Goal: Task Accomplishment & Management: Manage account settings

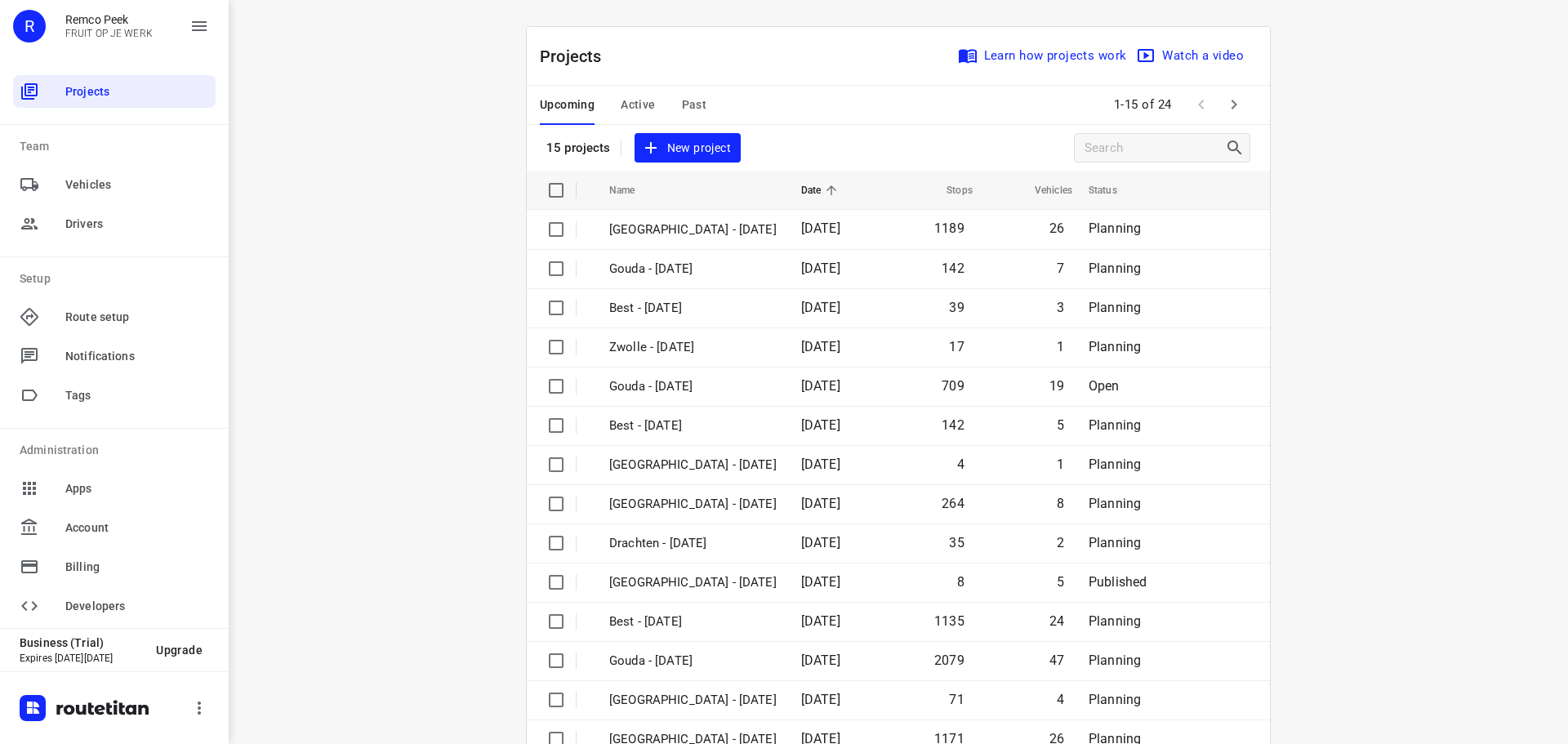
click at [629, 101] on span "Active" at bounding box center [638, 104] width 34 height 21
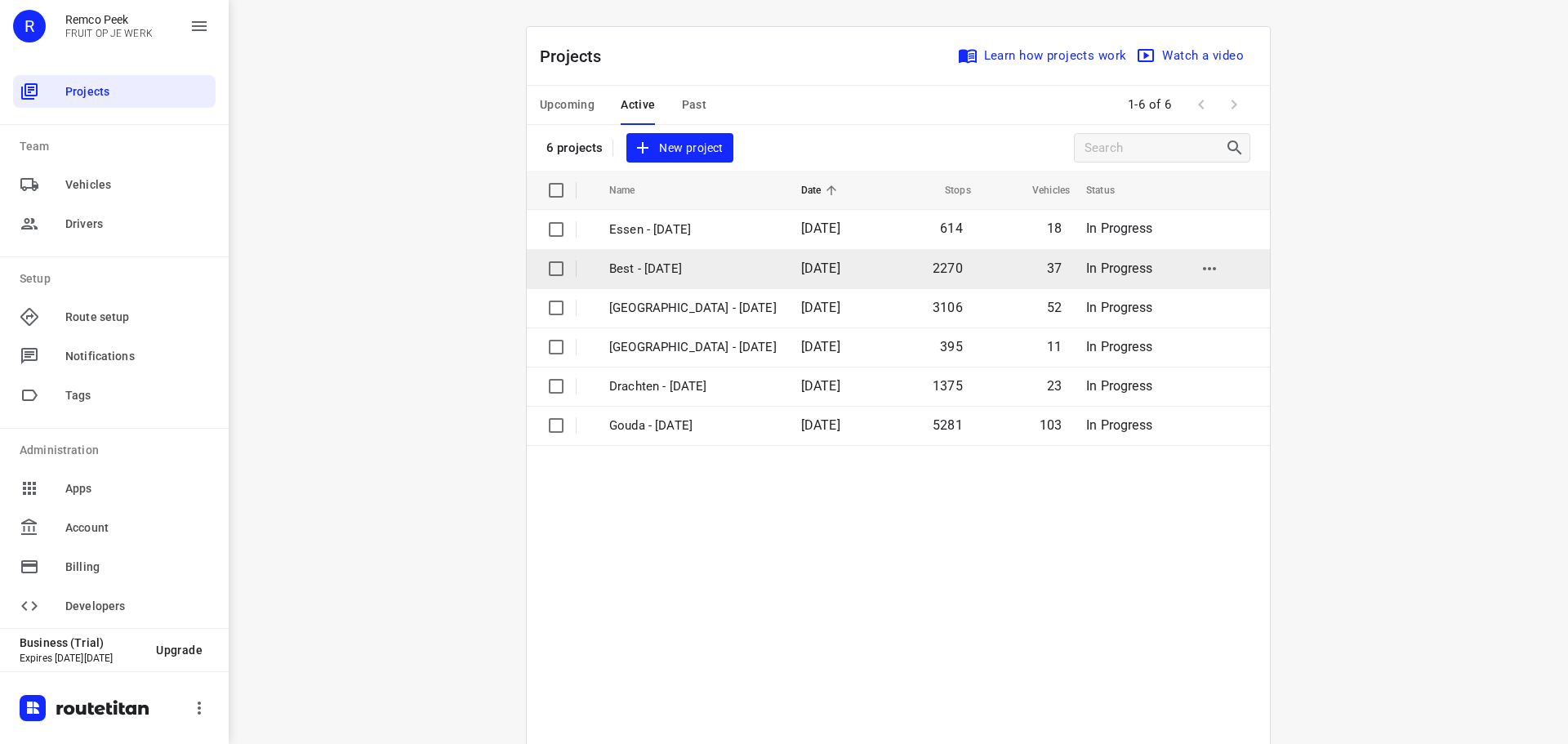
click at [680, 269] on p "Best - Monday" at bounding box center [693, 269] width 168 height 19
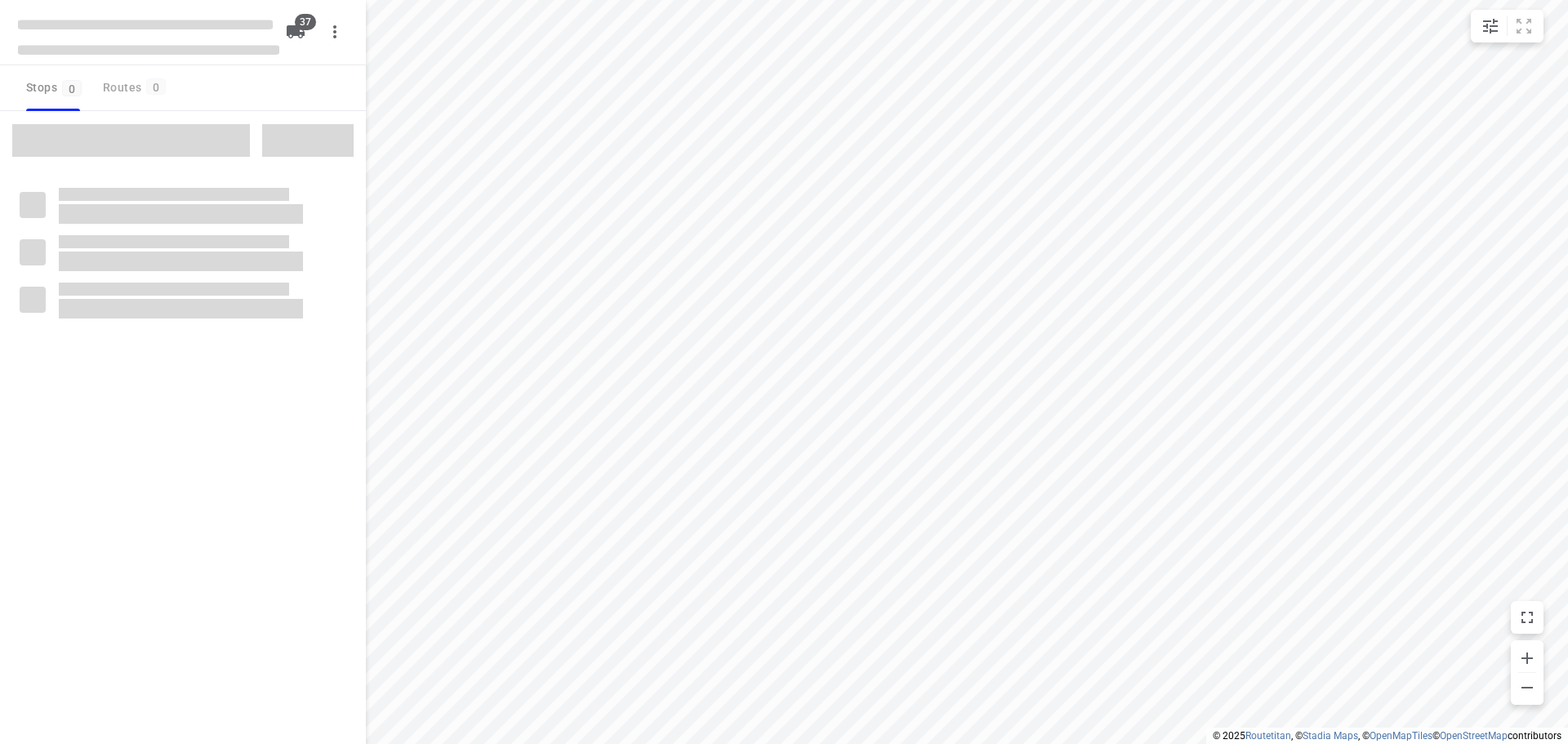
checkbox input "true"
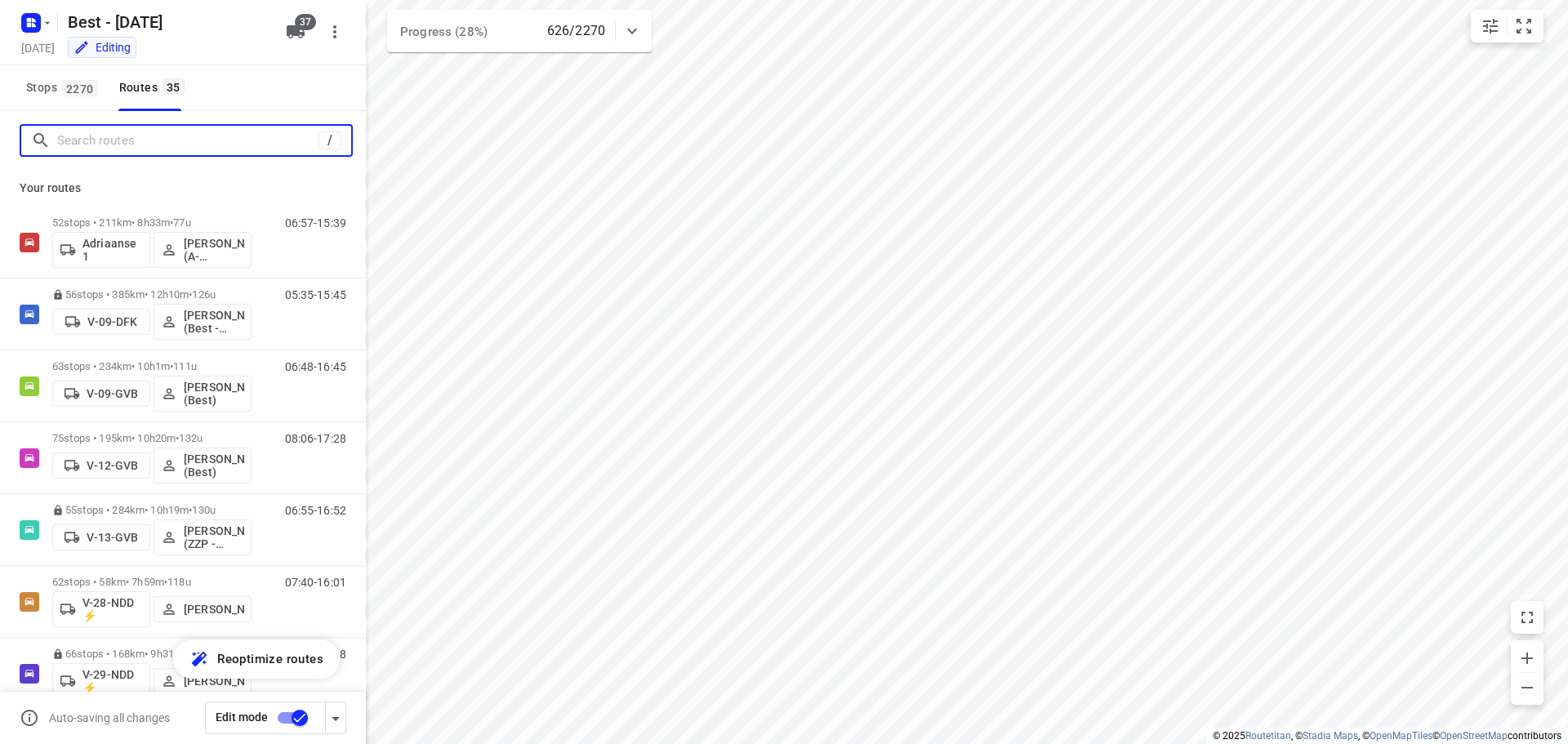
click at [165, 143] on input "Search routes" at bounding box center [188, 141] width 262 height 25
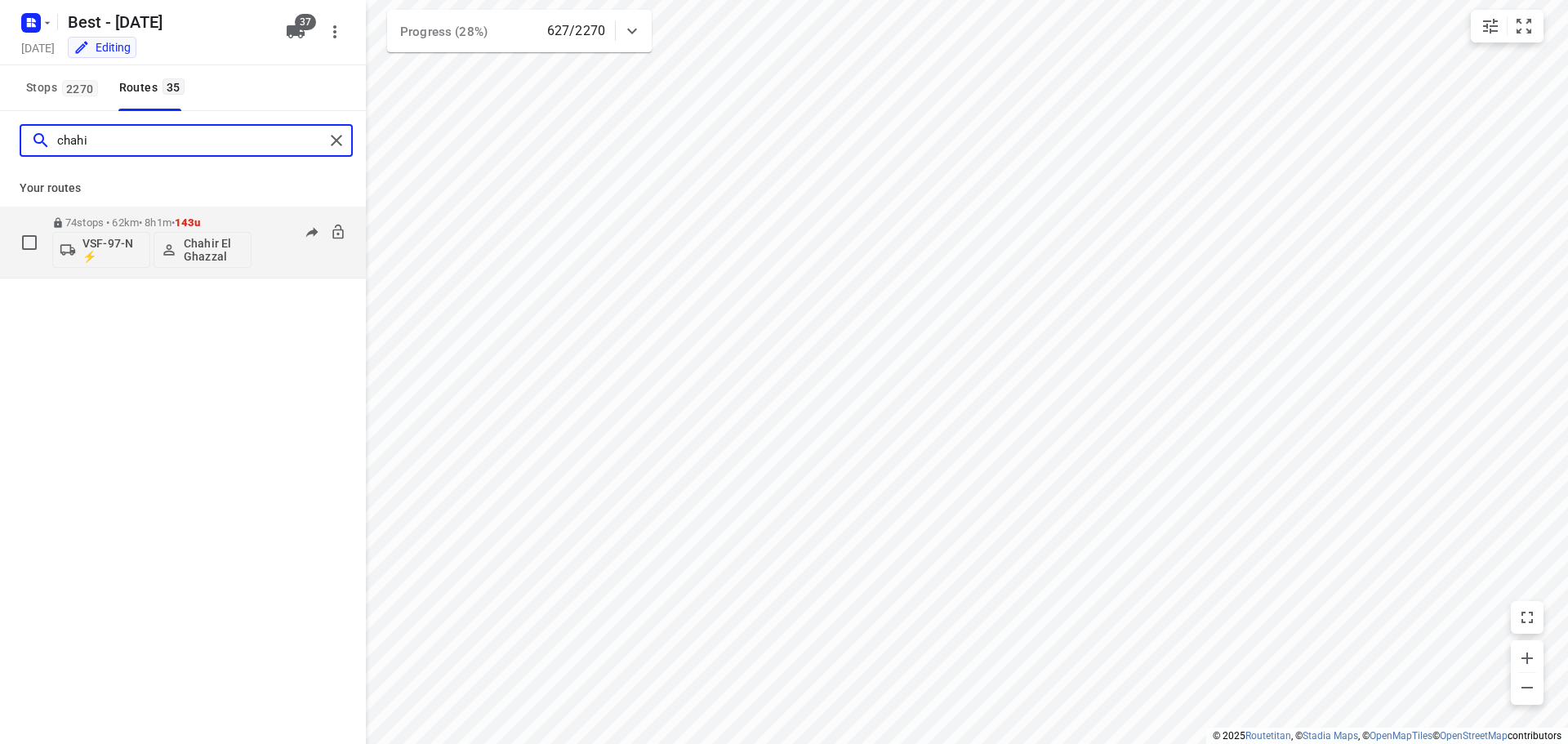
type input "chahi"
click at [167, 226] on p "74 stops • 62km • 8h1m • 143u" at bounding box center [152, 223] width 199 height 13
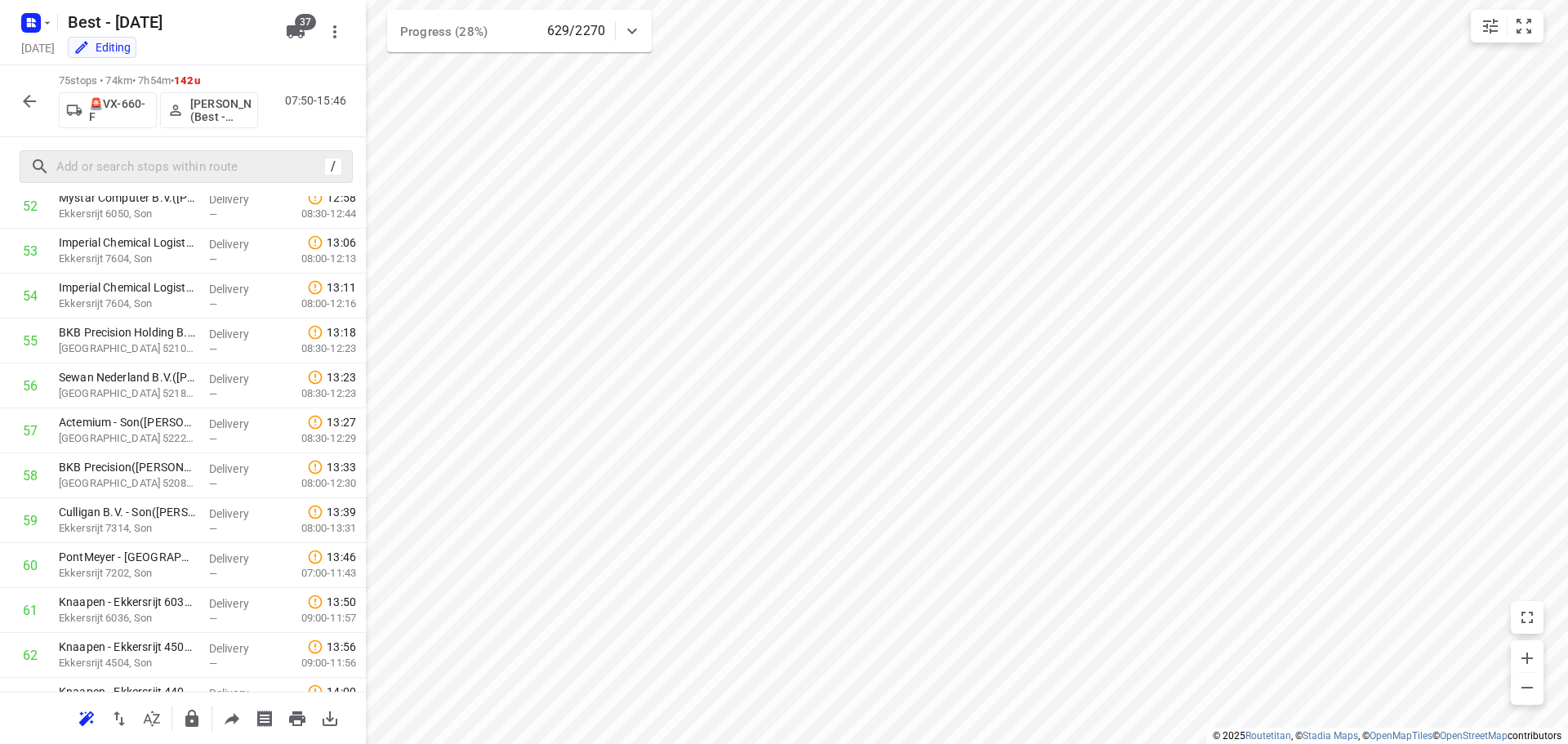
scroll to position [2314, 0]
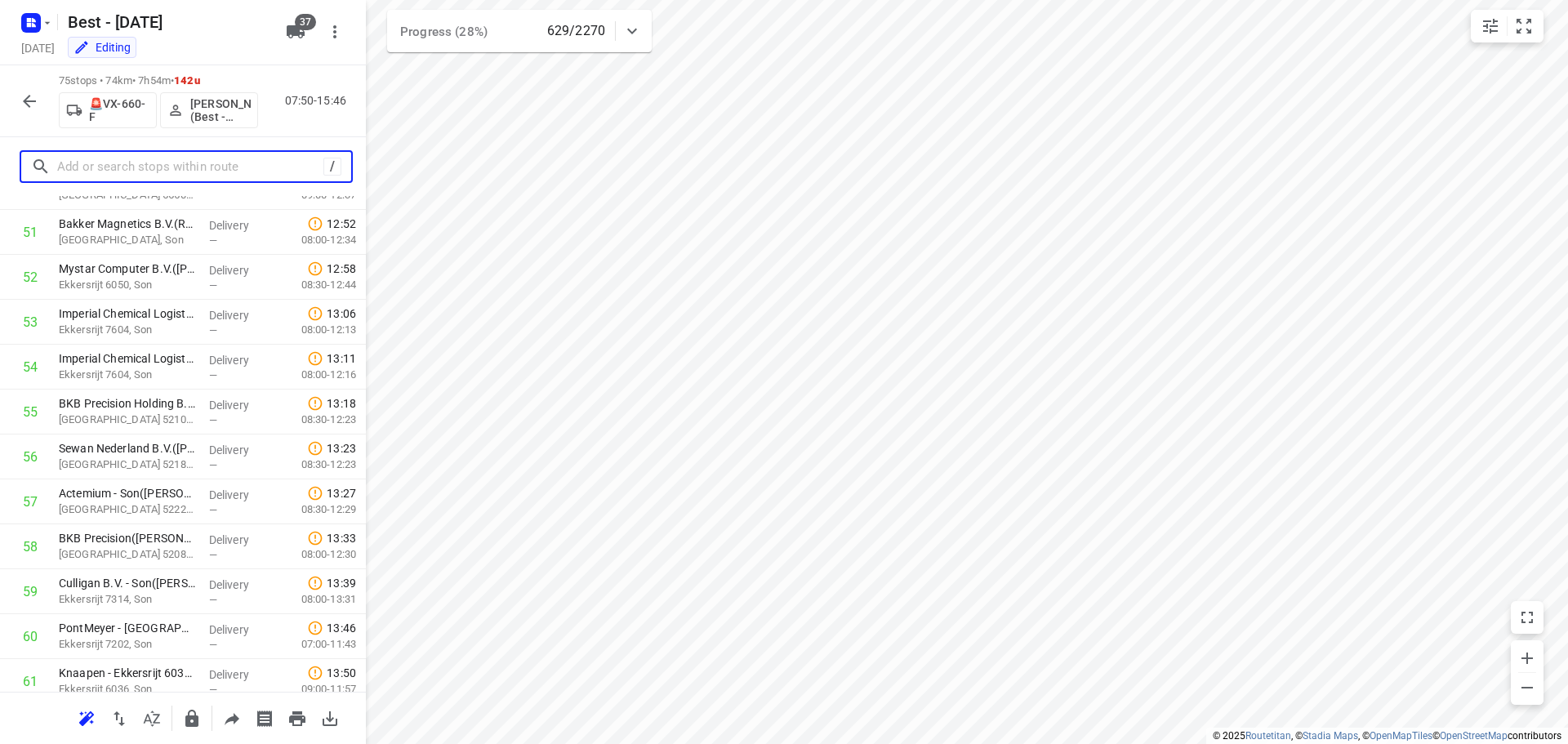
click at [269, 169] on input "text" at bounding box center [190, 167] width 267 height 25
click at [268, 173] on input "text" at bounding box center [204, 167] width 294 height 25
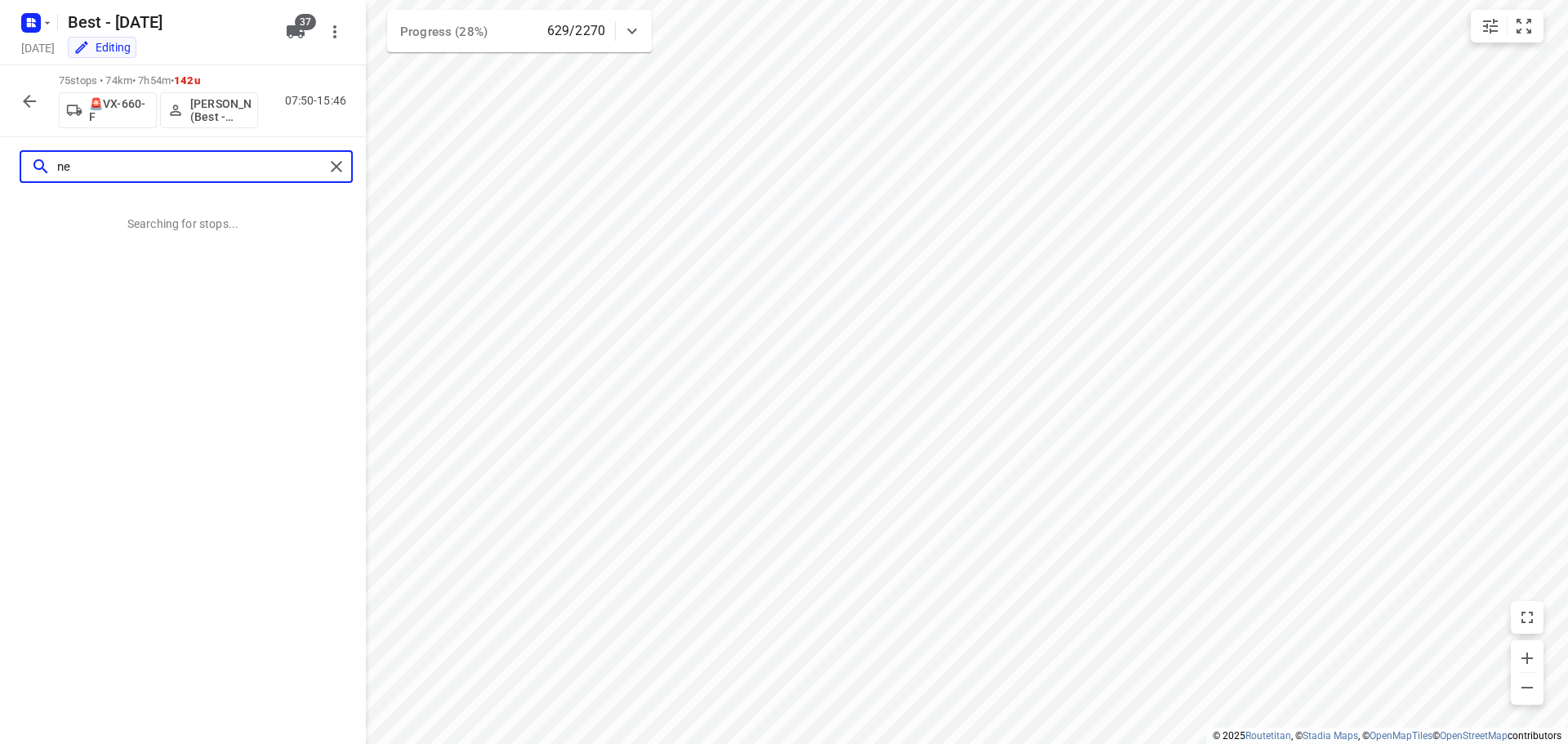
scroll to position [0, 0]
type input "n"
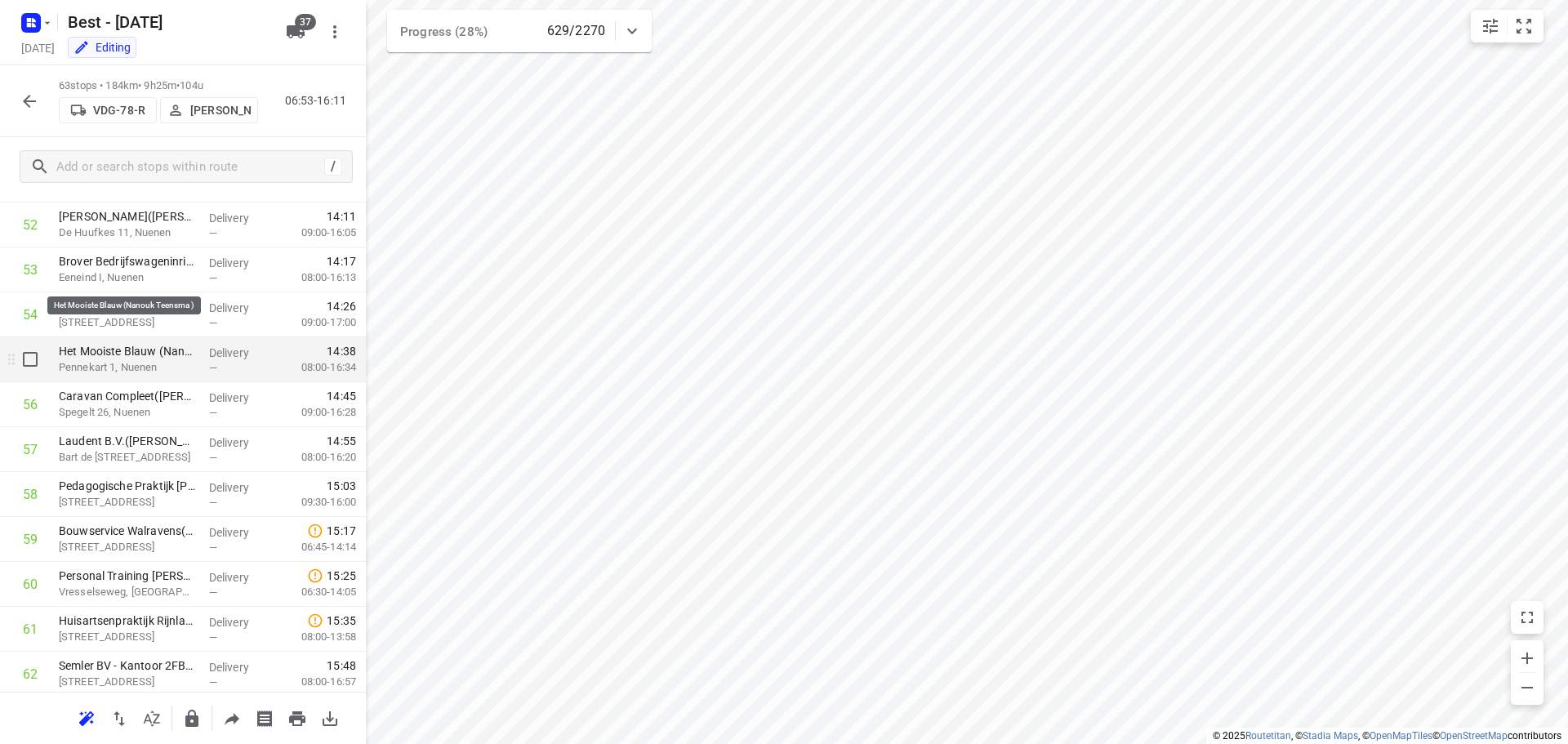
scroll to position [2461, 0]
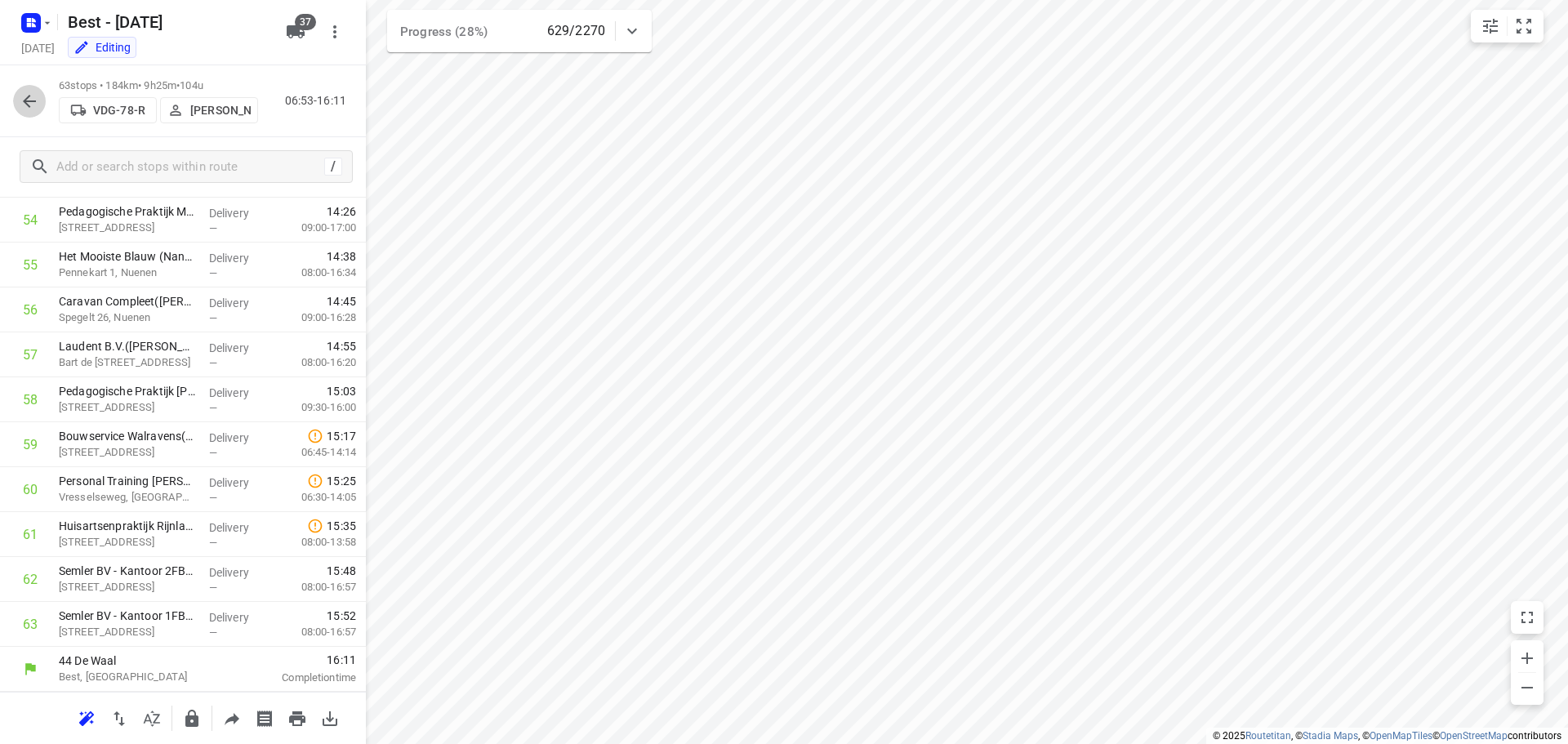
click at [18, 101] on button "button" at bounding box center [28, 101] width 32 height 32
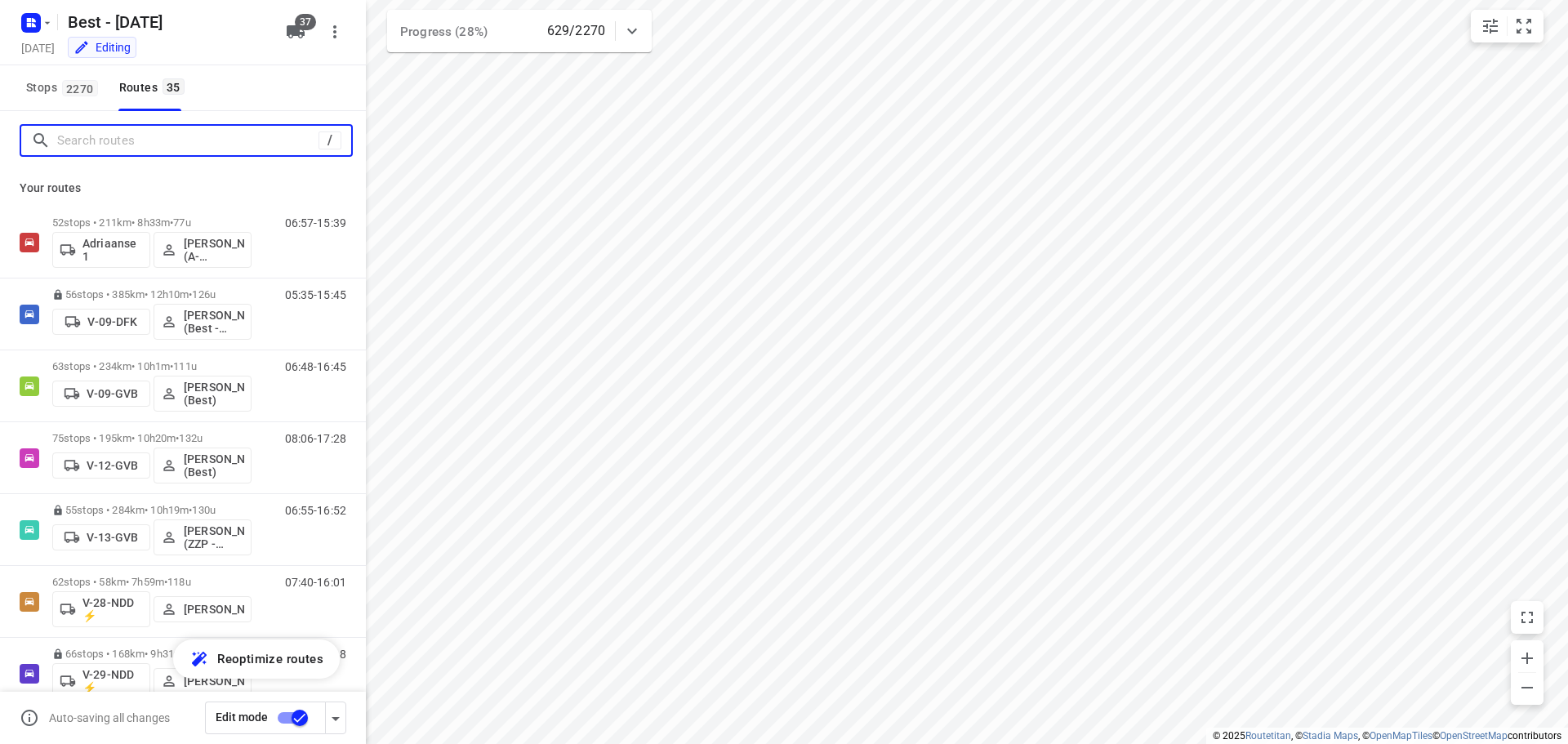
click at [101, 135] on input "Search routes" at bounding box center [188, 141] width 262 height 25
click at [101, 148] on input "Search routes" at bounding box center [204, 141] width 294 height 25
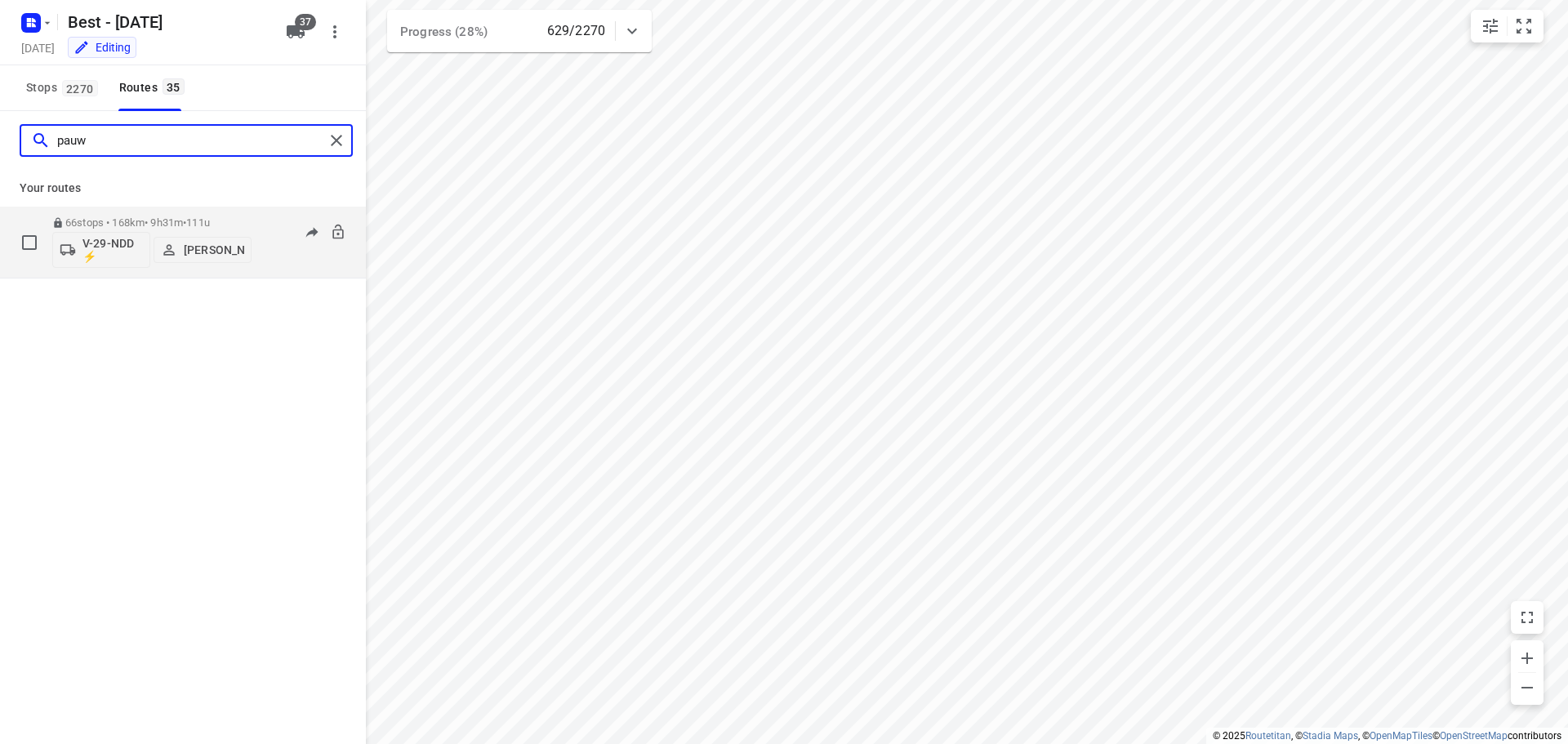
type input "pauw"
click at [133, 222] on p "66 stops • 168km • 9h31m • 111u" at bounding box center [152, 223] width 199 height 13
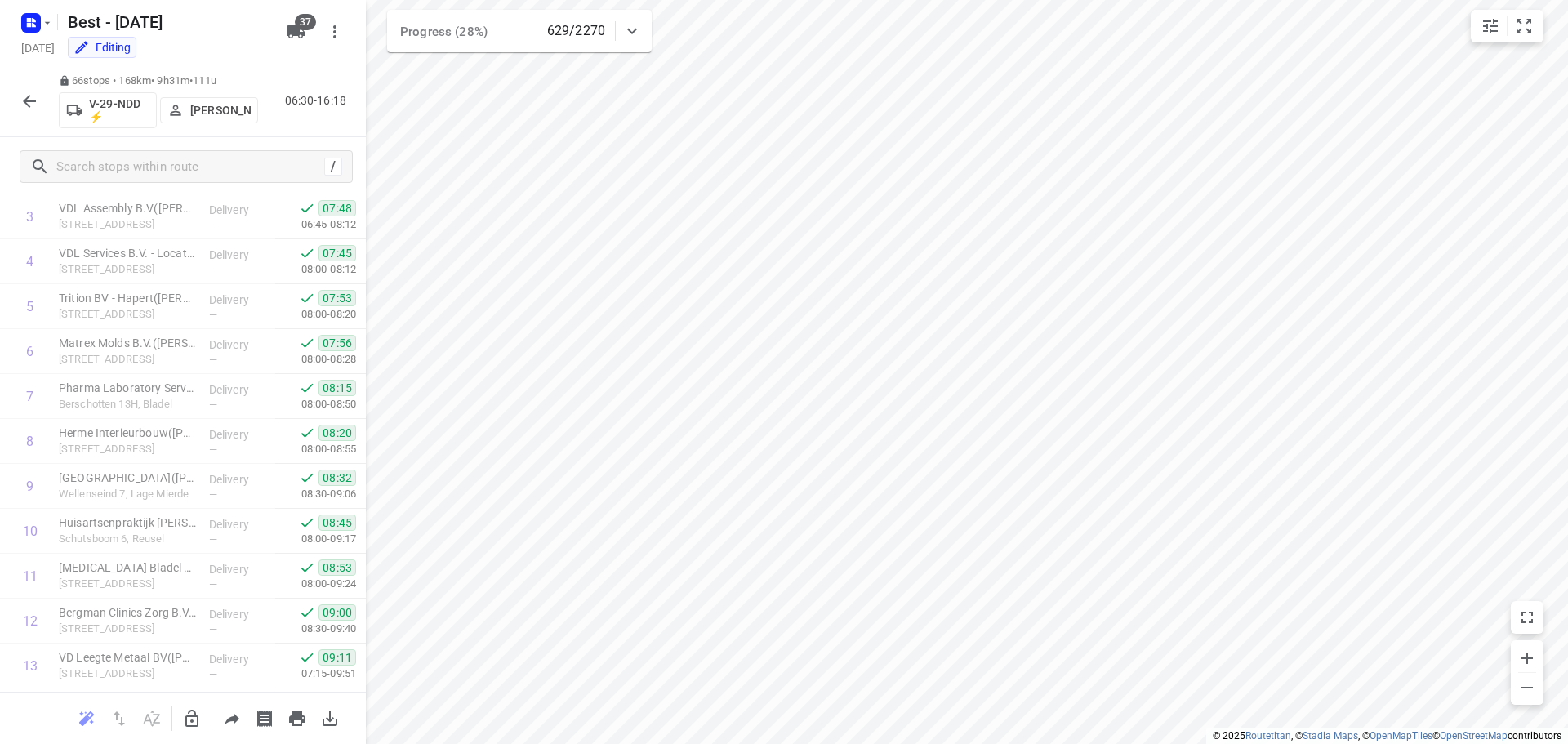
scroll to position [408, 0]
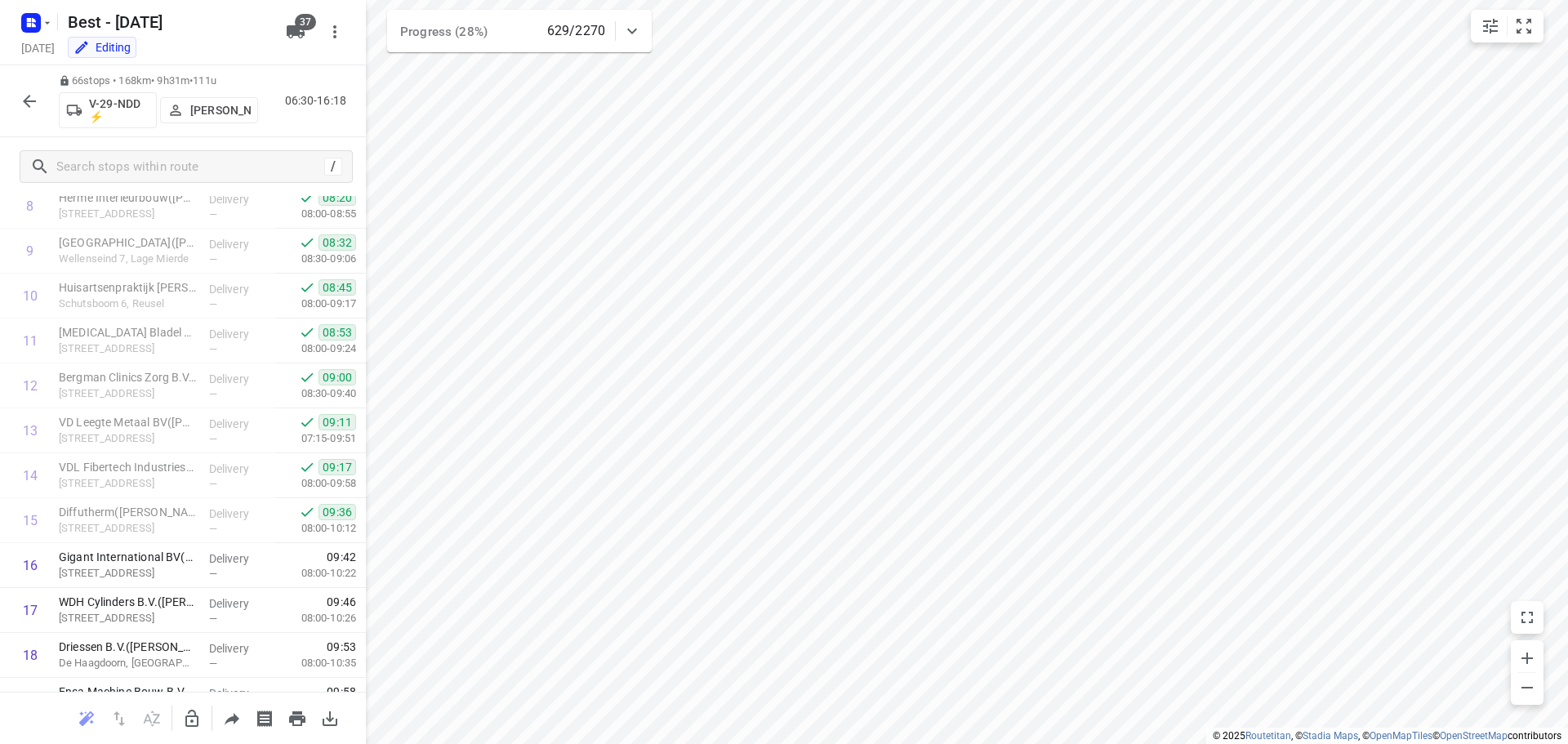
click at [16, 89] on div at bounding box center [28, 101] width 32 height 32
click at [22, 96] on icon "button" at bounding box center [29, 102] width 20 height 20
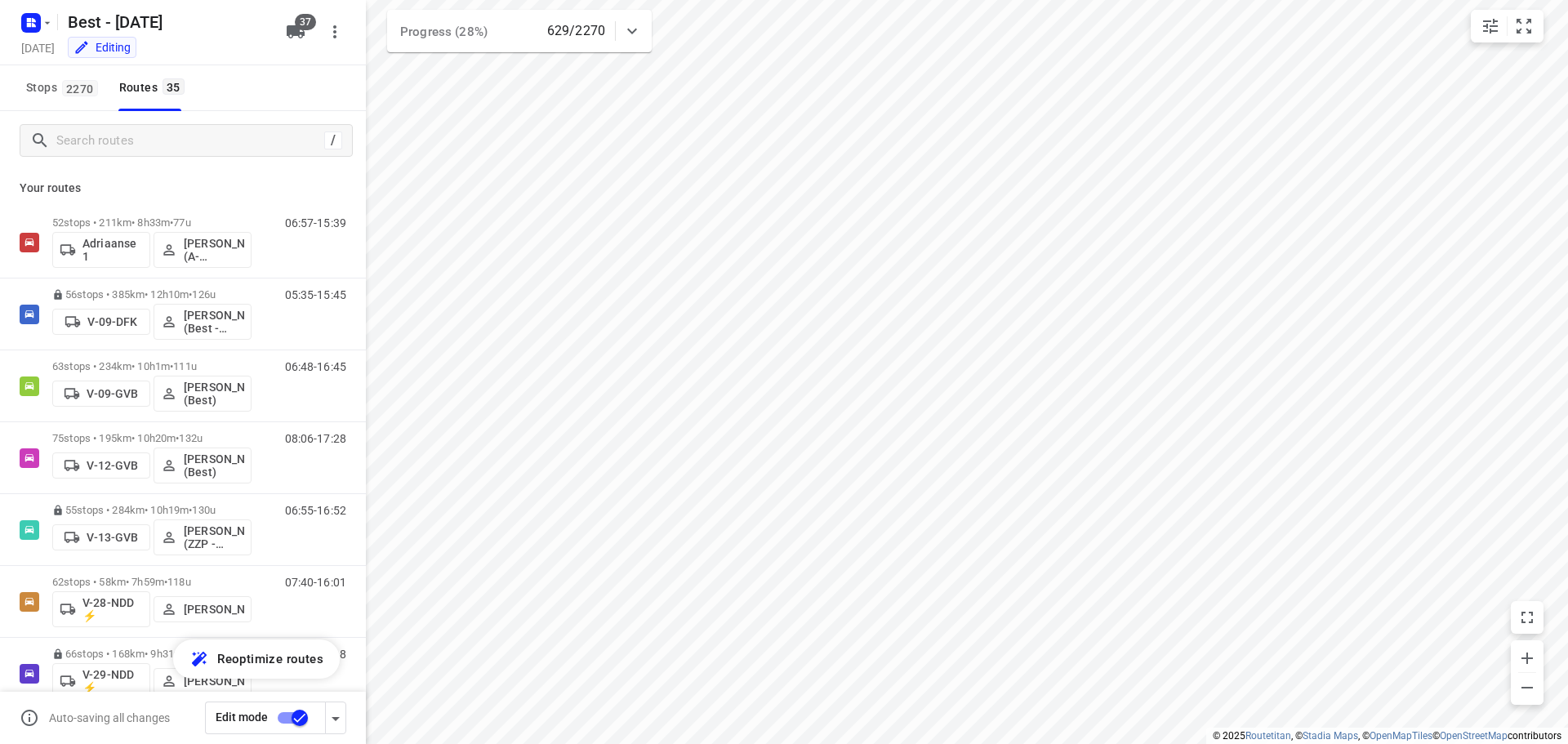
click at [103, 124] on div "/" at bounding box center [186, 140] width 333 height 32
click at [103, 133] on input "Search routes" at bounding box center [188, 141] width 262 height 25
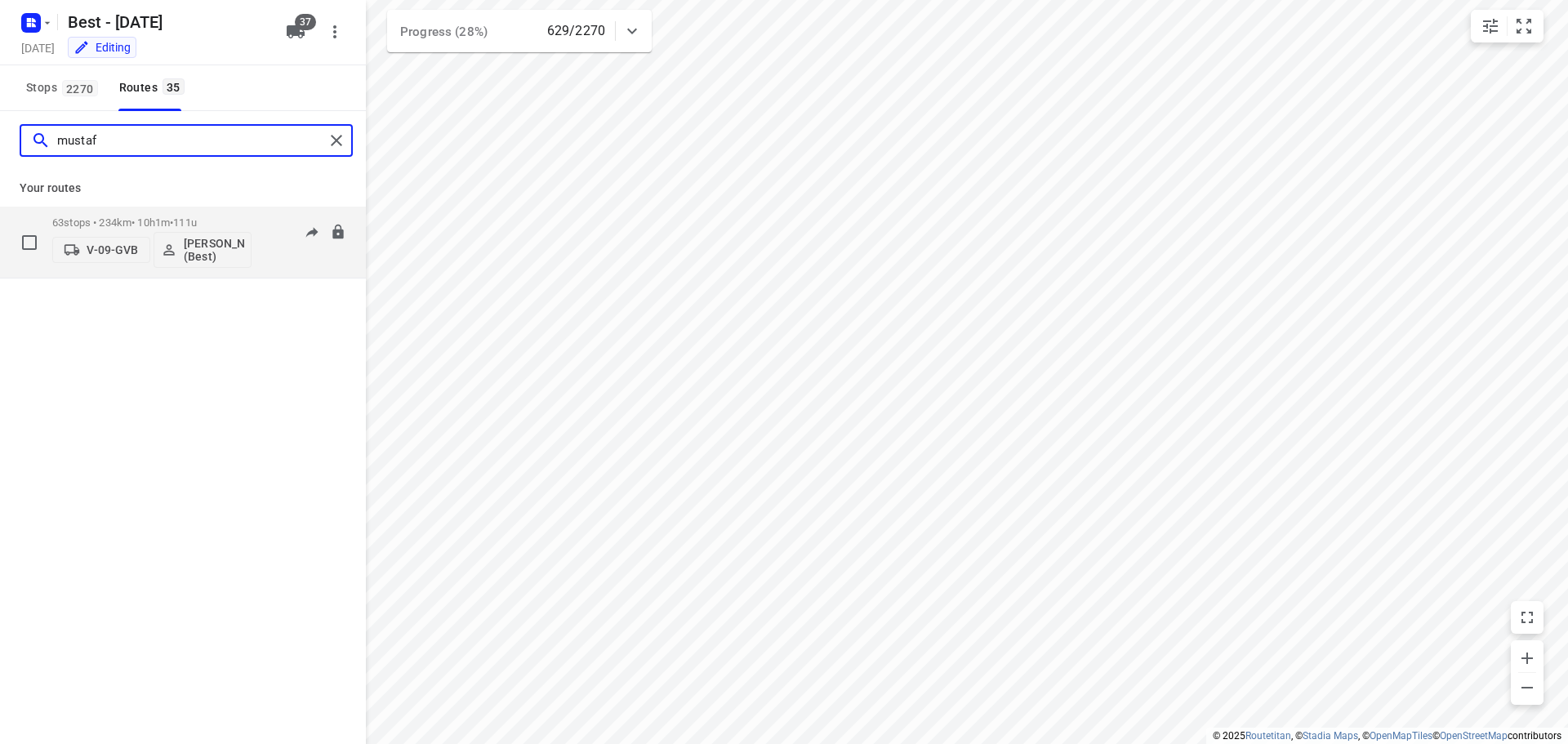
type input "mustaf"
click at [122, 218] on p "63 stops • 234km • 10h1m • 111u" at bounding box center [152, 223] width 199 height 13
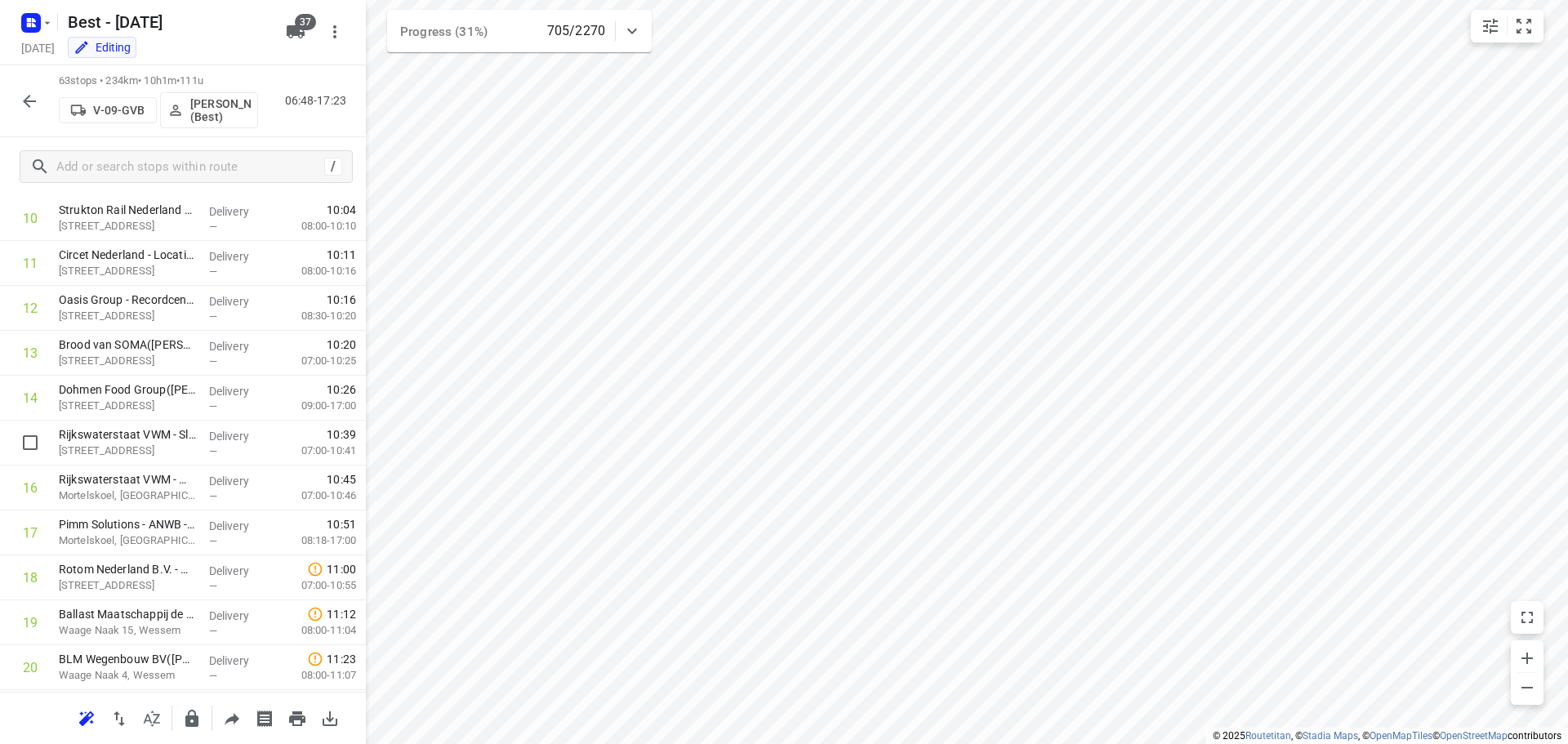
scroll to position [93, 0]
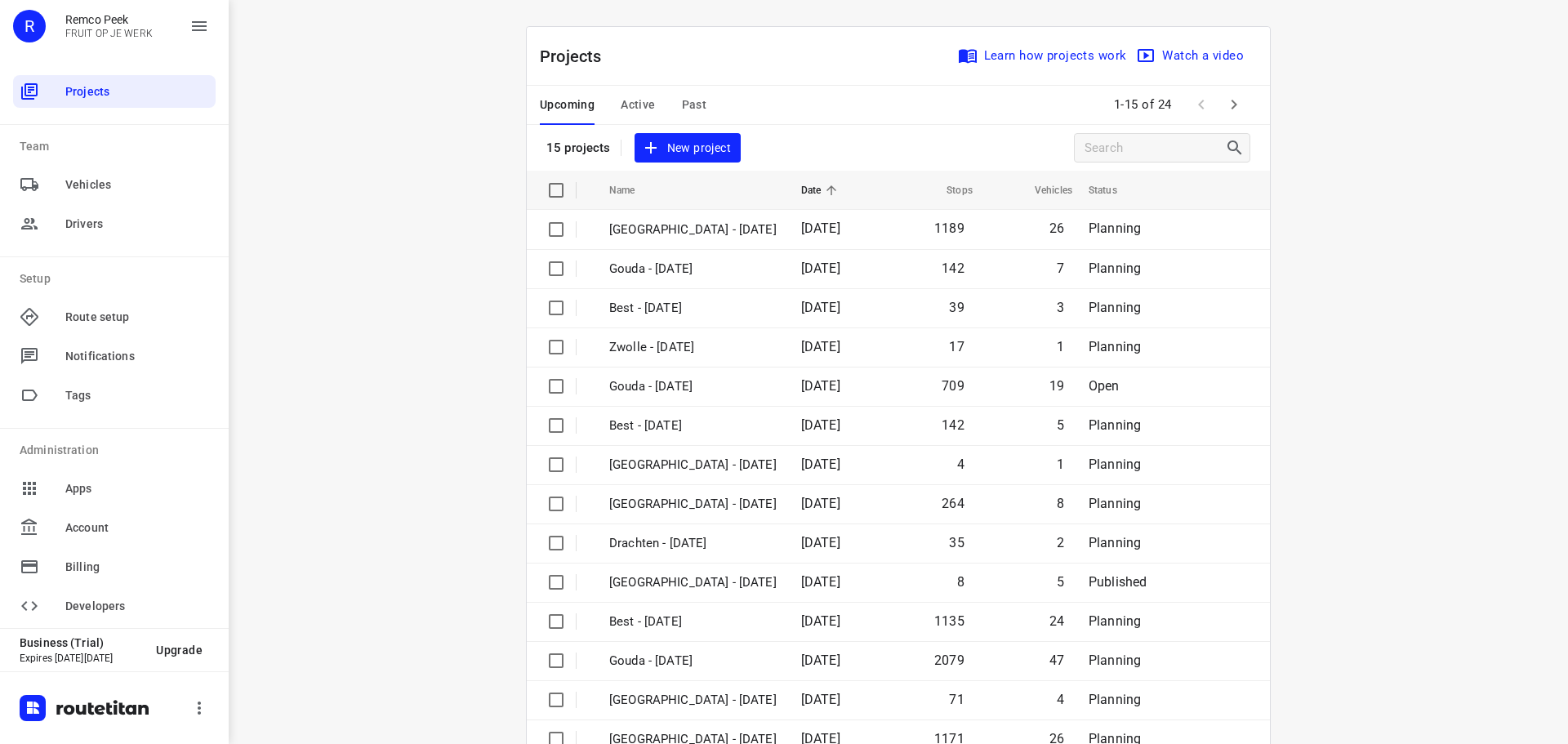
click at [621, 111] on span "Active" at bounding box center [638, 104] width 34 height 21
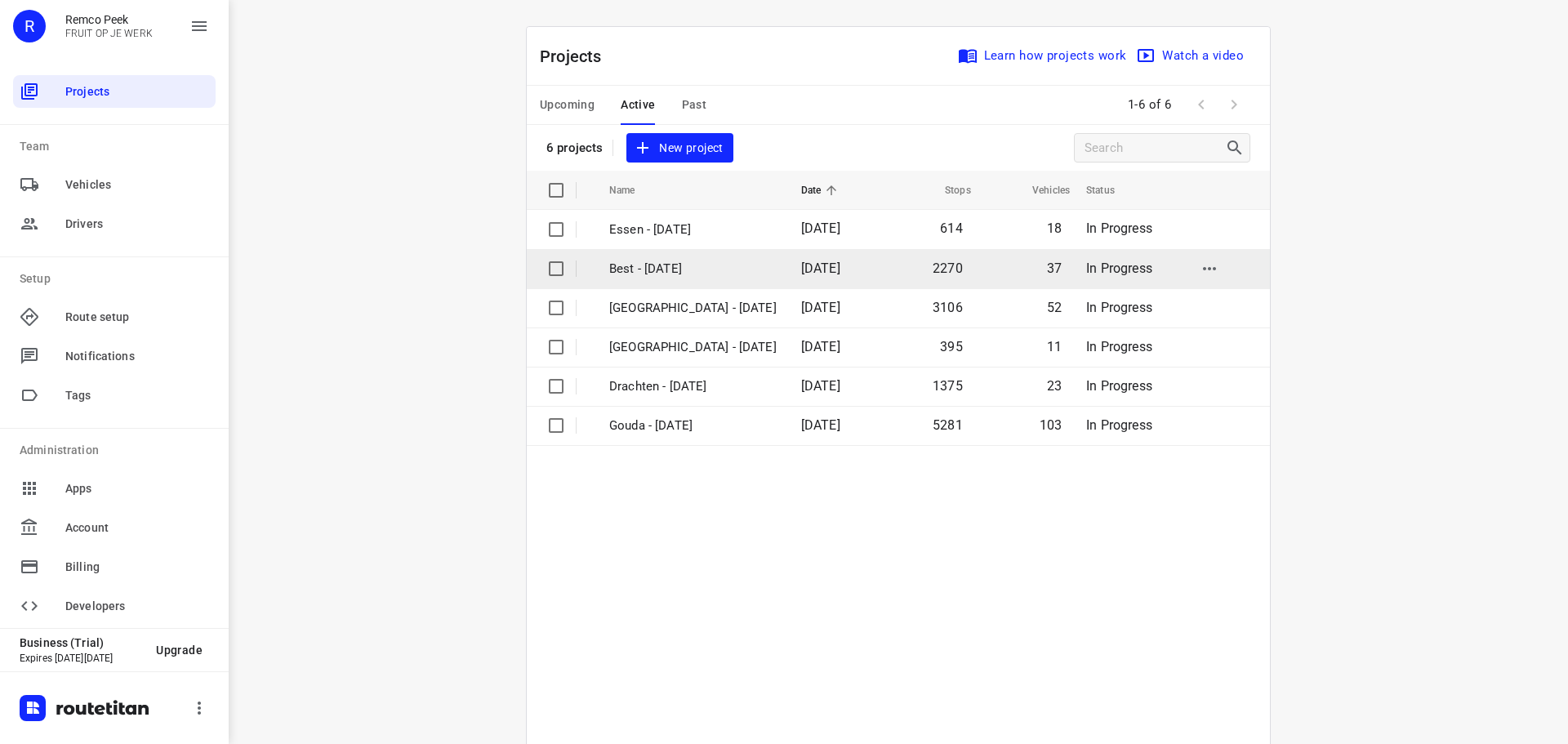
click at [663, 265] on p "Best - [DATE]" at bounding box center [693, 269] width 168 height 19
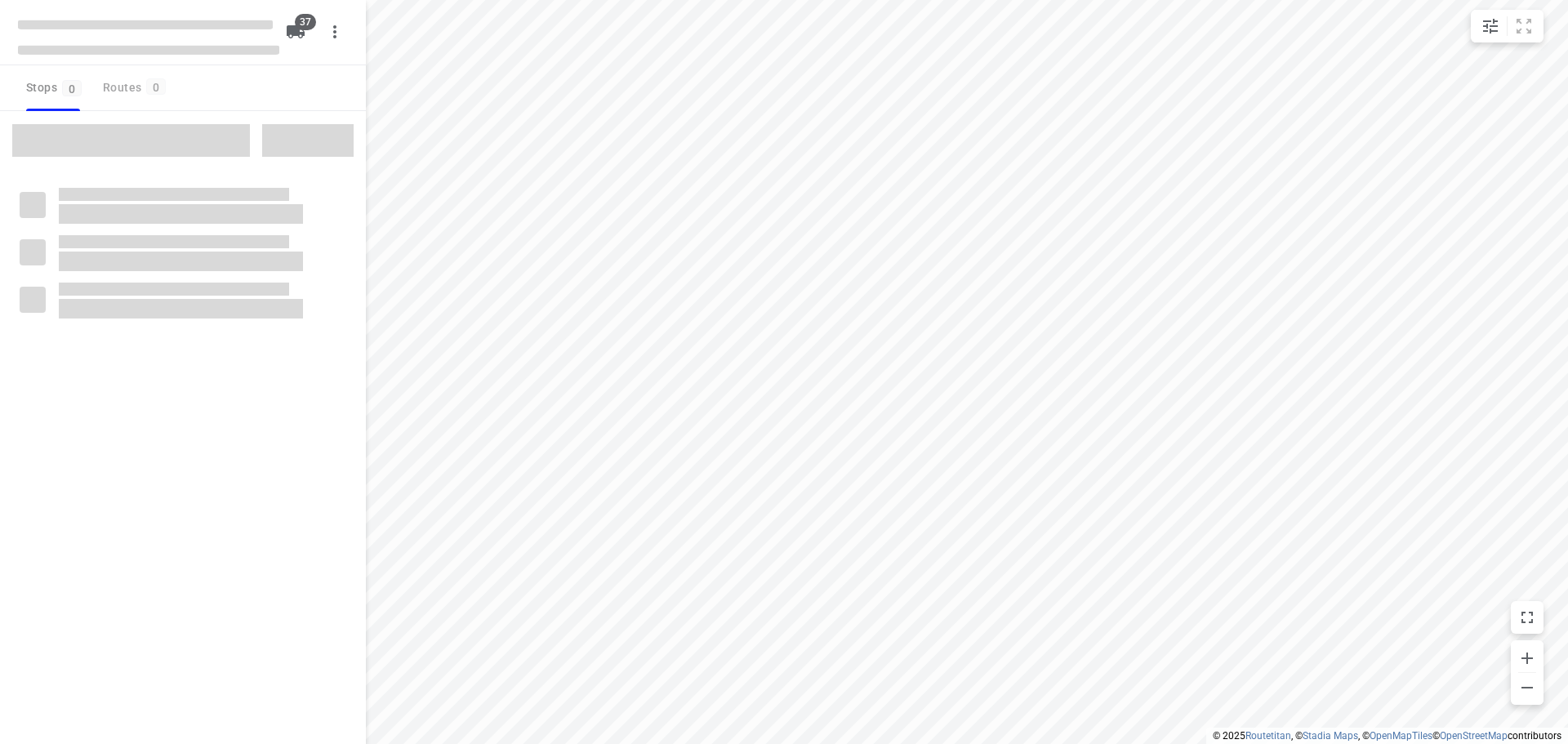
checkbox input "true"
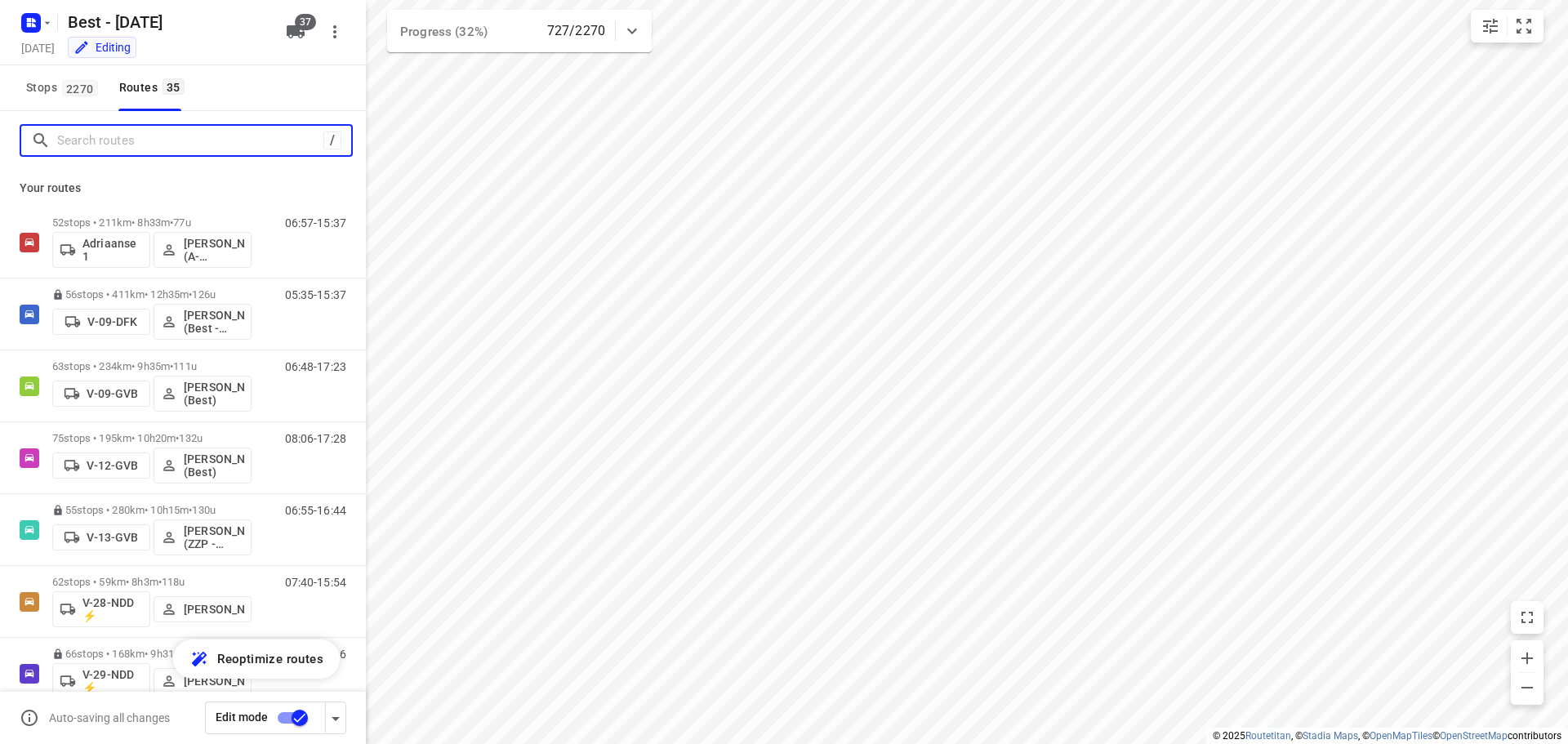
click at [114, 138] on input "Search routes" at bounding box center [190, 141] width 267 height 25
type input "n"
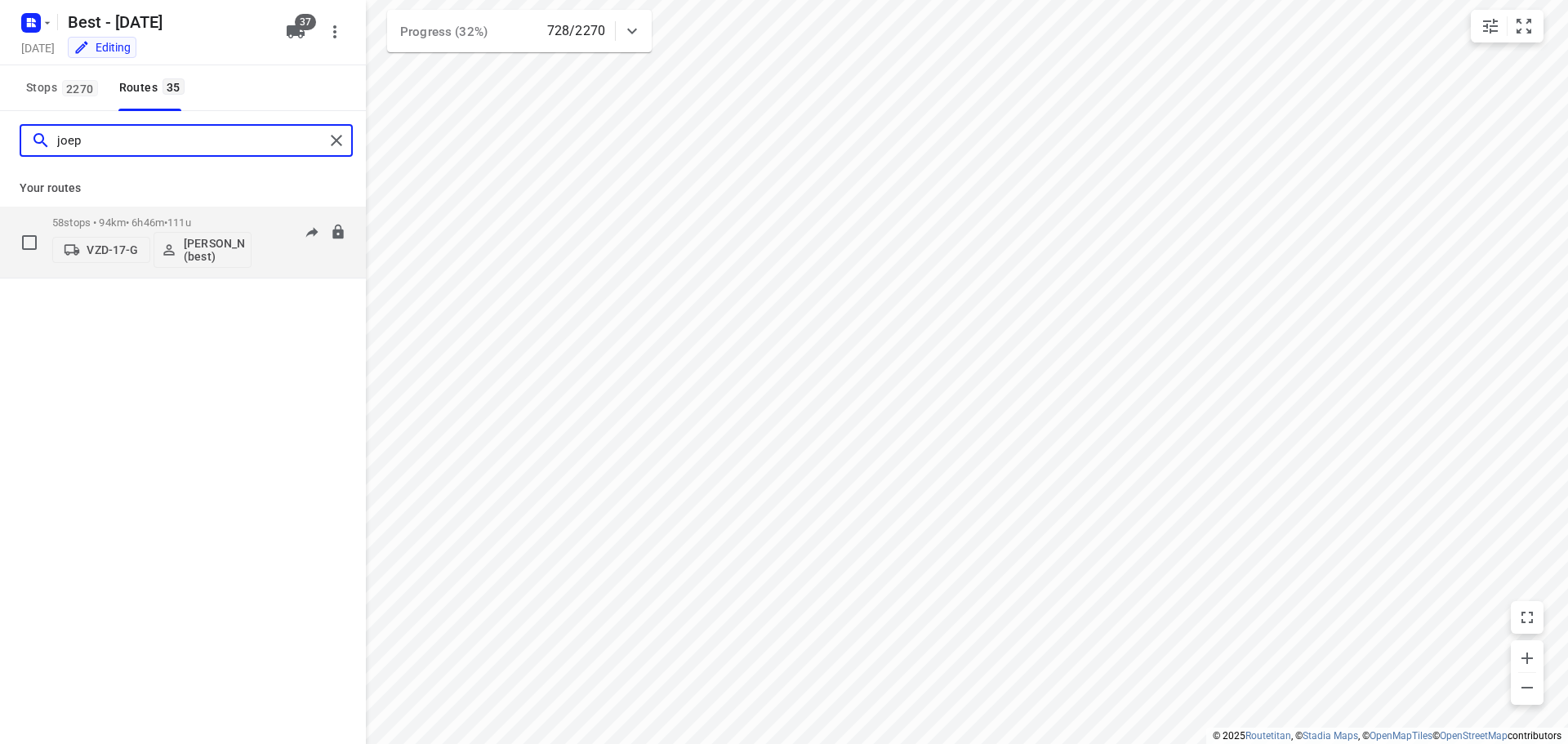
type input "joep"
click at [134, 230] on div "VZD-17-G Joep Slagter (best)" at bounding box center [152, 248] width 199 height 39
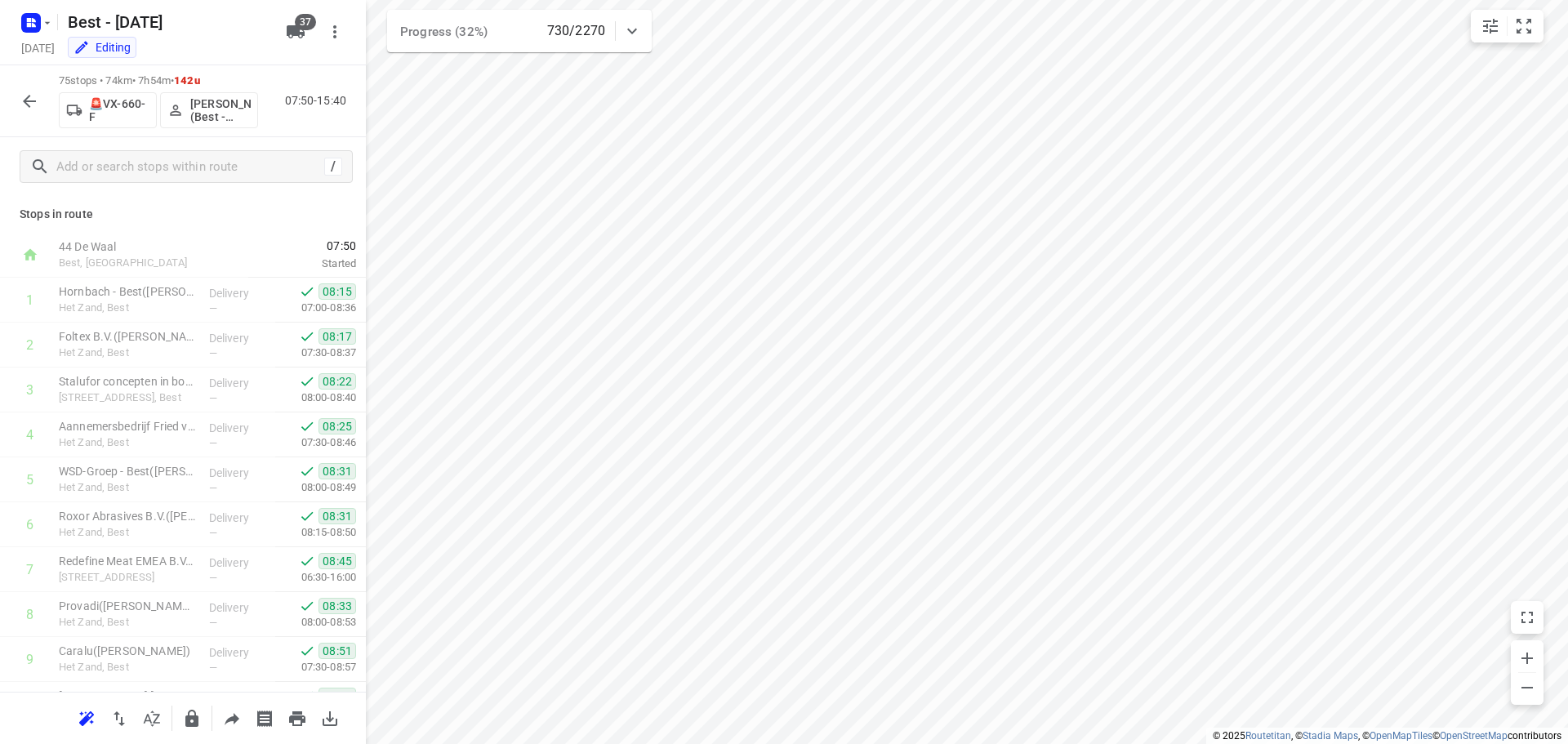
click at [37, 95] on icon "button" at bounding box center [29, 102] width 20 height 20
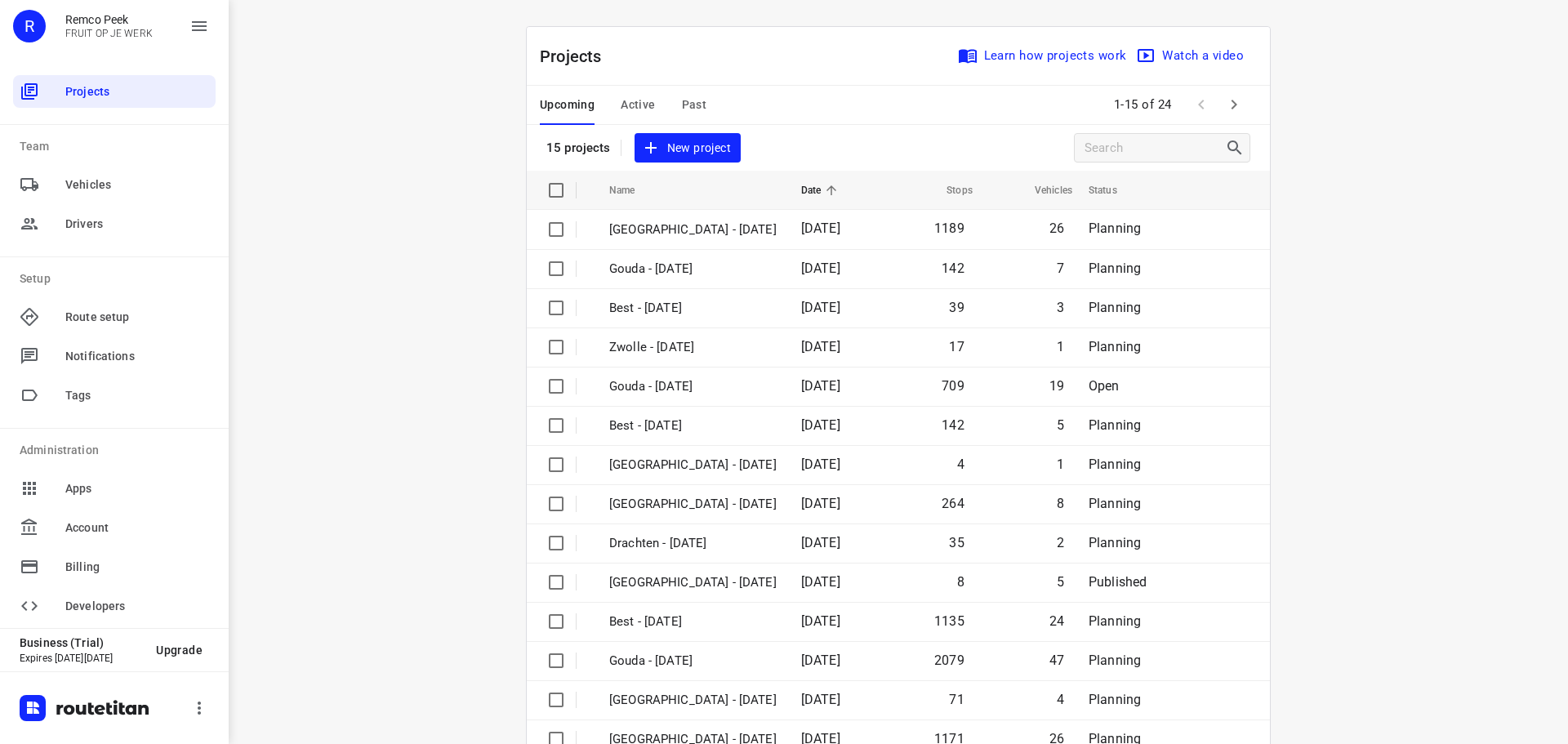
click at [1224, 113] on icon "button" at bounding box center [1234, 104] width 20 height 20
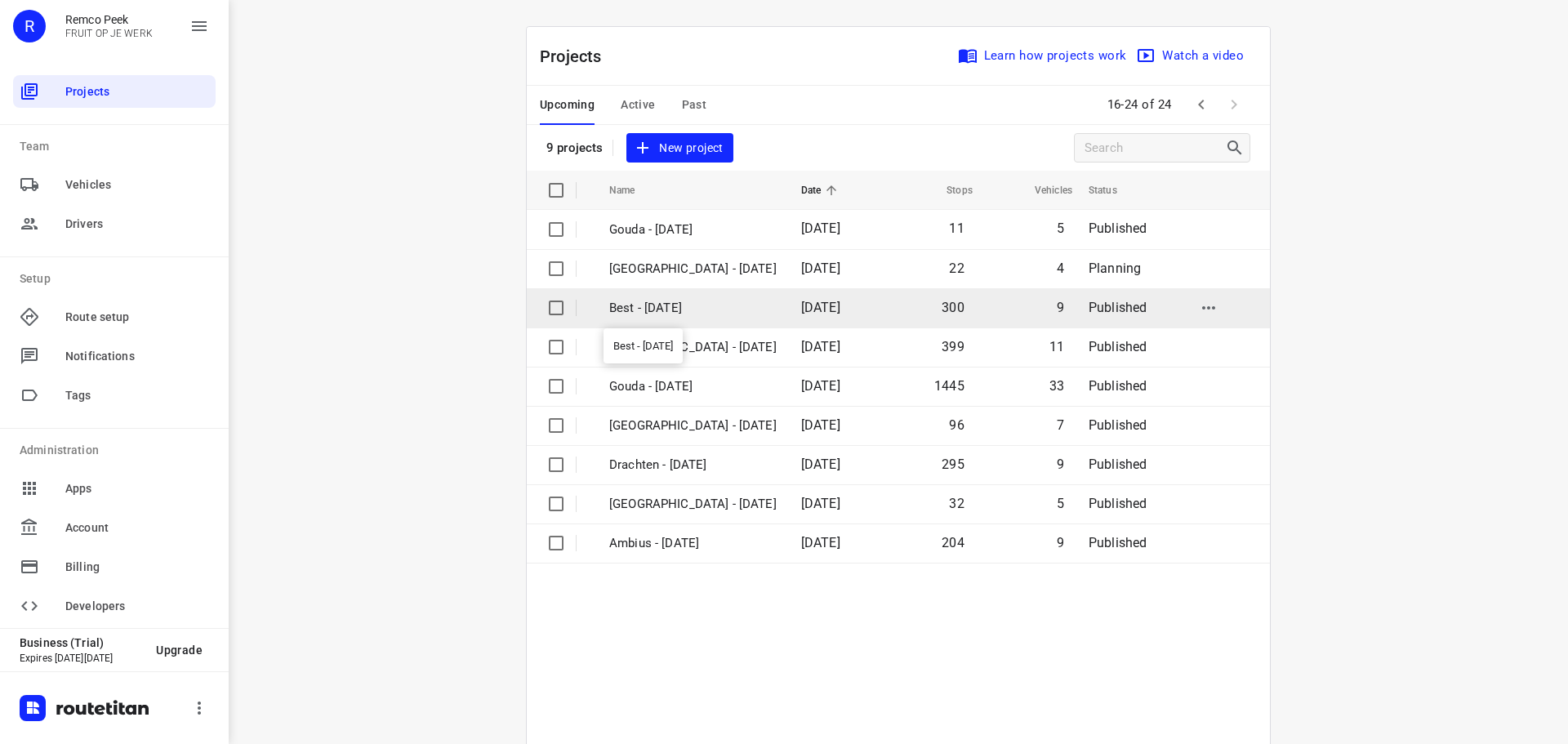
click at [727, 314] on p "Best - Tuesday" at bounding box center [693, 308] width 168 height 19
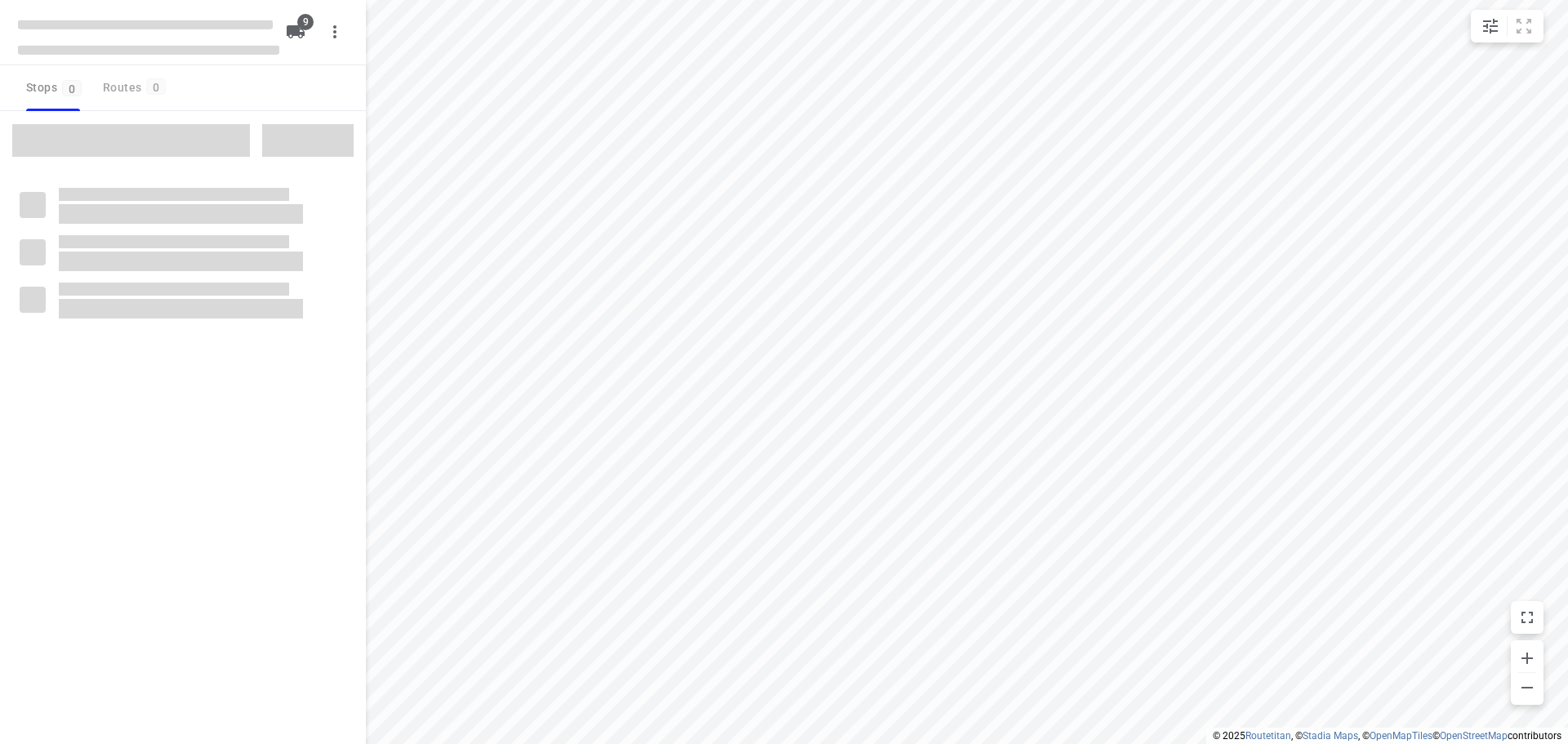
checkbox input "true"
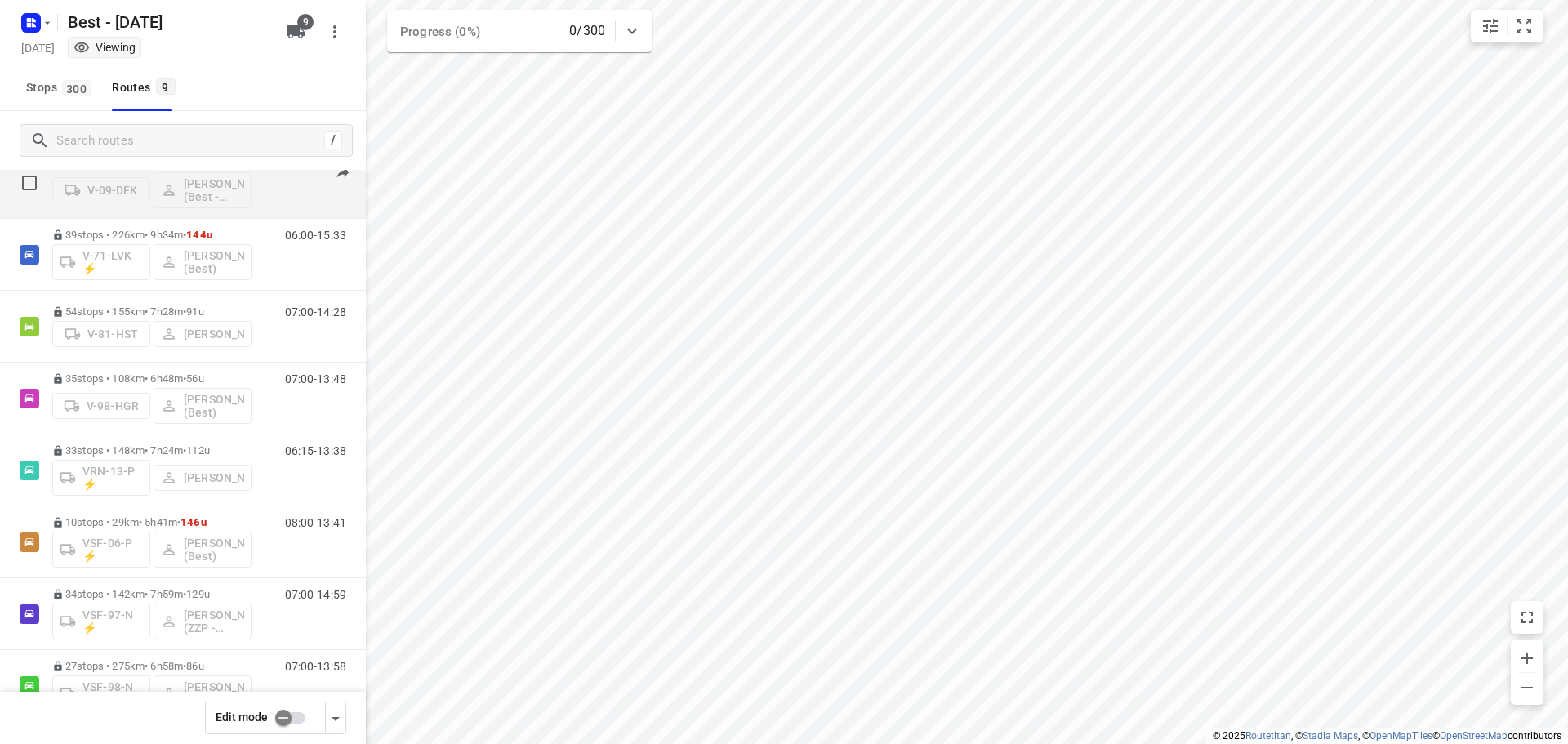
scroll to position [82, 0]
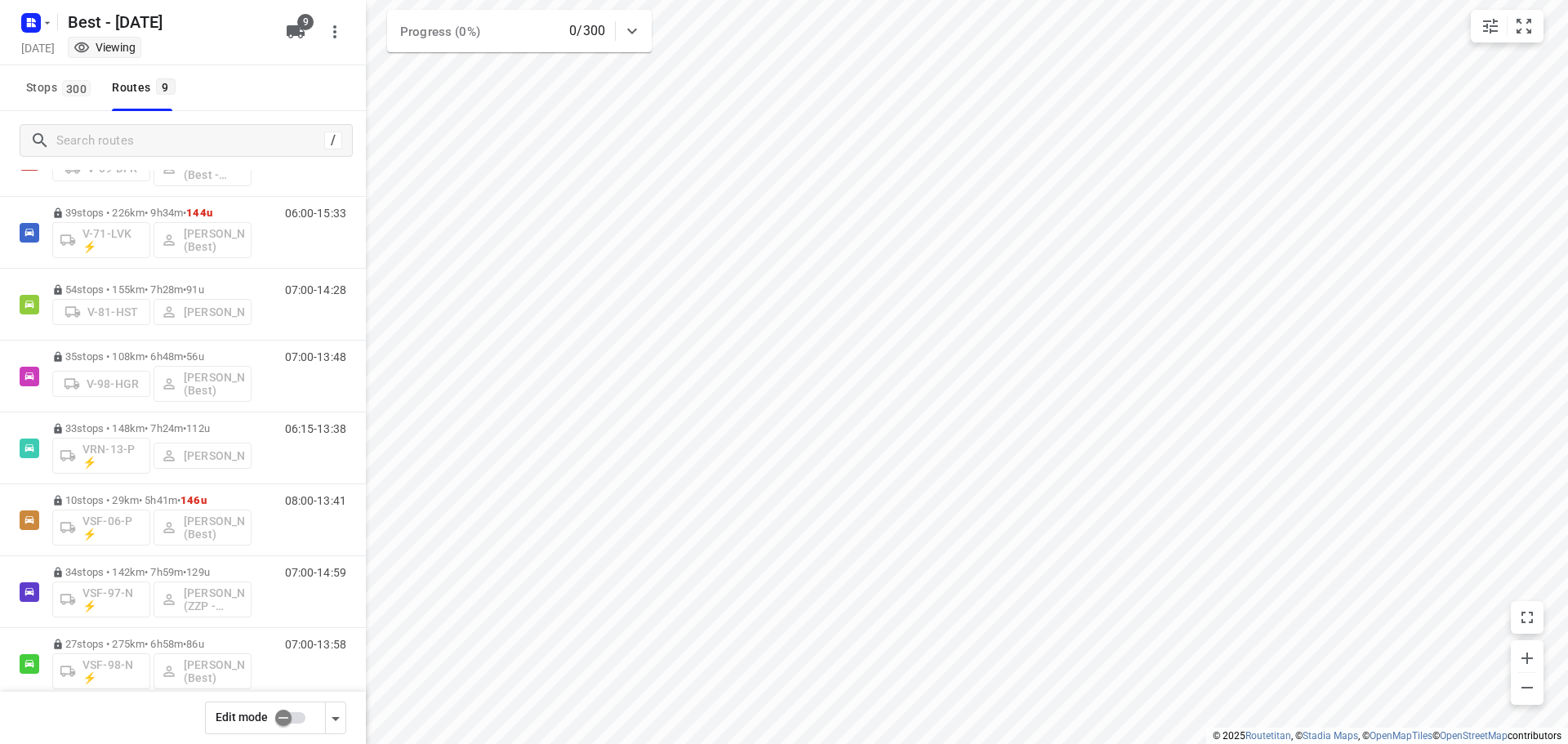
click at [293, 715] on input "checkbox" at bounding box center [283, 719] width 93 height 31
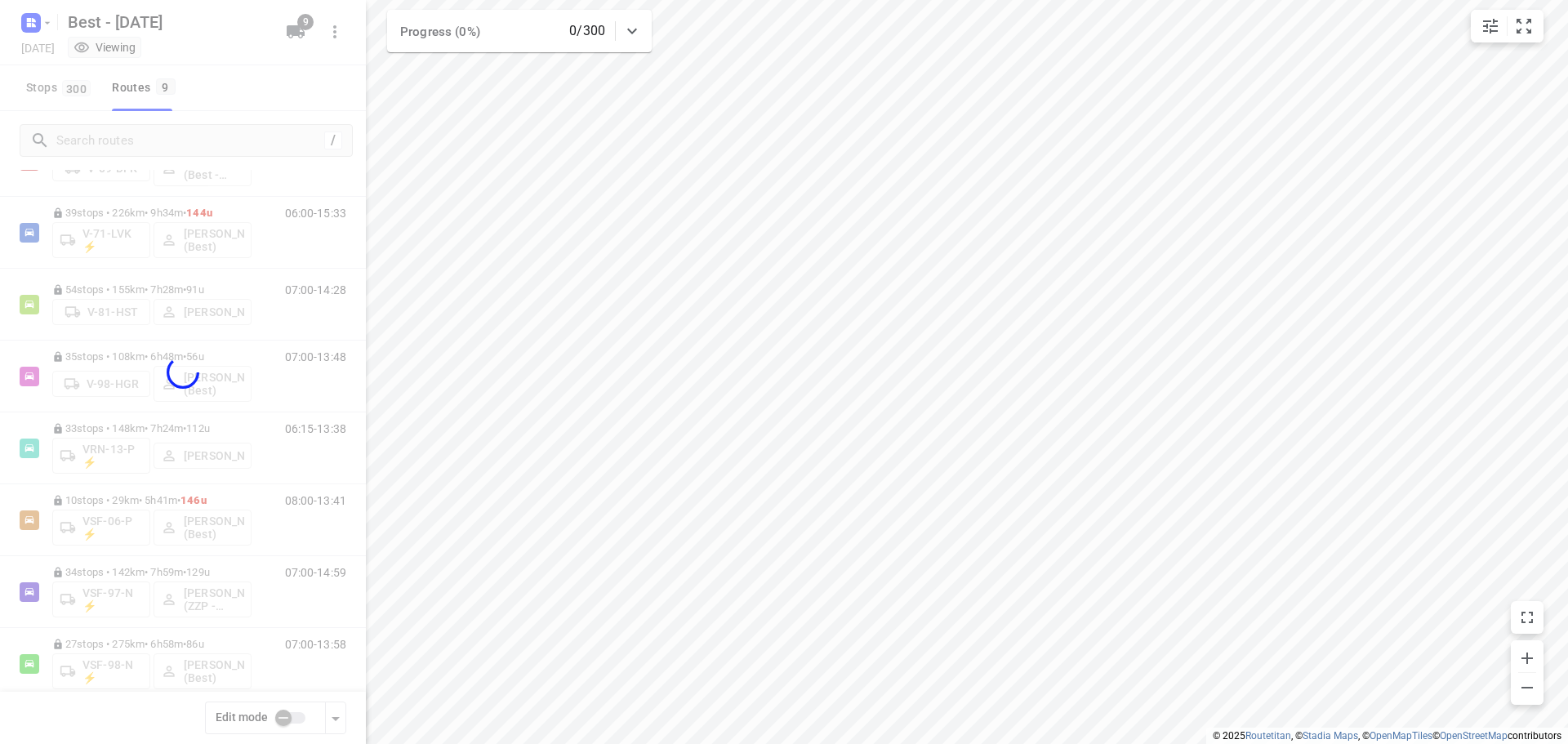
checkbox input "true"
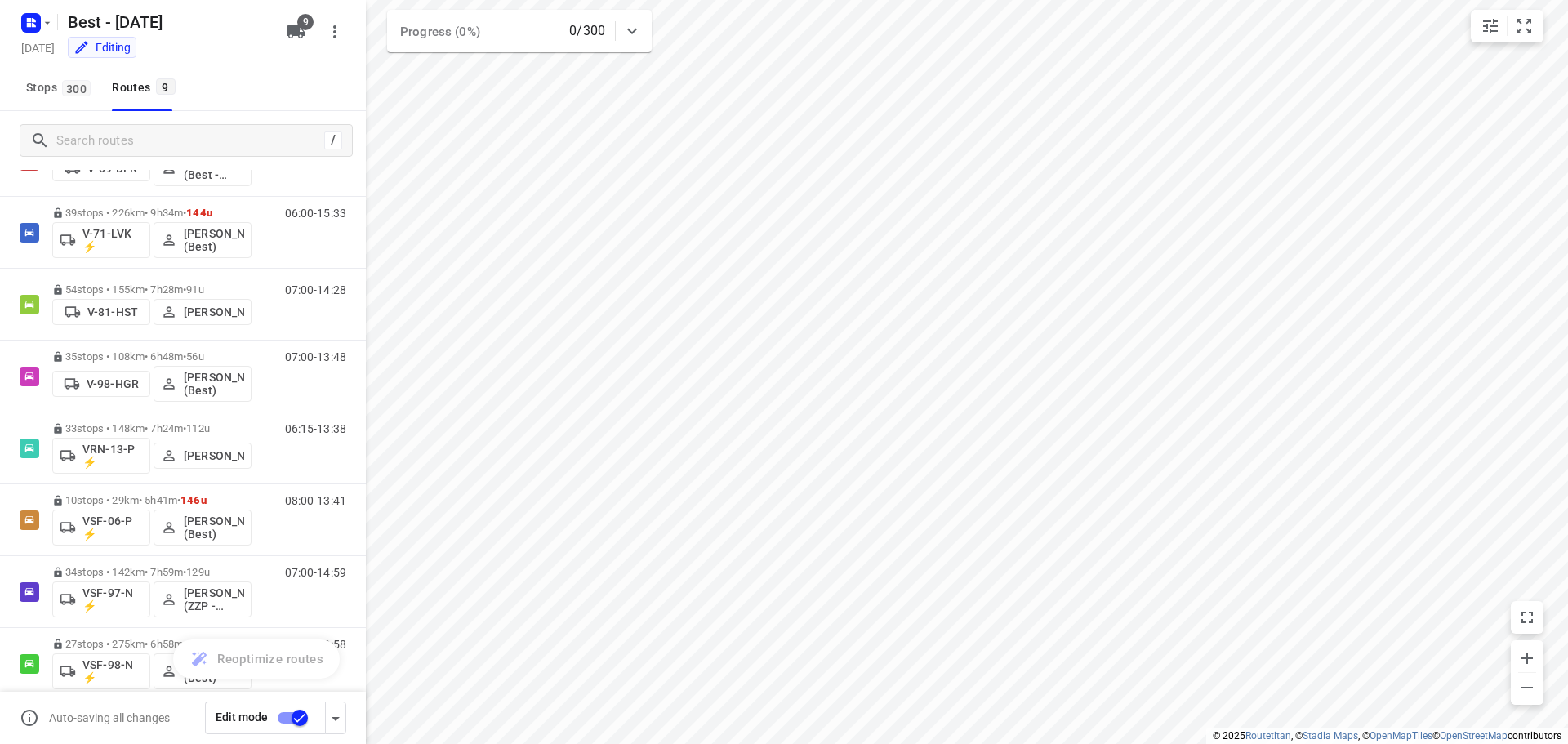
click at [191, 314] on p "[PERSON_NAME]" at bounding box center [214, 311] width 61 height 13
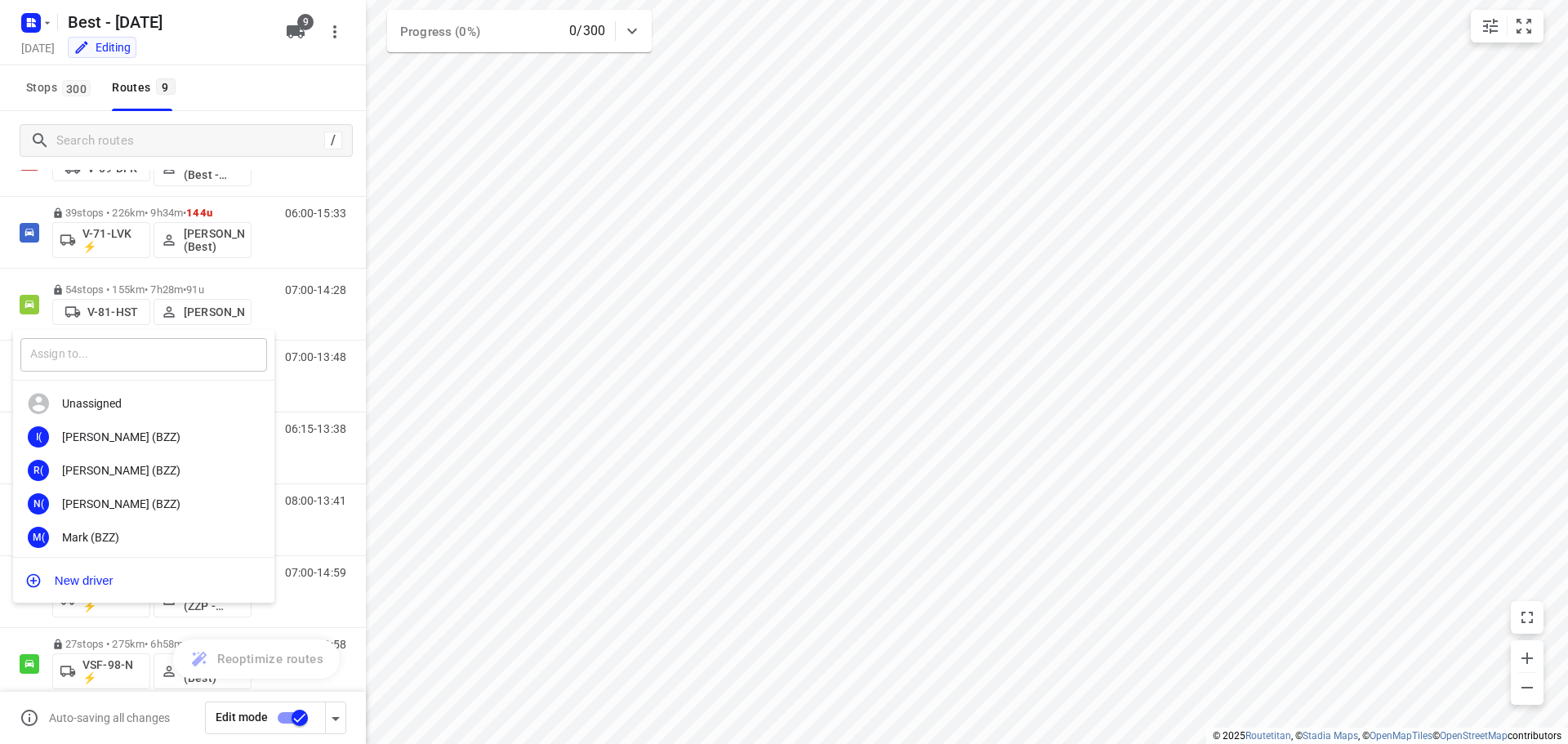
click at [122, 352] on input "text" at bounding box center [144, 354] width 247 height 33
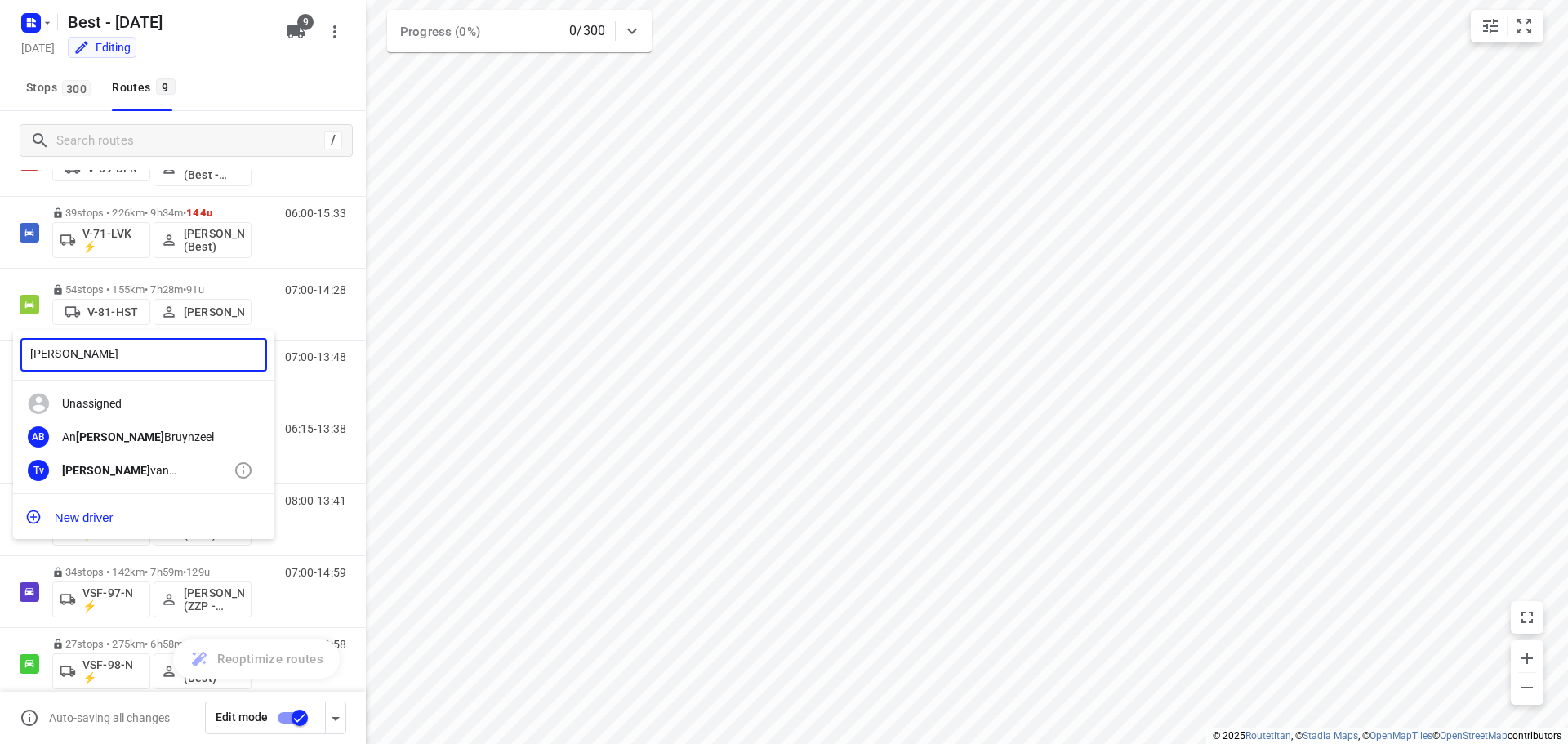
type input "tony"
click at [206, 477] on div "Tony van Doren (Best)" at bounding box center [148, 470] width 172 height 13
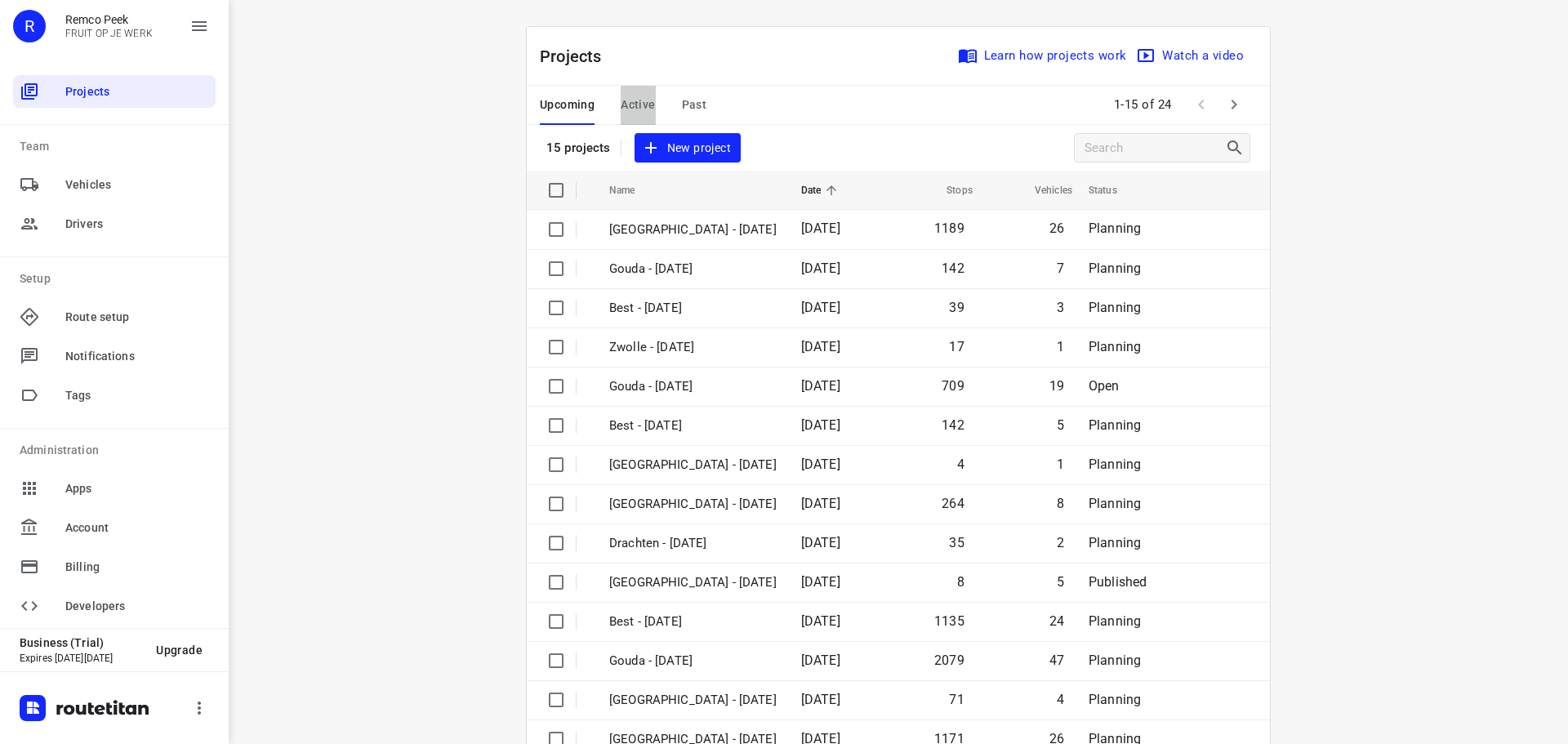
click at [638, 106] on span "Active" at bounding box center [638, 104] width 34 height 21
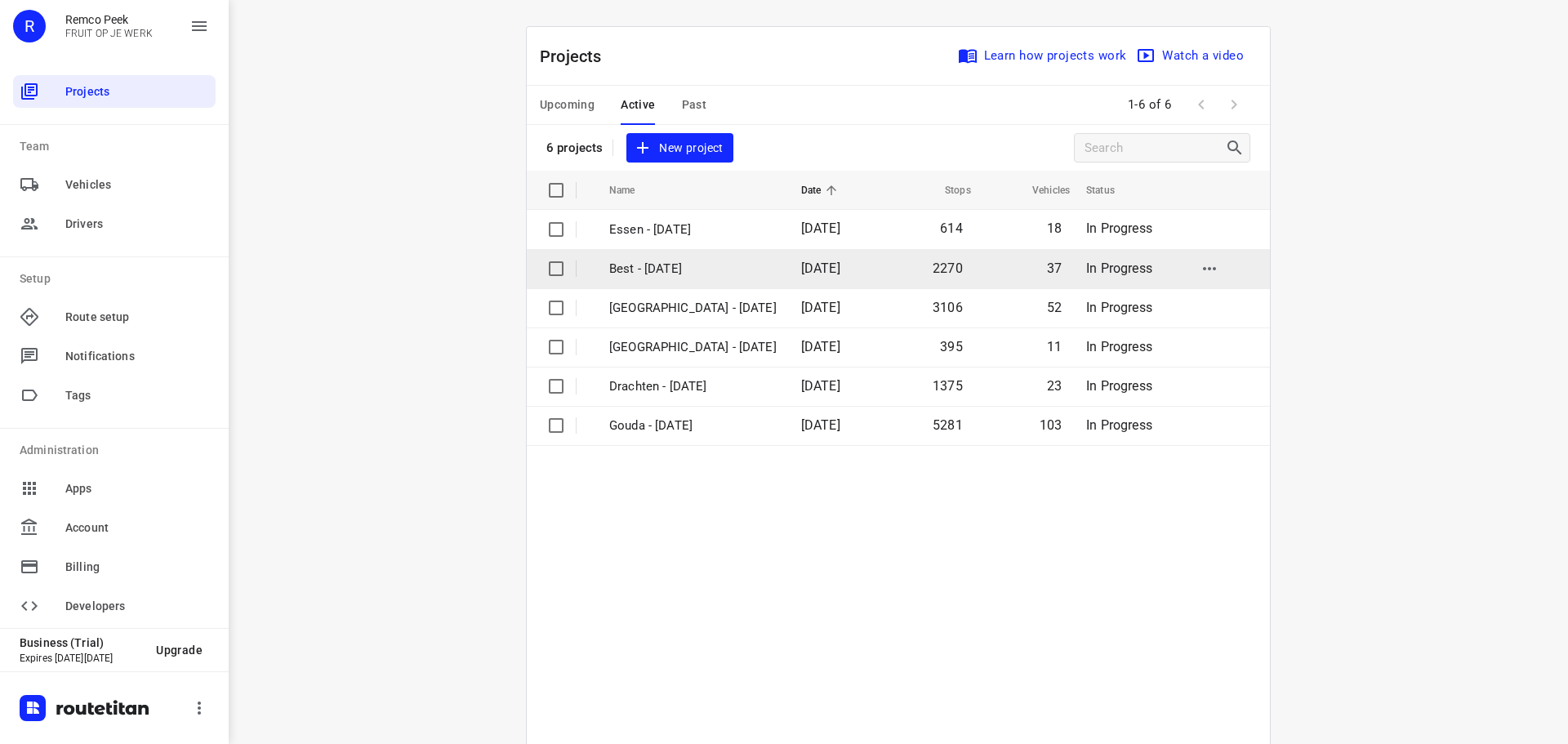
click at [660, 272] on p "Best - [DATE]" at bounding box center [693, 269] width 168 height 19
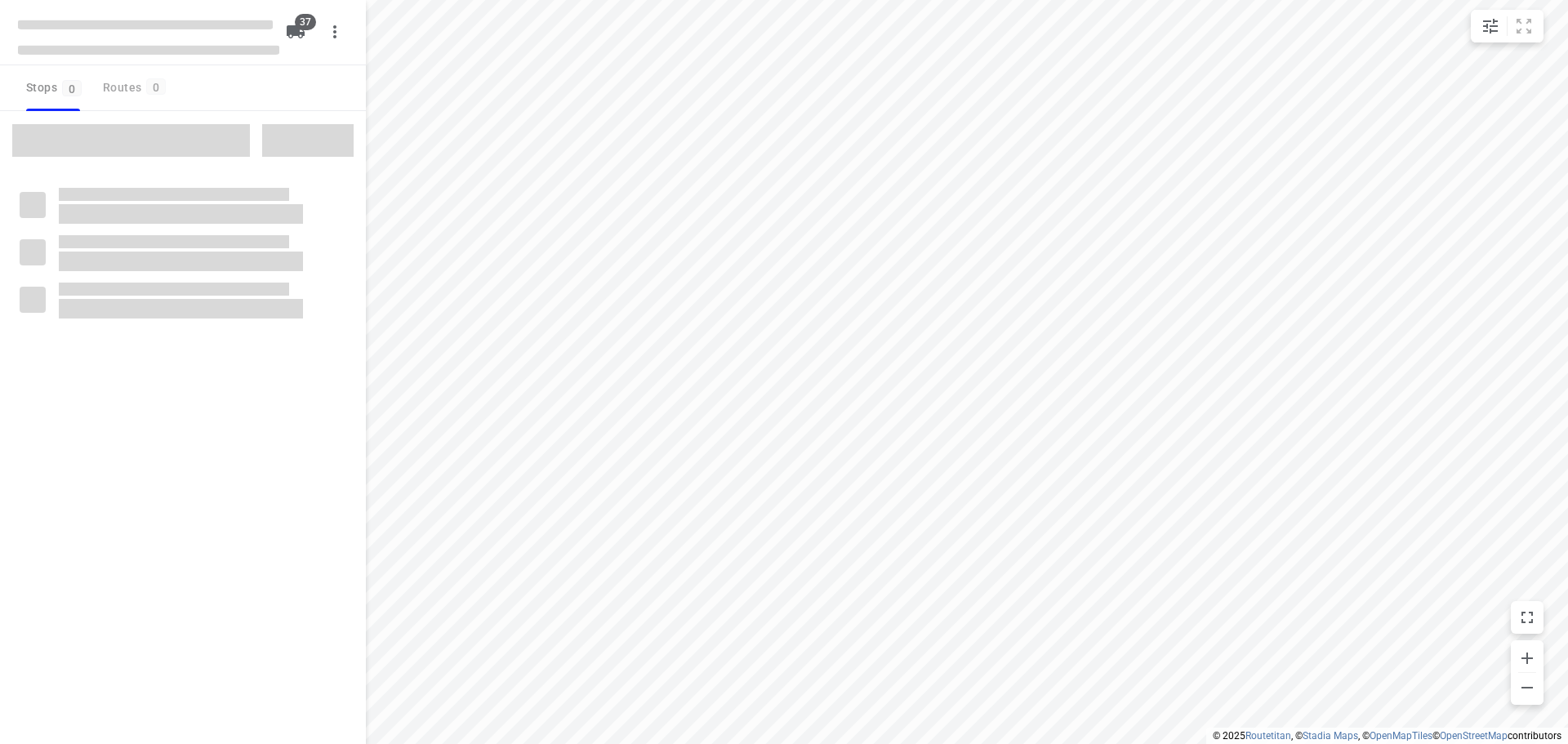
checkbox input "true"
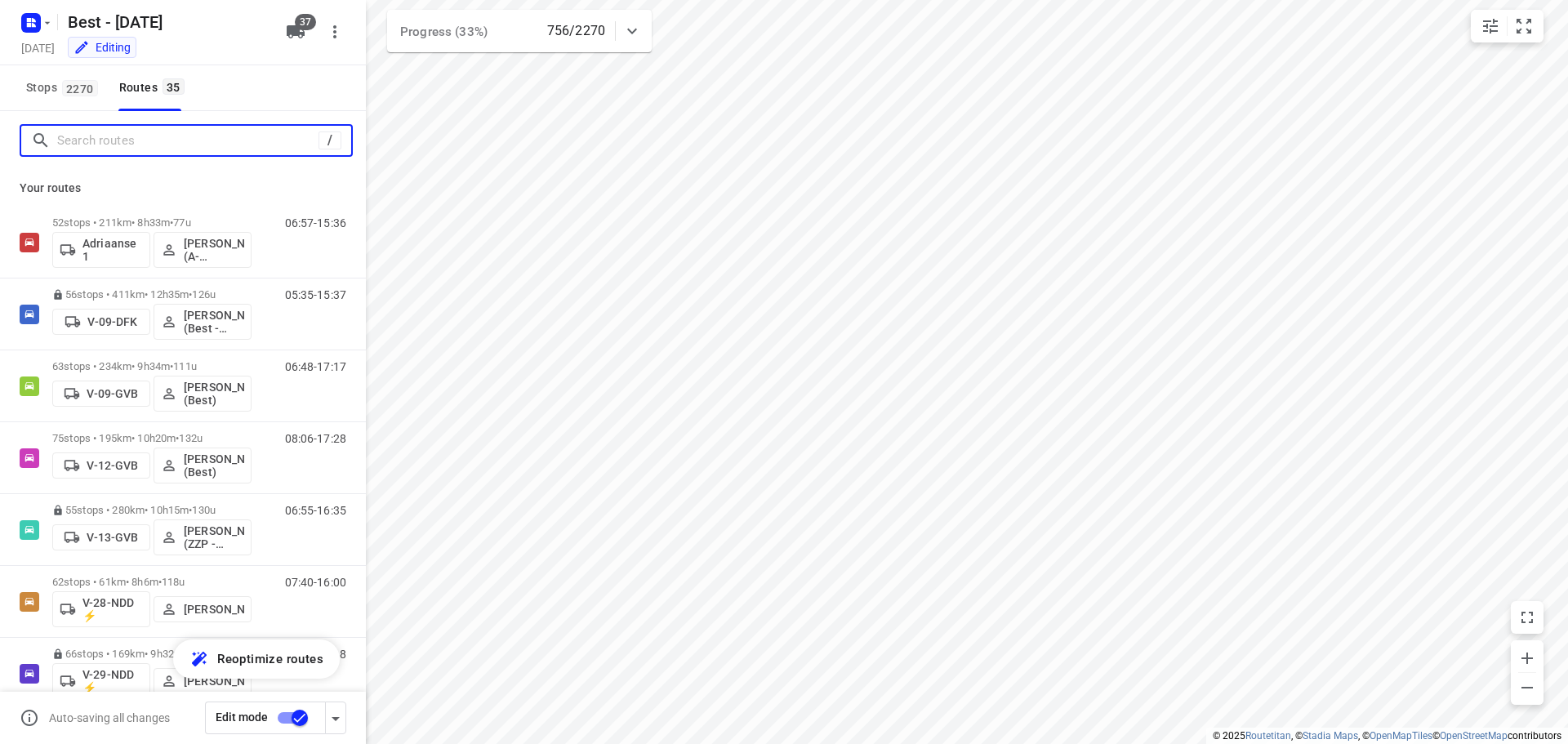
click at [186, 137] on input "Search routes" at bounding box center [188, 141] width 262 height 25
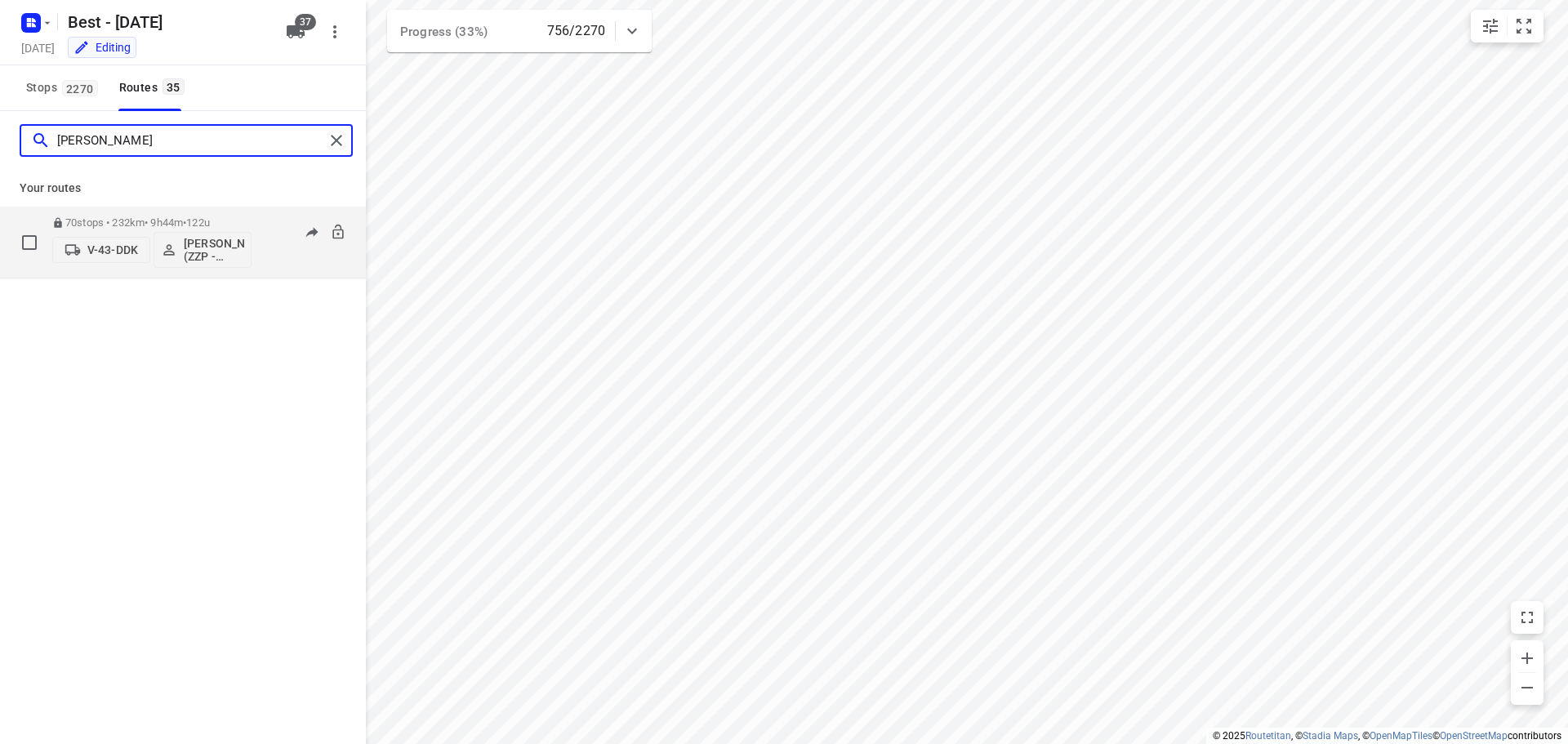
type input "jesse"
click at [139, 231] on div "V-43-DDK Jesse Hokkelman (ZZP - Best)" at bounding box center [152, 248] width 199 height 39
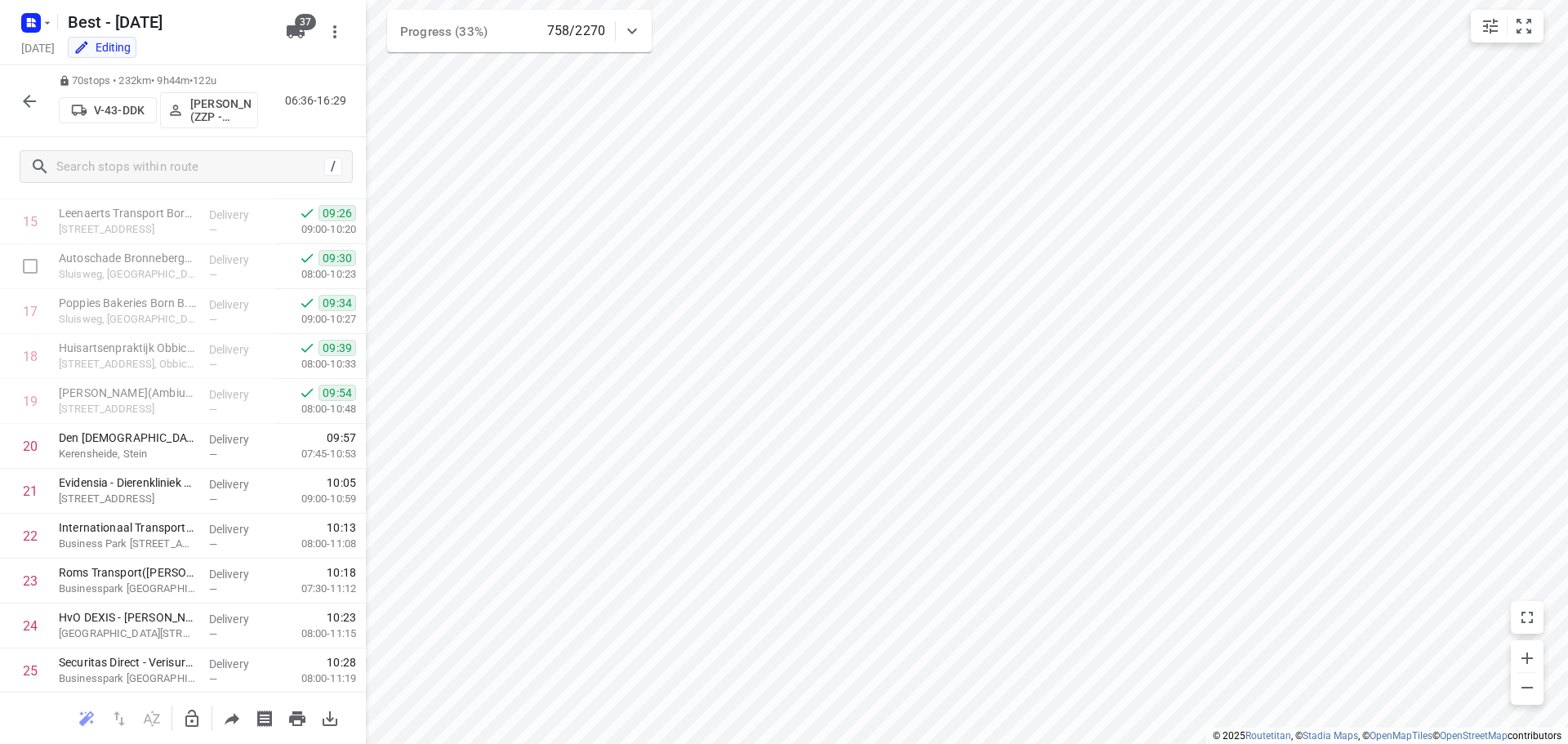
scroll to position [735, 0]
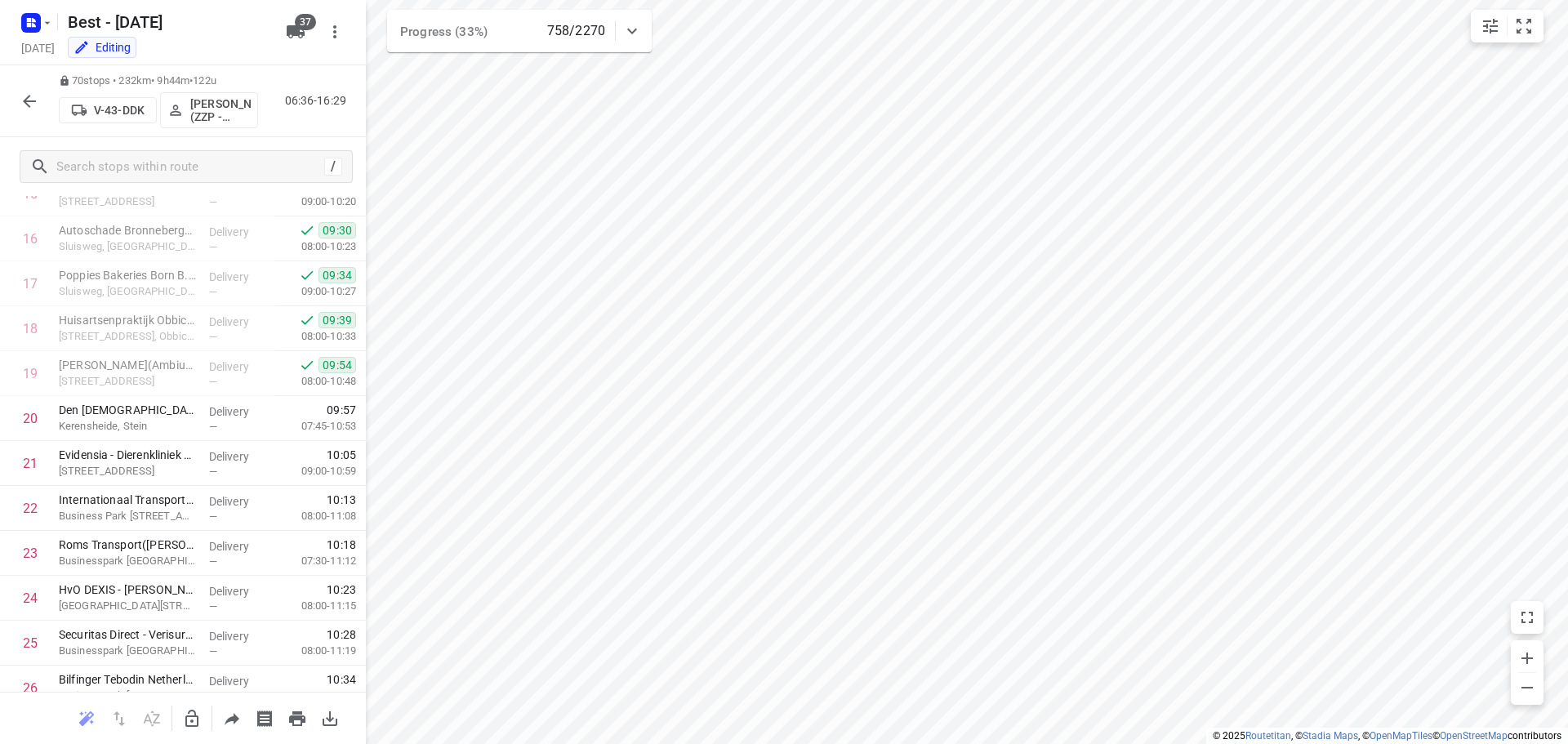
click at [24, 78] on div "70 stops • 232km • 9h44m • 122u V-43-DDK Jesse Hokkelman (ZZP - Best) 06:36-16:…" at bounding box center [183, 102] width 366 height 72
click at [24, 122] on div "70 stops • 232km • 9h44m • 122u V-43-DDK Jesse Hokkelman (ZZP - Best) 06:36-16:…" at bounding box center [183, 102] width 366 height 72
click at [27, 110] on icon "button" at bounding box center [29, 102] width 20 height 20
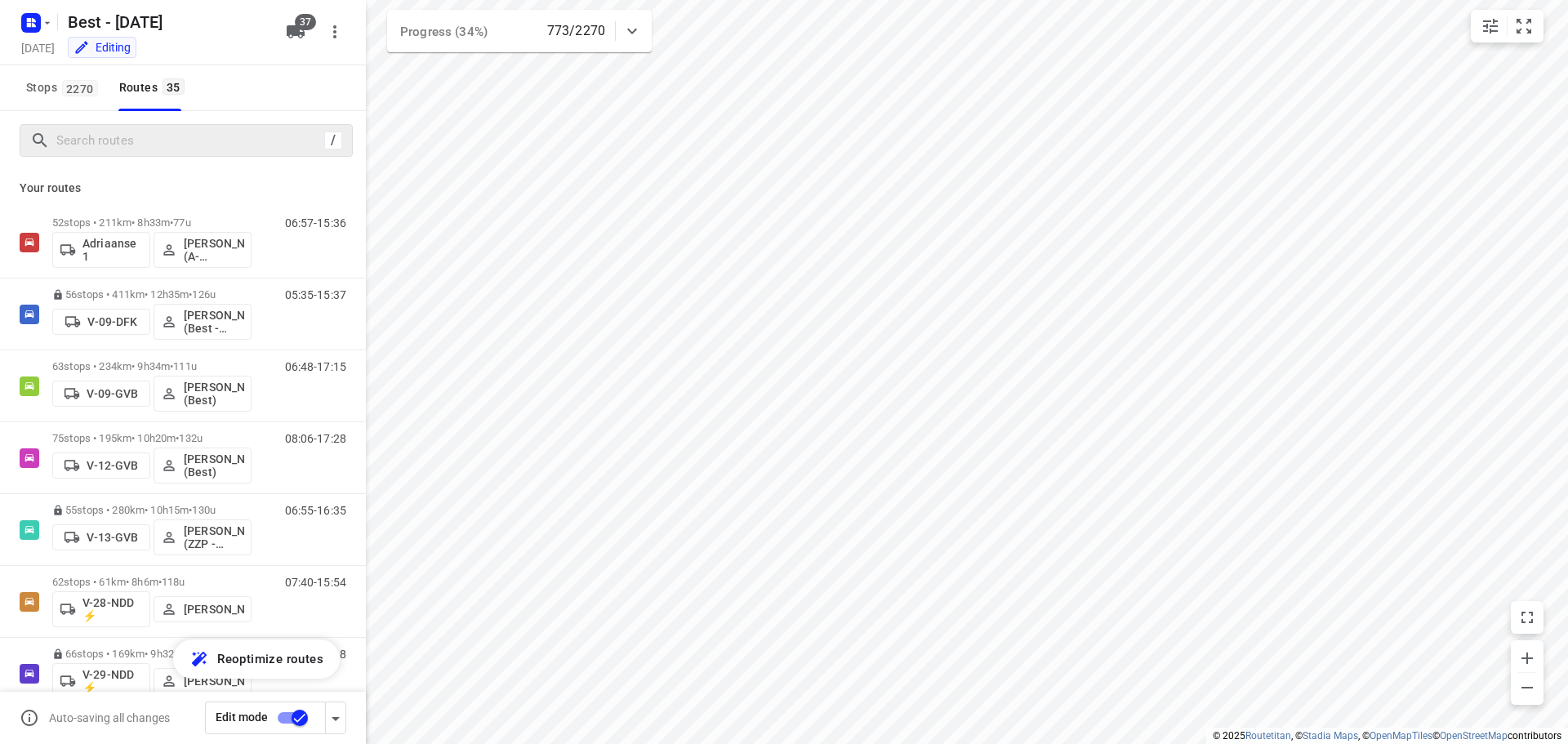
click at [123, 125] on div "/" at bounding box center [186, 140] width 333 height 32
click at [121, 137] on input "Search routes" at bounding box center [188, 141] width 262 height 25
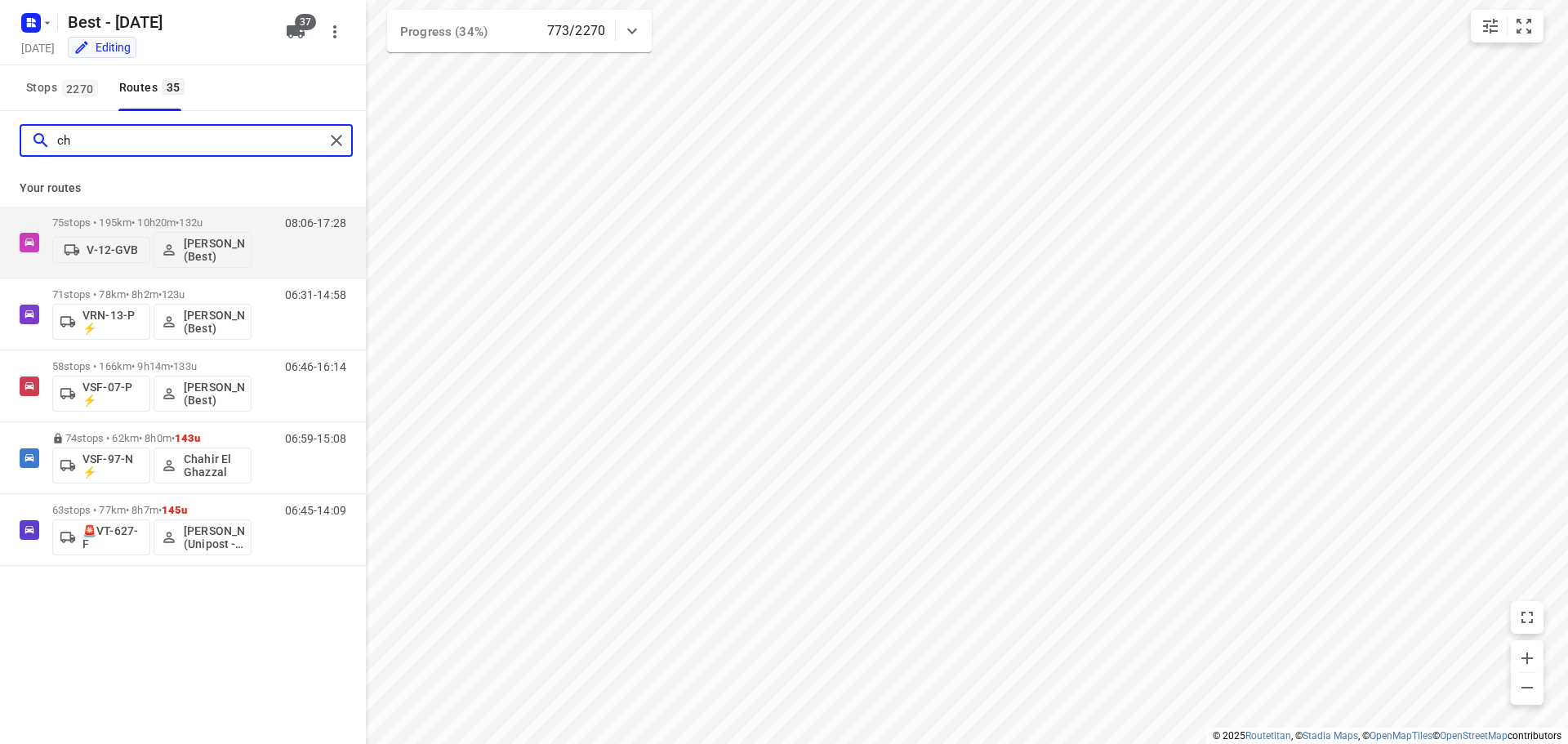
type input "c"
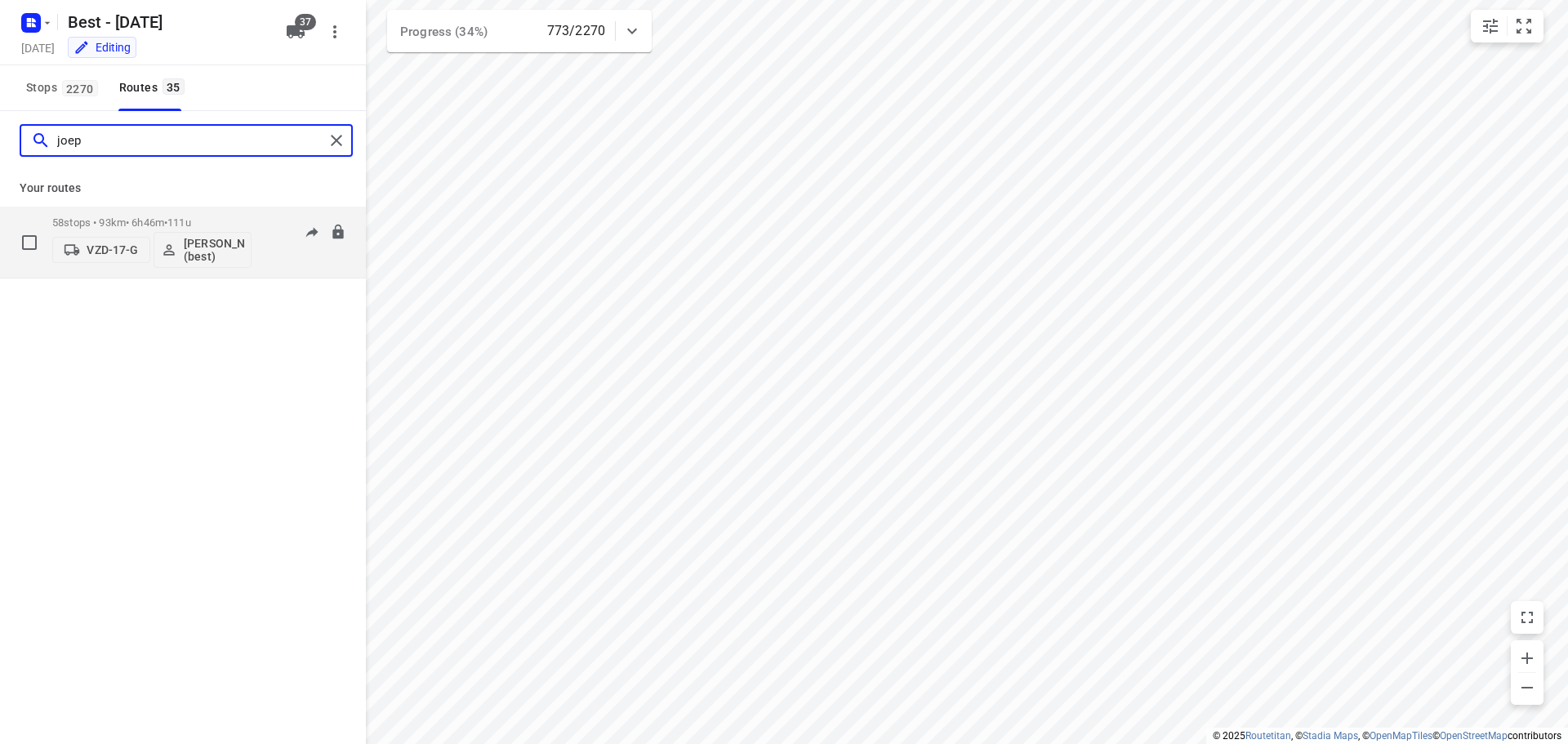
type input "joep"
click at [164, 230] on div "VZD-17-G Joep Slagter (best)" at bounding box center [152, 248] width 199 height 39
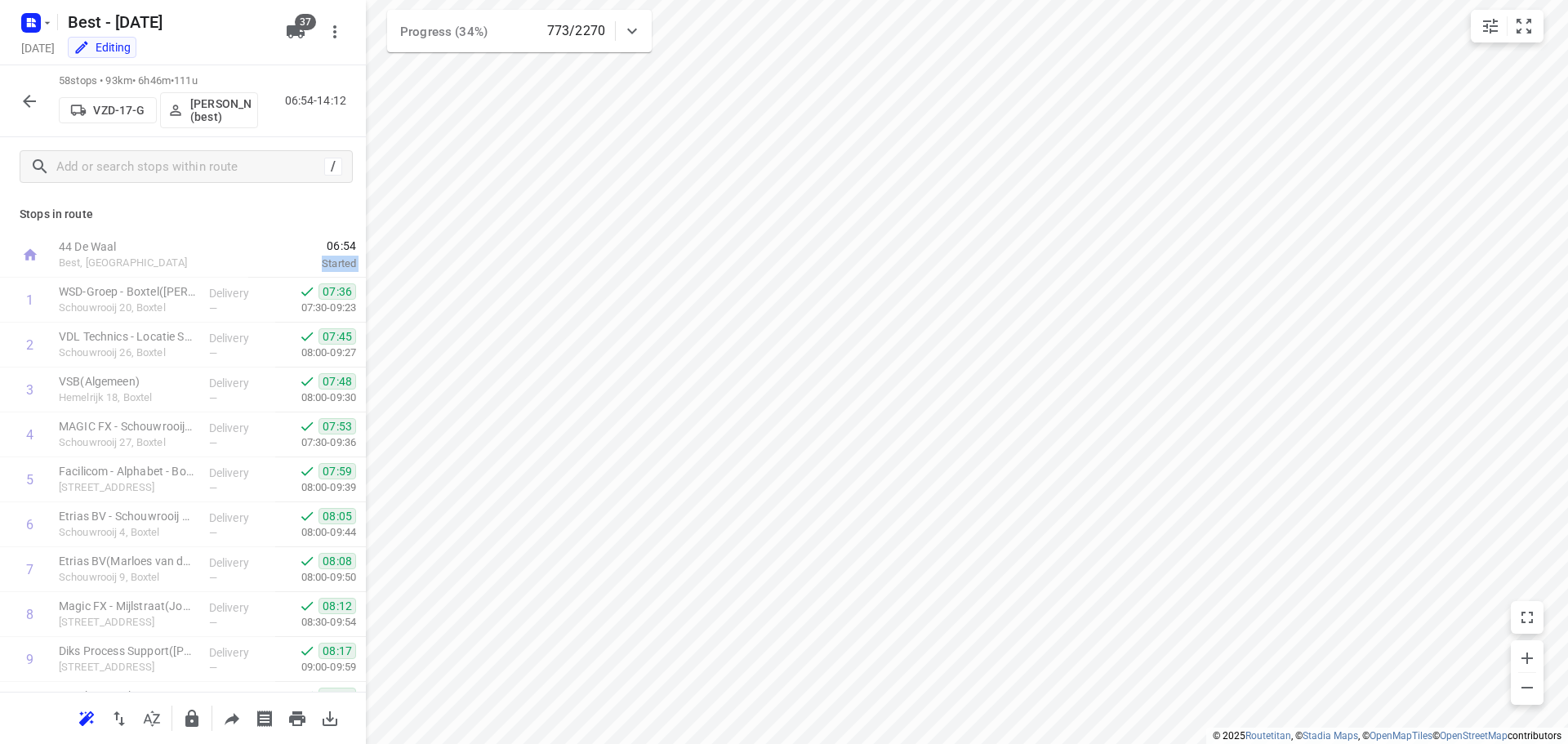
drag, startPoint x: 352, startPoint y: 249, endPoint x: 353, endPoint y: 269, distance: 20.0
click at [362, 452] on div "Stops in route 44 De Waal Best, Netherlands 06:54 Started 1 WSD-Groep - Boxtel(…" at bounding box center [183, 444] width 366 height 496
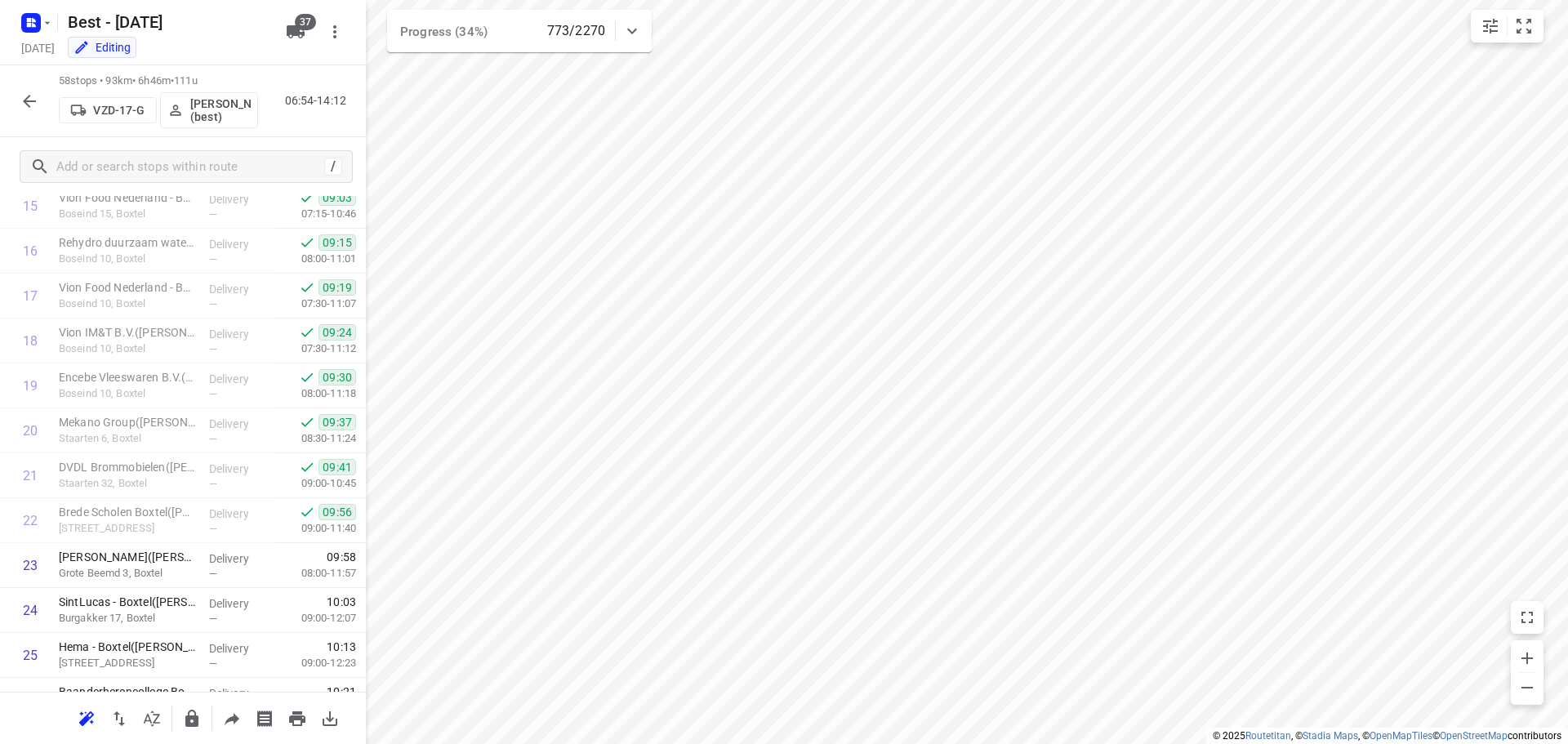
scroll to position [2237, 0]
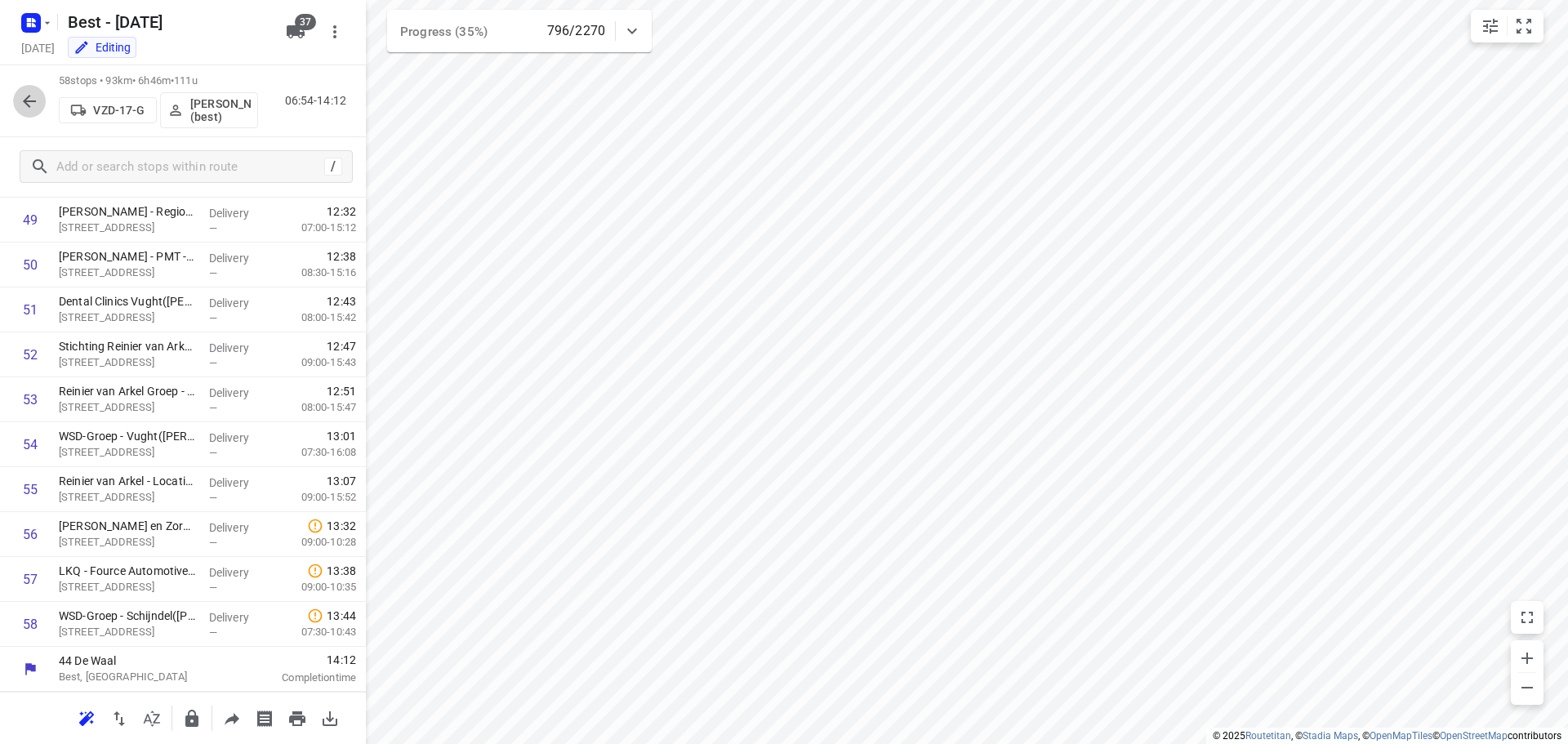
click at [28, 105] on icon "button" at bounding box center [28, 101] width 13 height 13
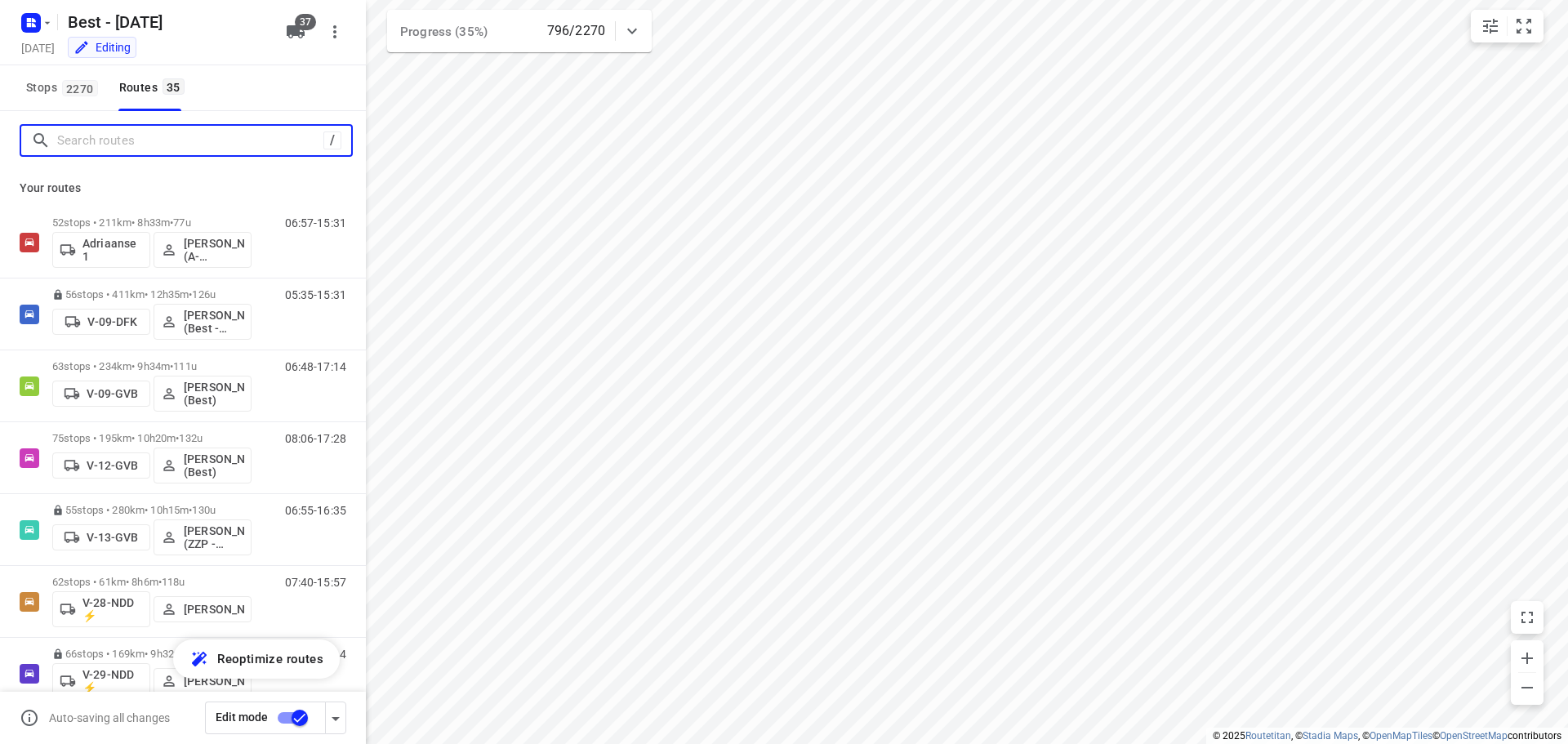
click at [134, 143] on input "Search routes" at bounding box center [190, 141] width 267 height 25
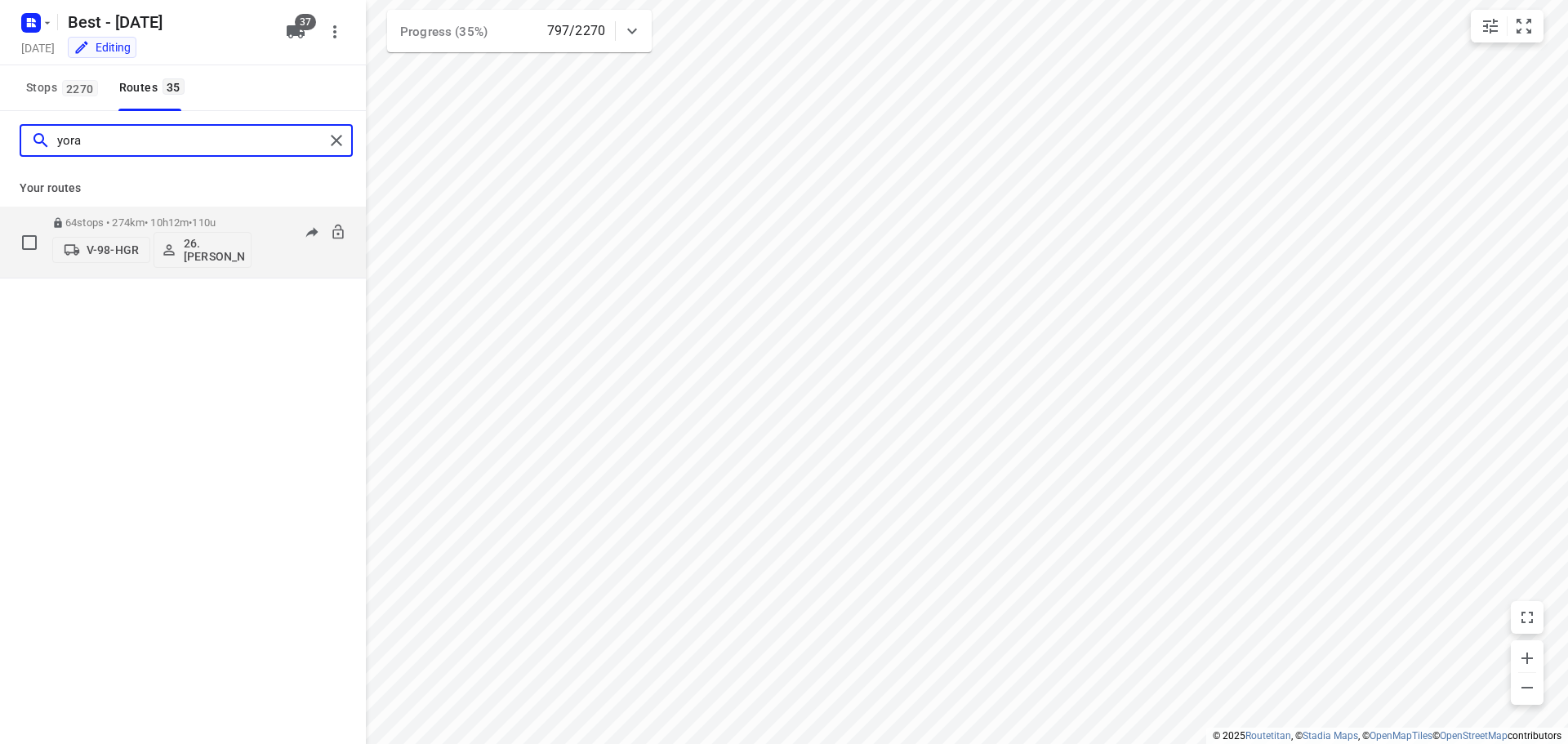
type input "yora"
click at [130, 227] on p "64 stops • 274km • 10h12m • 110u" at bounding box center [152, 223] width 199 height 13
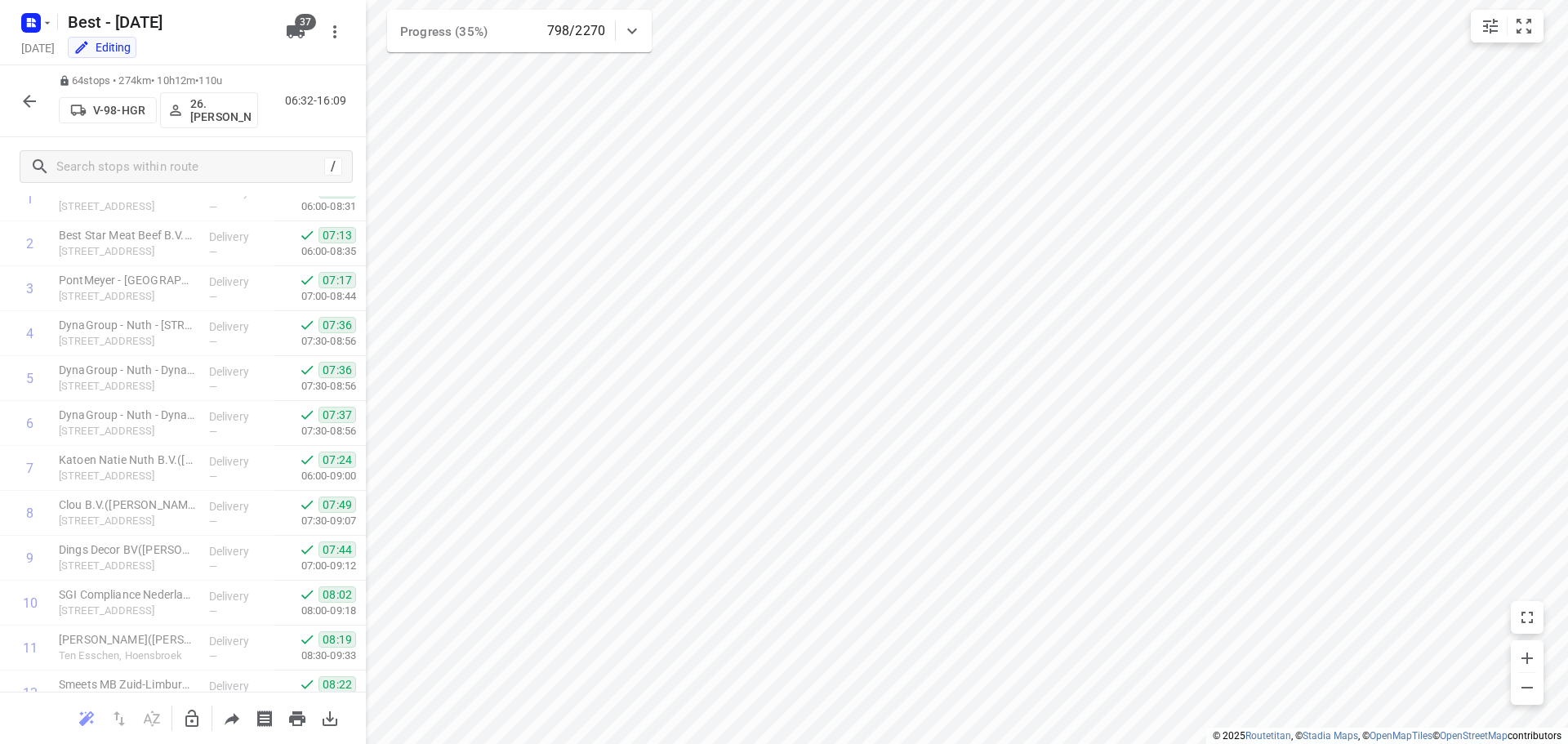
scroll to position [0, 0]
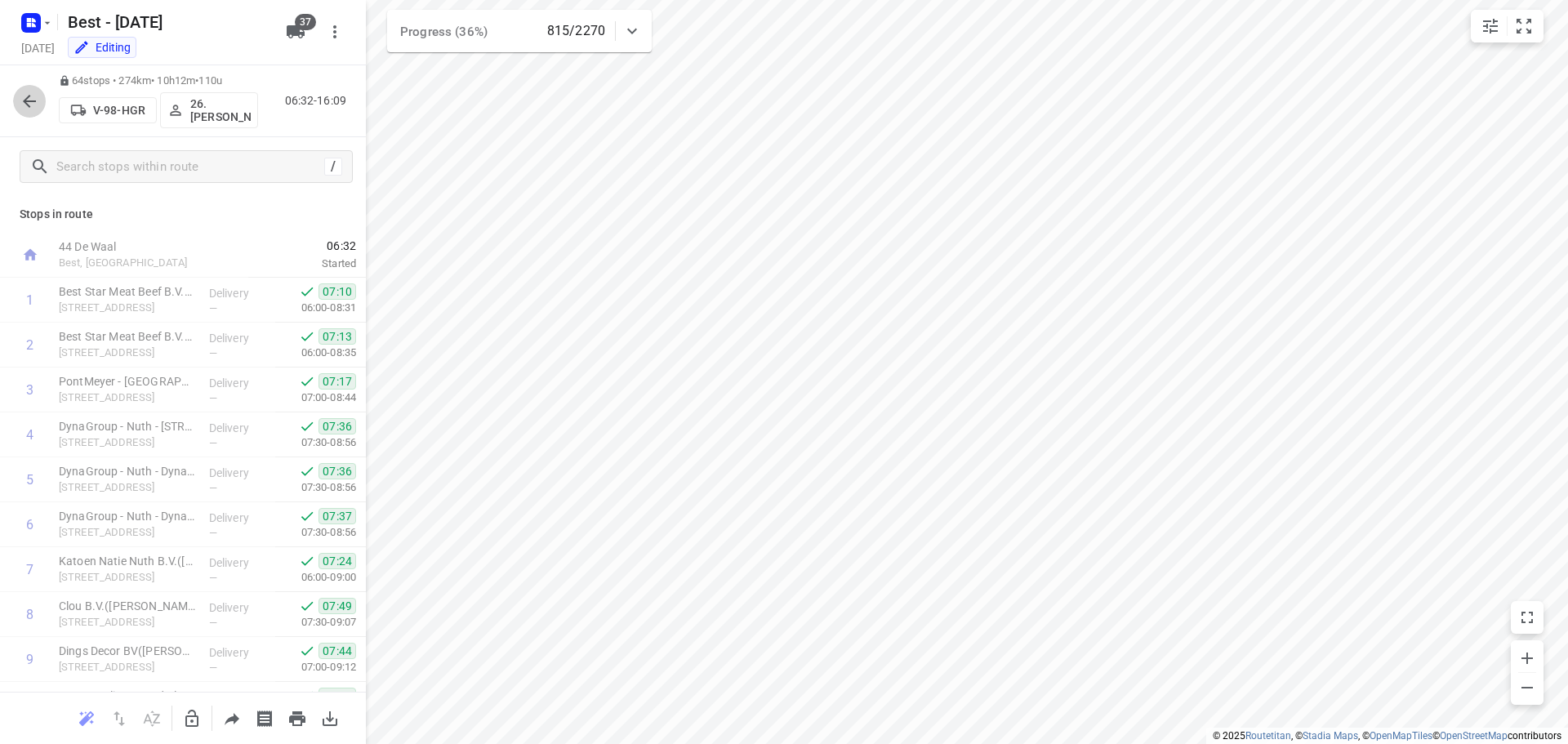
click at [29, 103] on icon "button" at bounding box center [29, 102] width 20 height 20
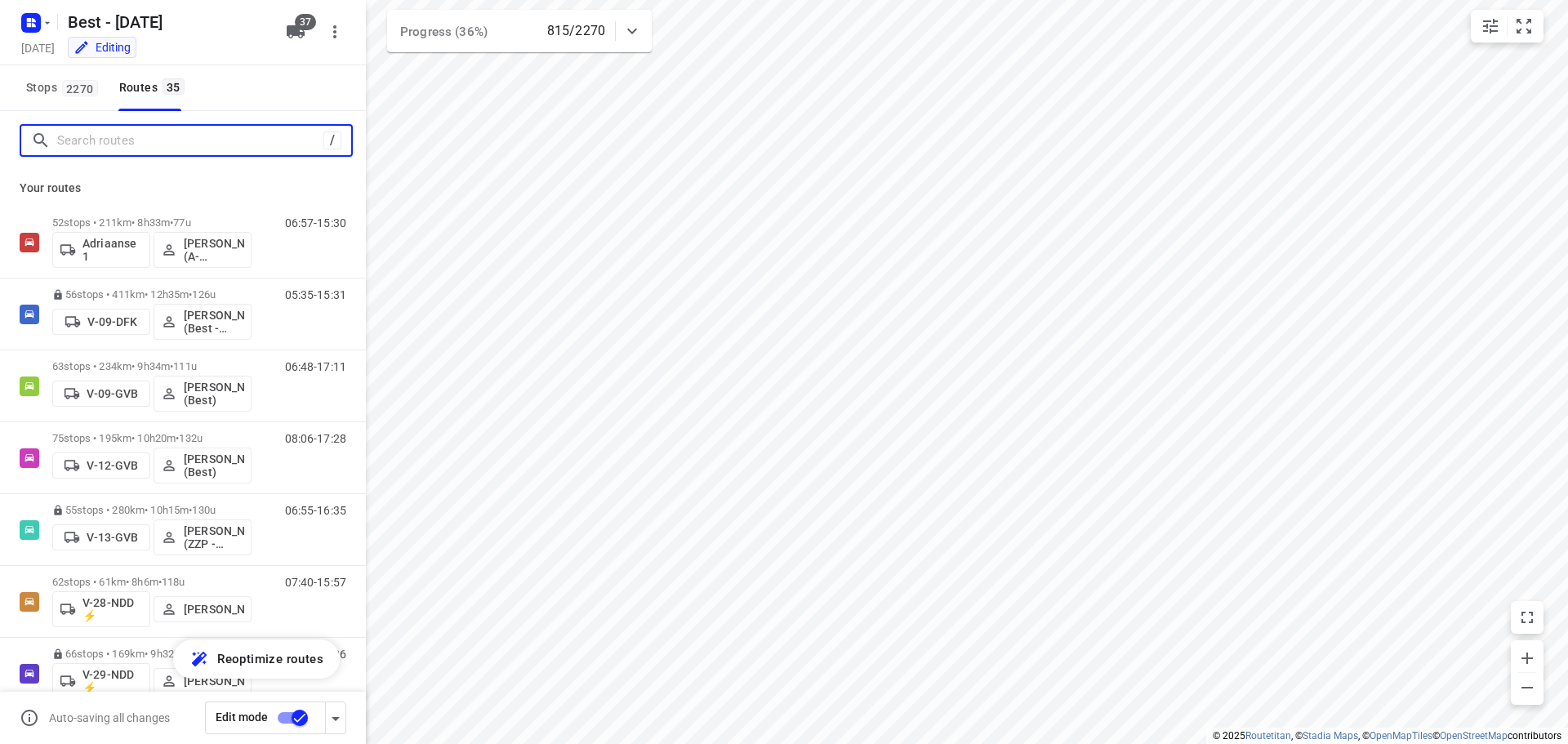
click at [115, 128] on input "Search routes" at bounding box center [190, 141] width 267 height 25
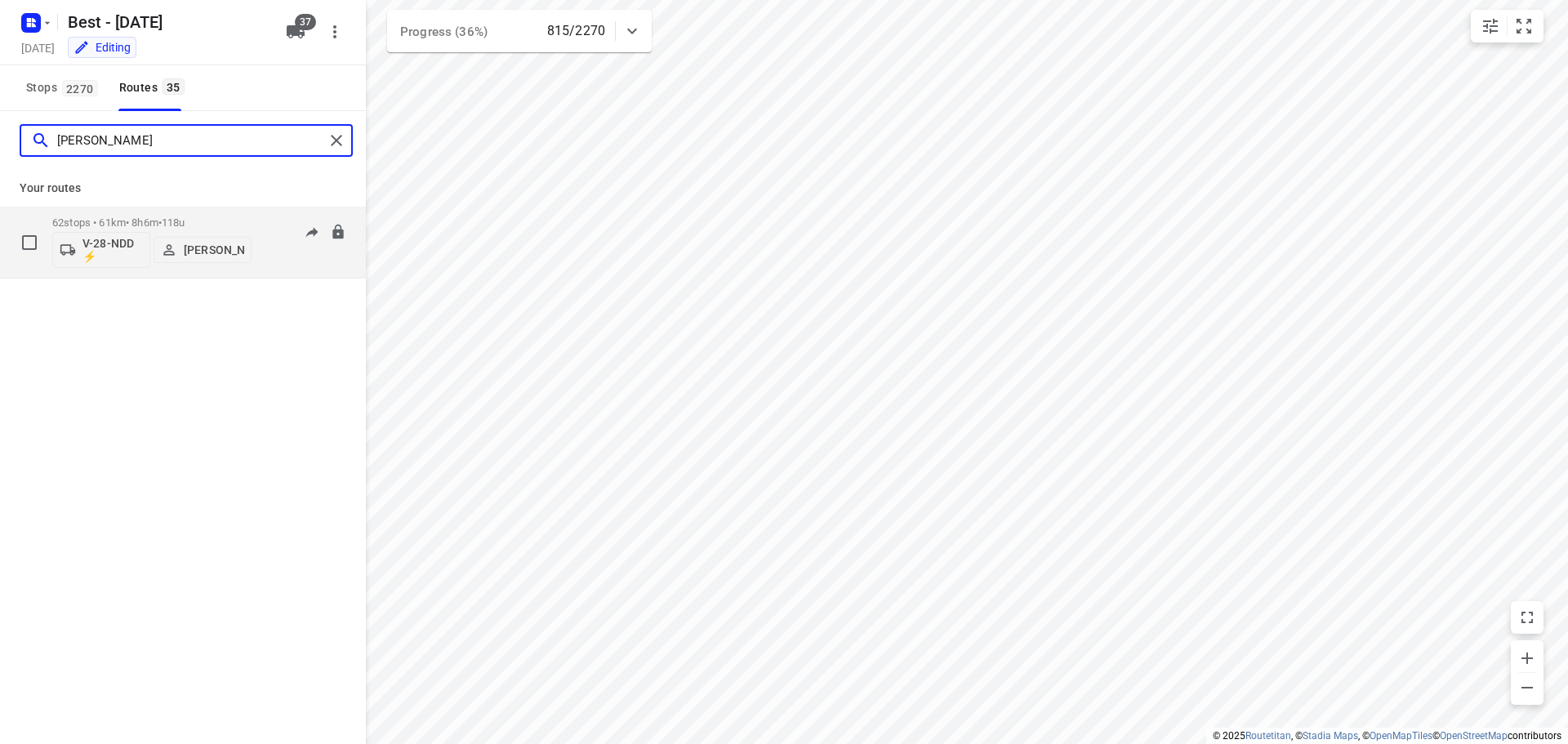
type input "andy"
click at [138, 227] on p "62 stops • 61km • 8h6m • 118u" at bounding box center [152, 223] width 199 height 13
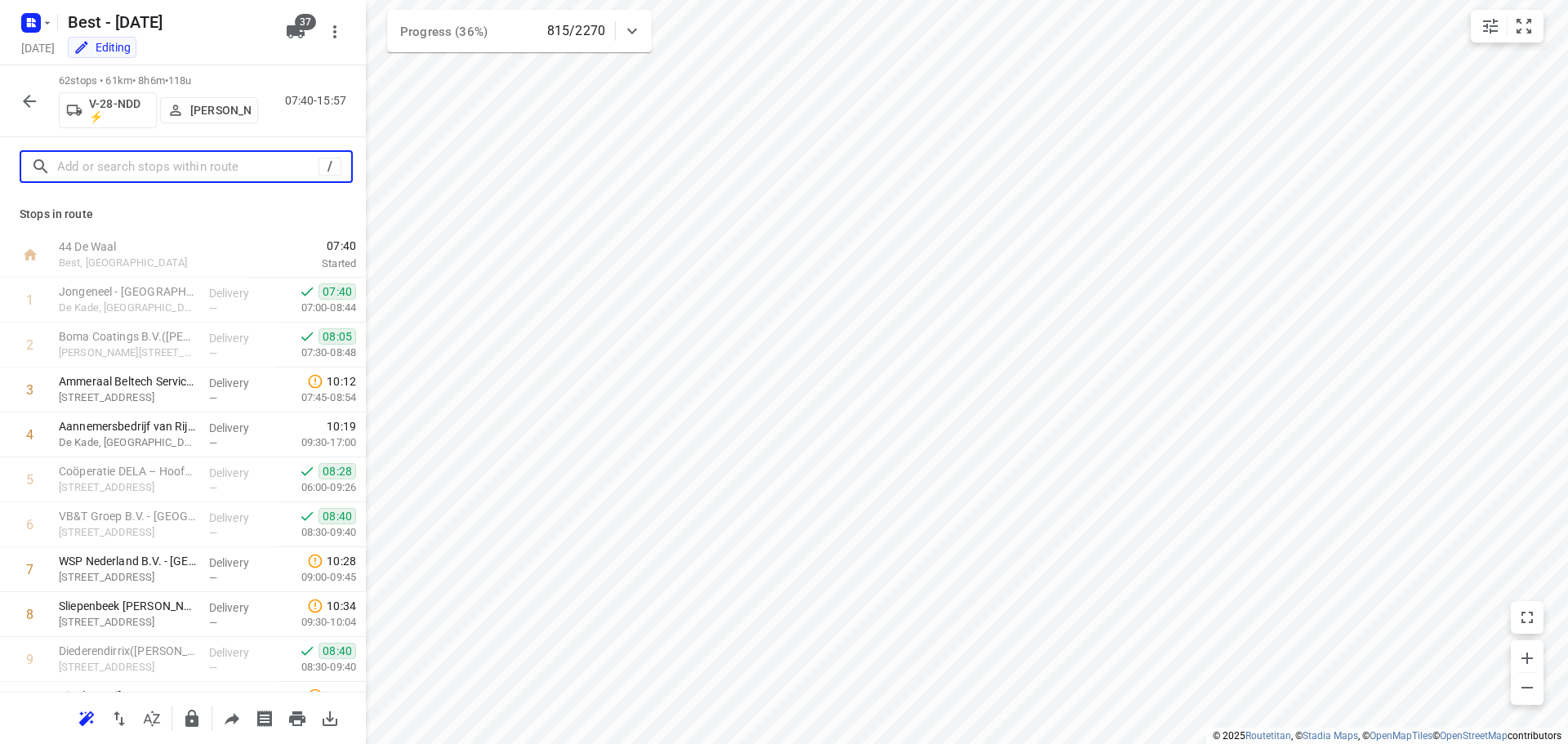
click at [172, 161] on input "text" at bounding box center [188, 167] width 262 height 25
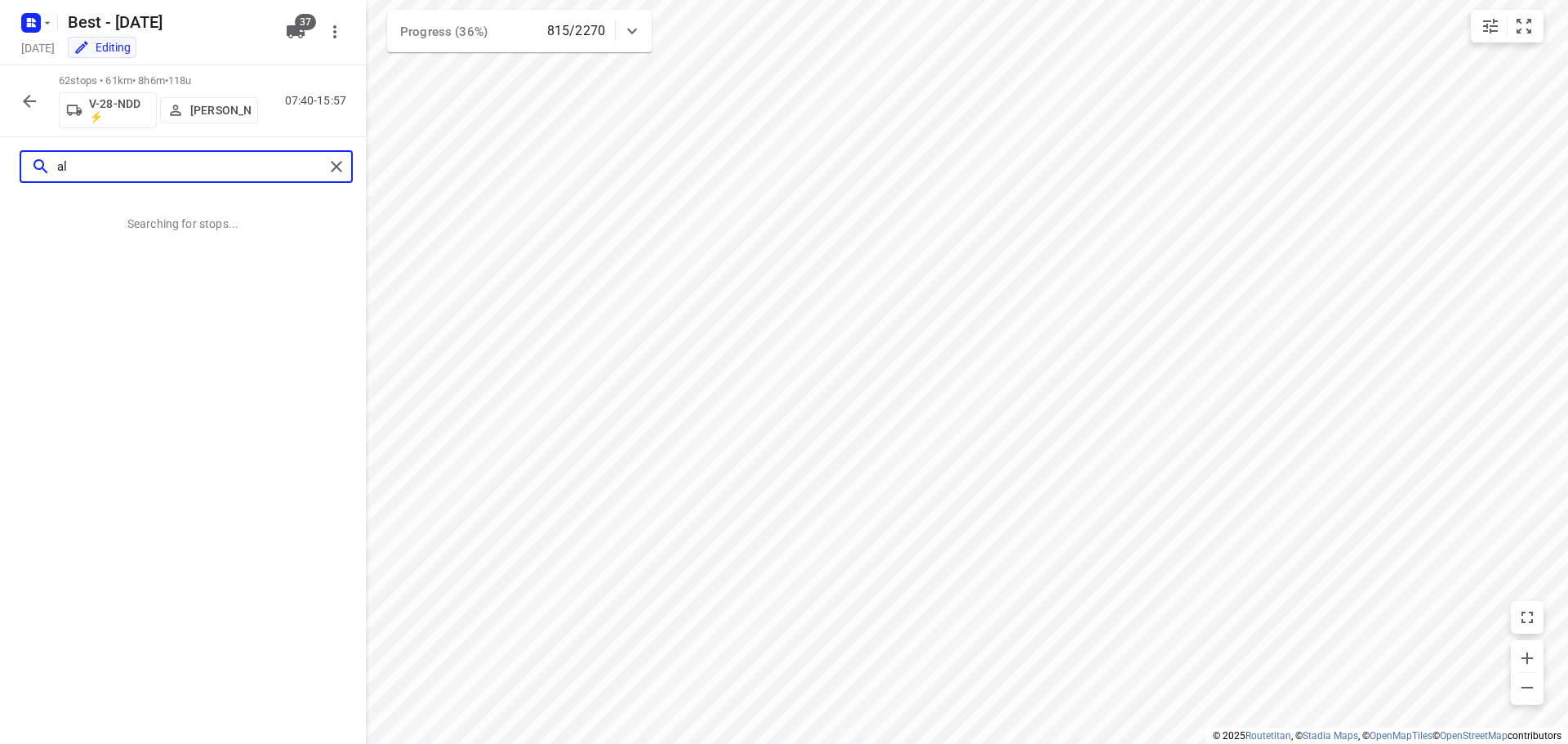
type input "a"
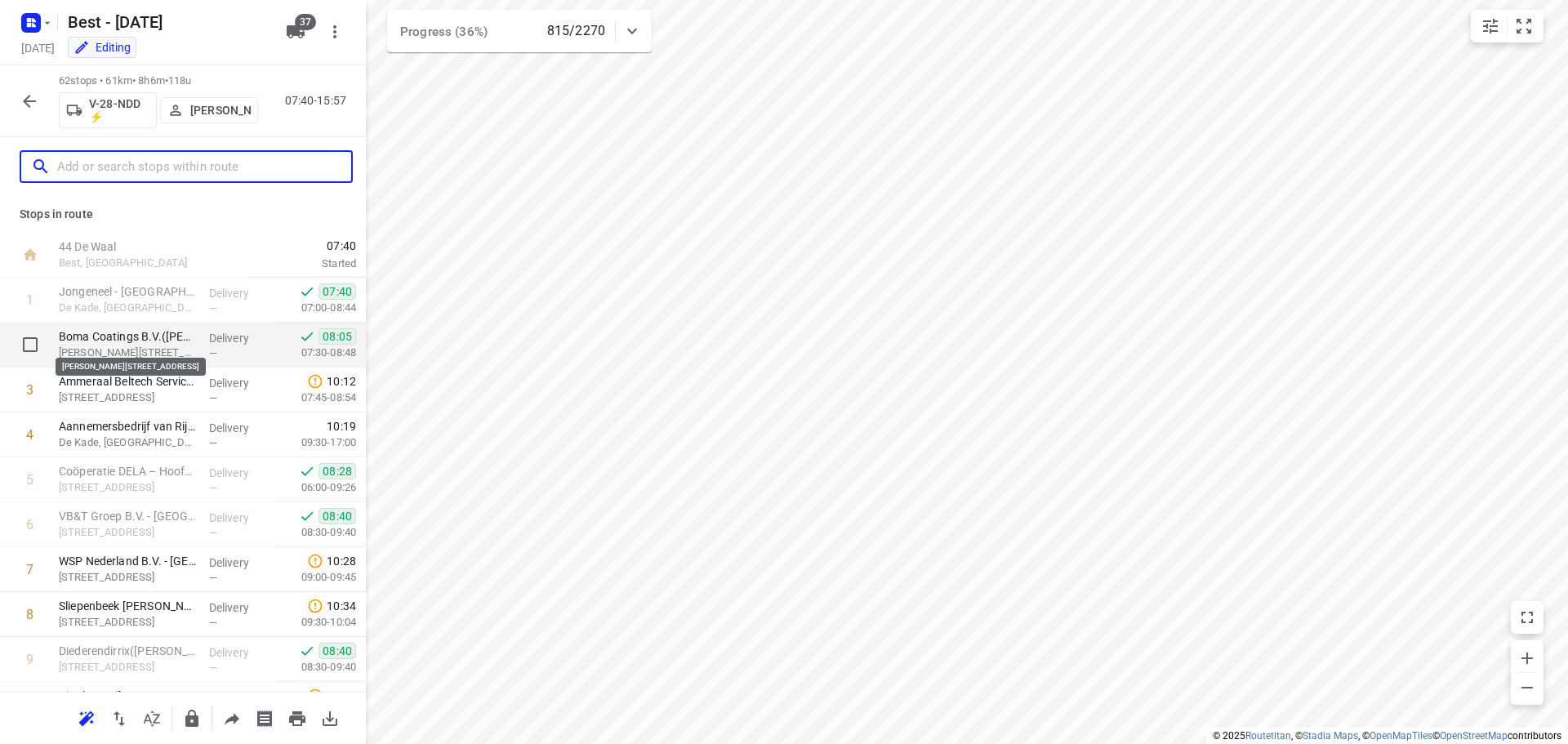
scroll to position [245, 0]
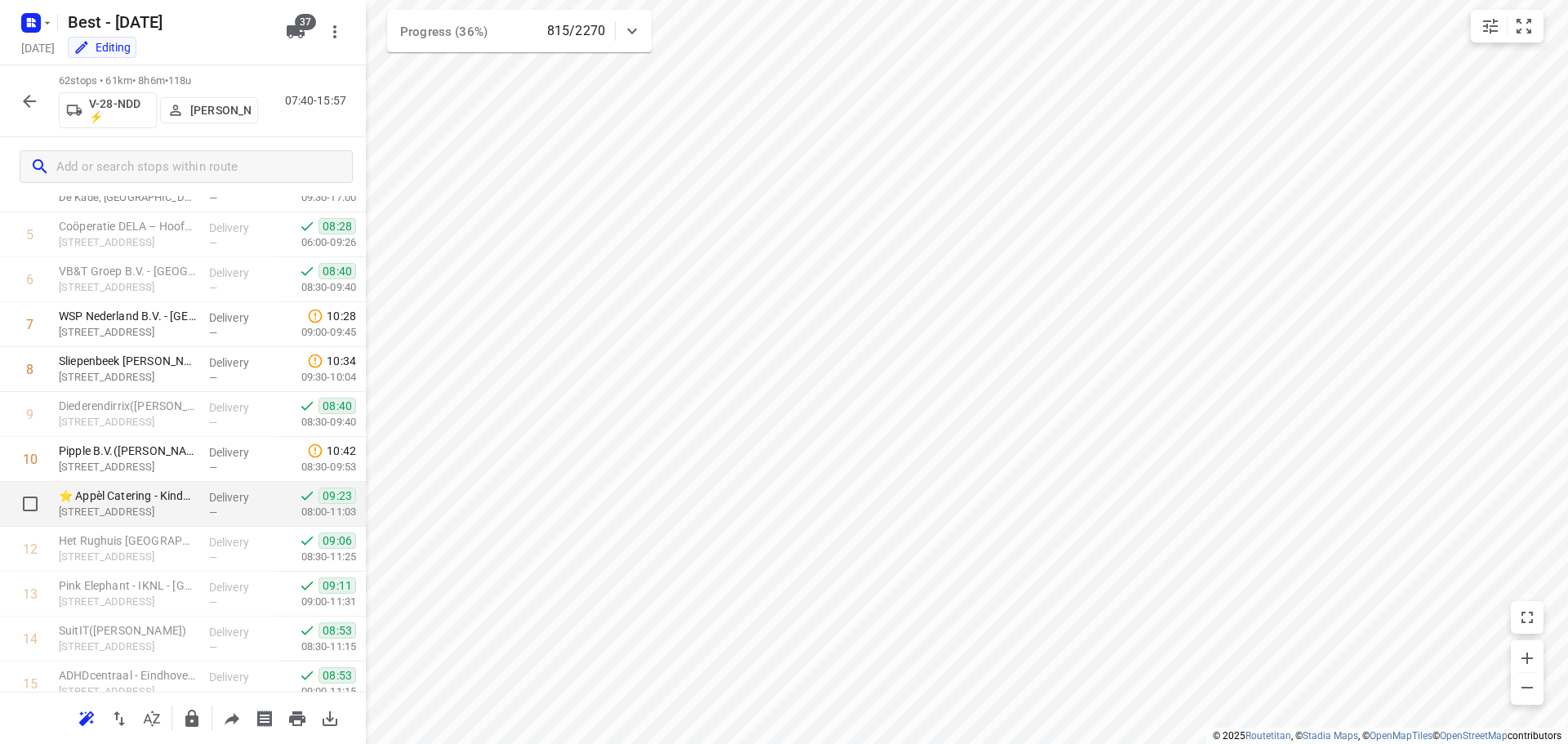
click at [209, 503] on p "Delivery" at bounding box center [239, 497] width 61 height 17
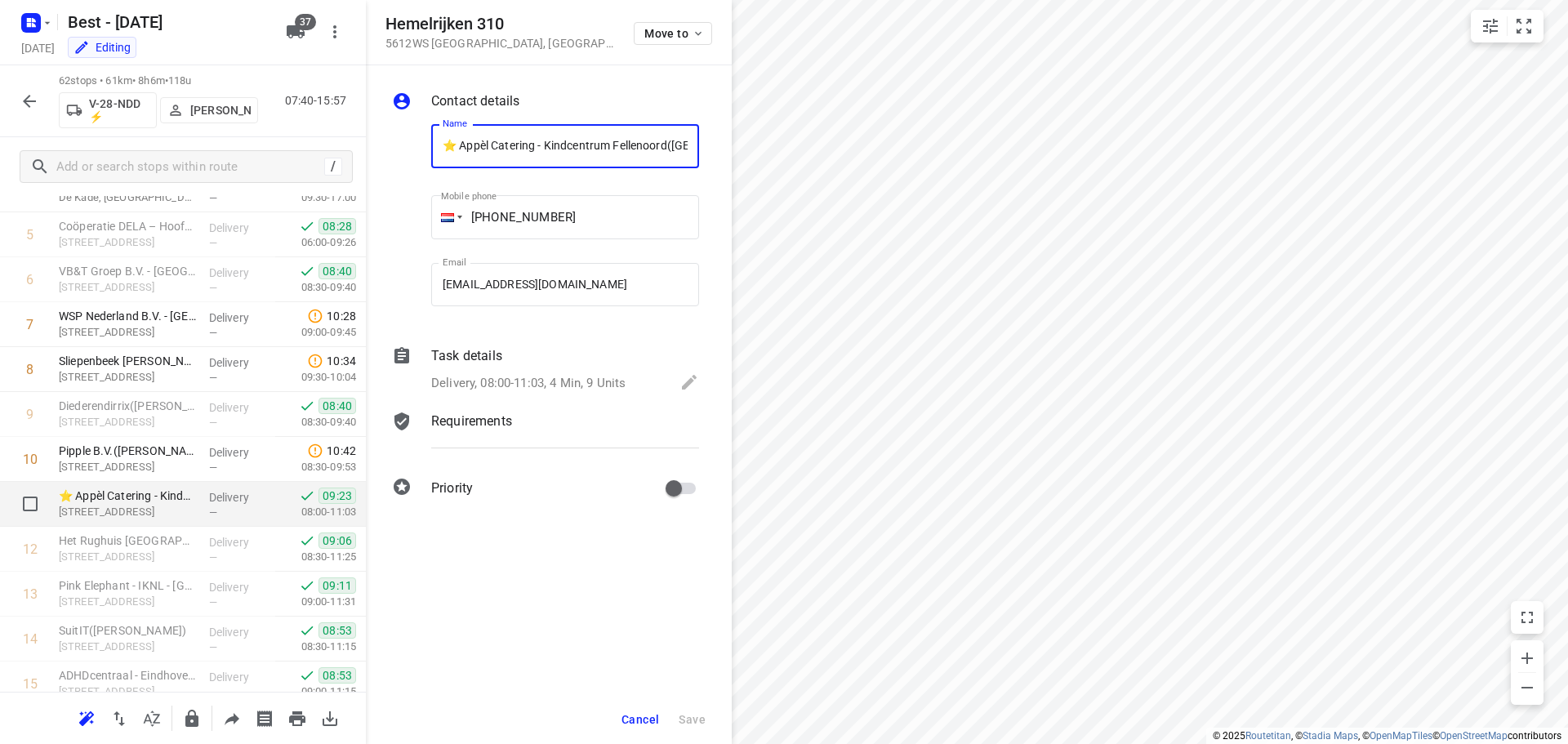
scroll to position [0, 32]
click at [620, 725] on button "Cancel" at bounding box center [640, 720] width 51 height 29
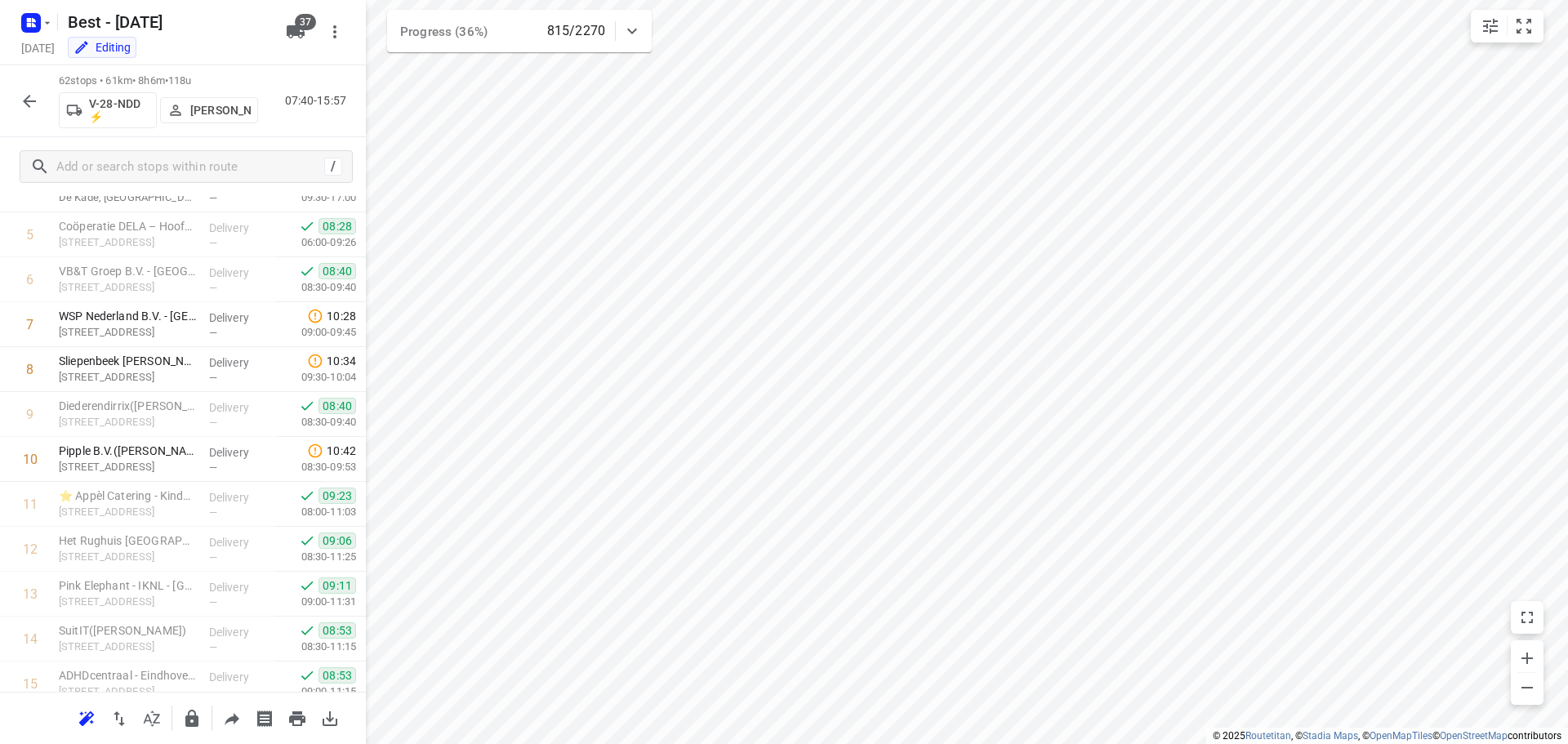
click at [18, 88] on button "button" at bounding box center [28, 101] width 32 height 32
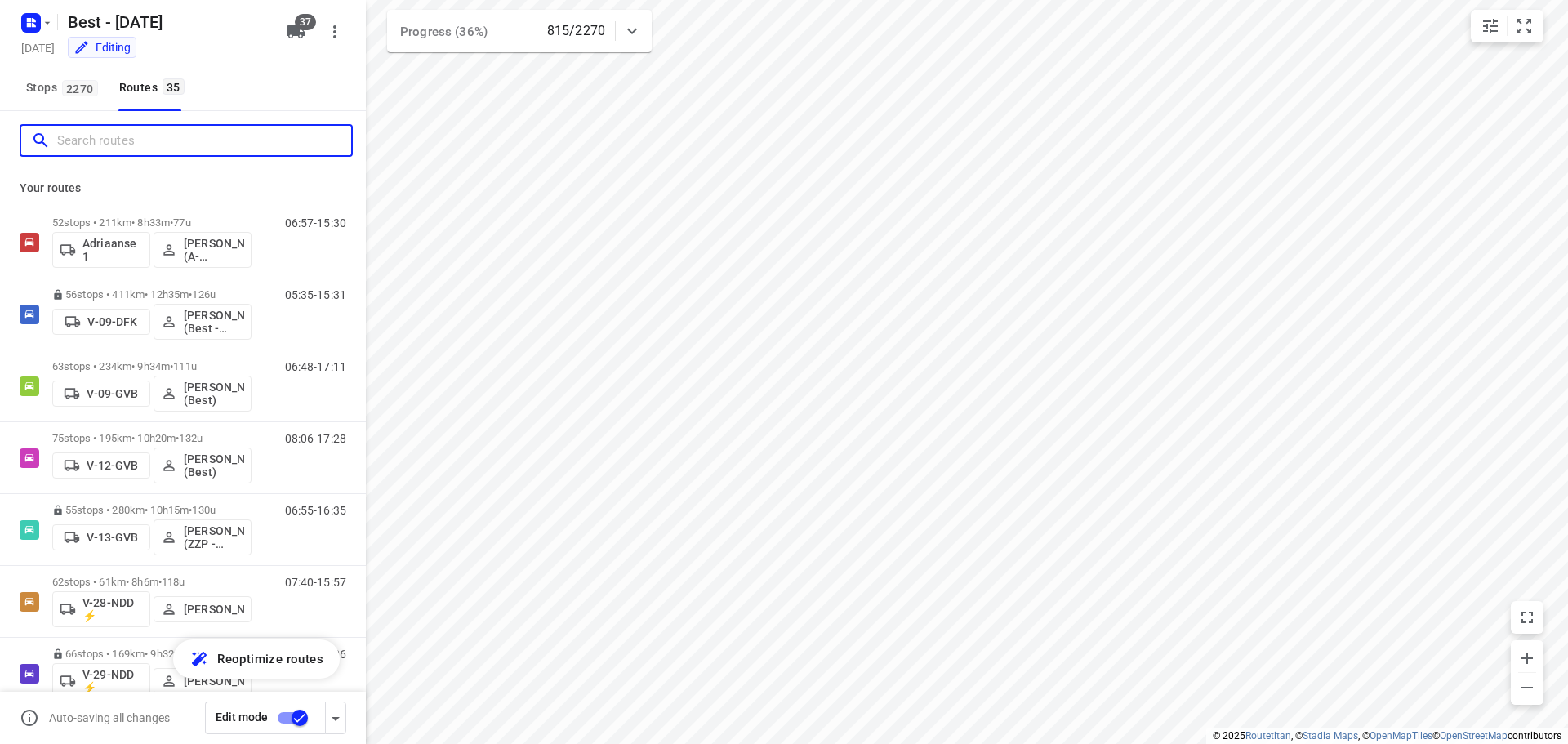
click at [60, 129] on input "Search routes" at bounding box center [204, 141] width 294 height 25
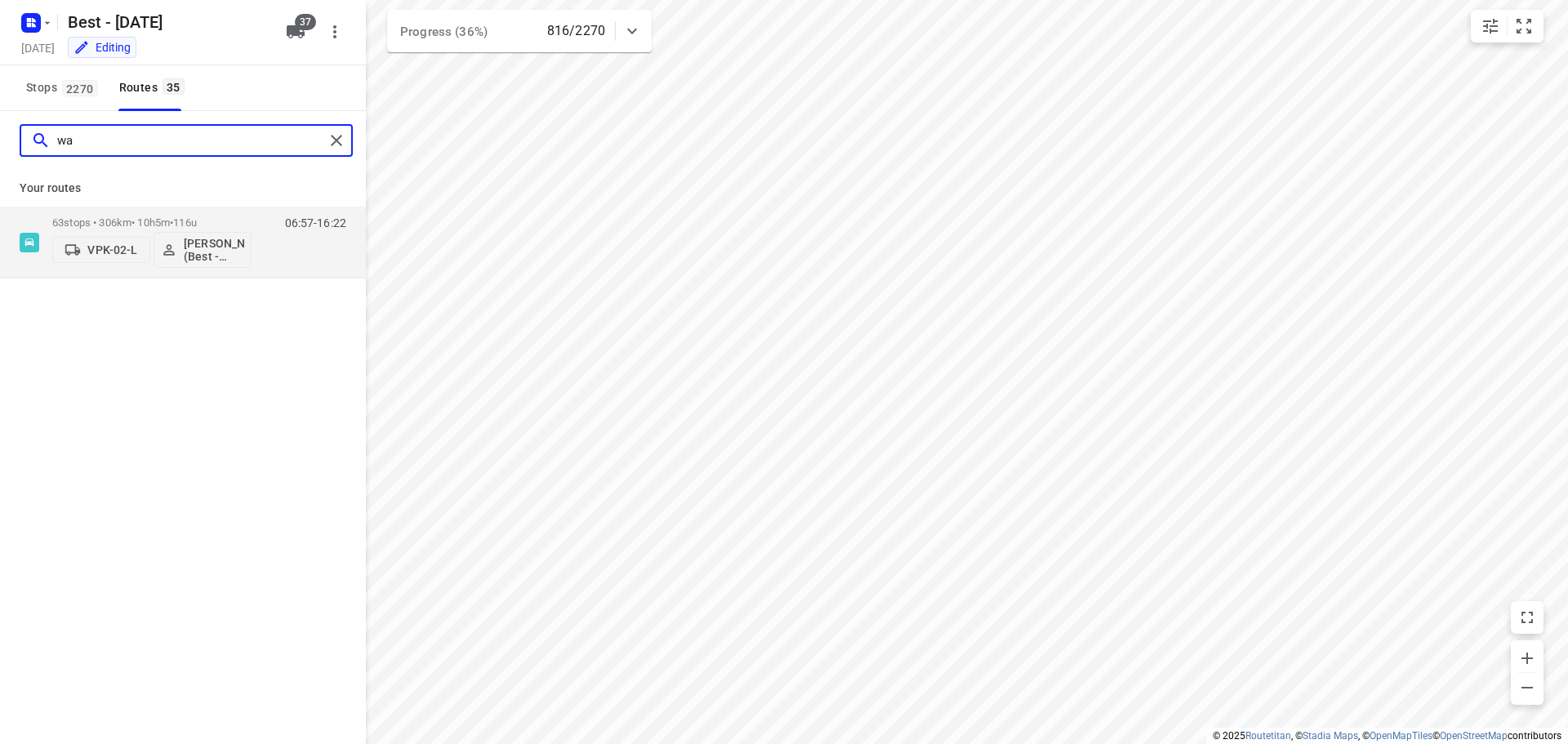
type input "w"
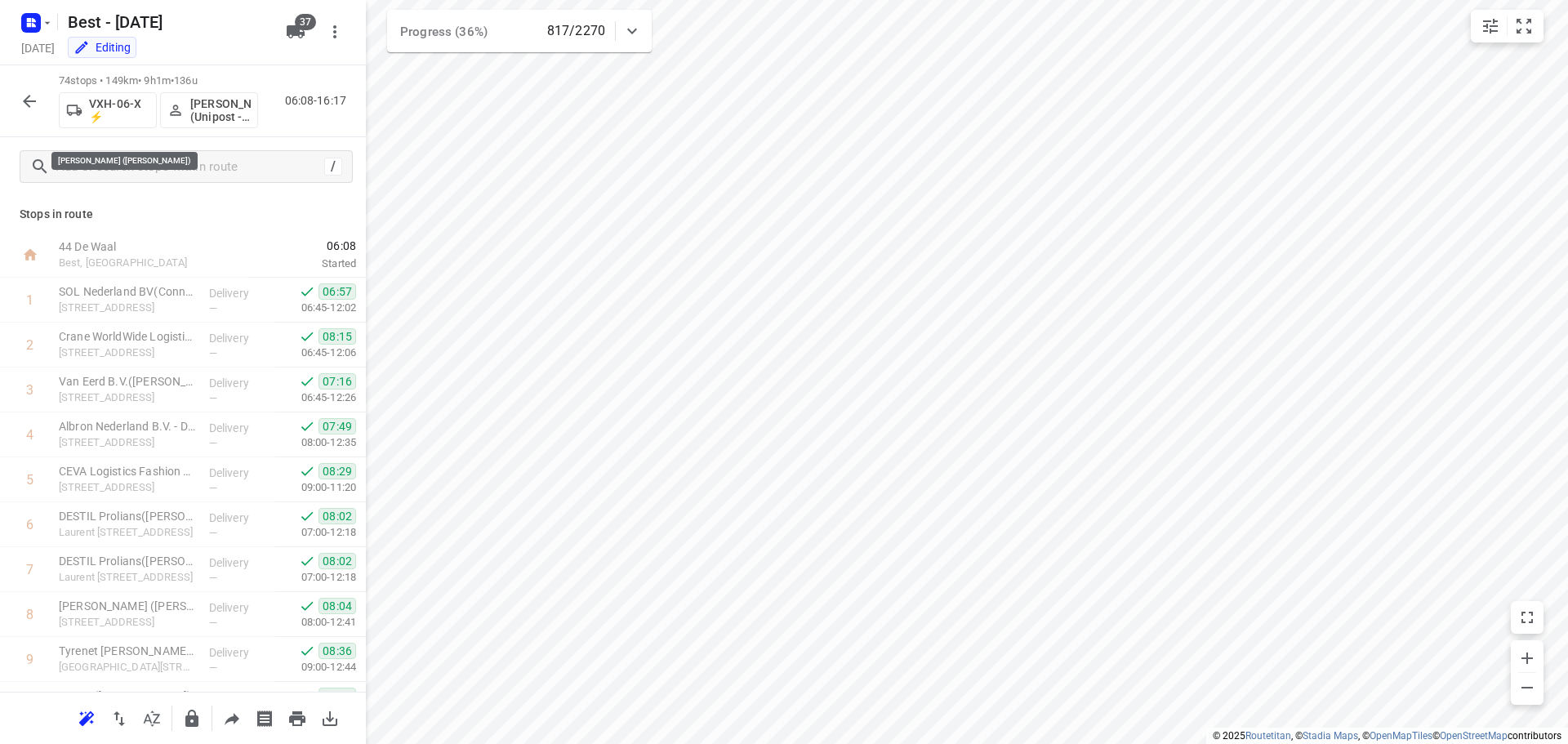
scroll to position [490, 0]
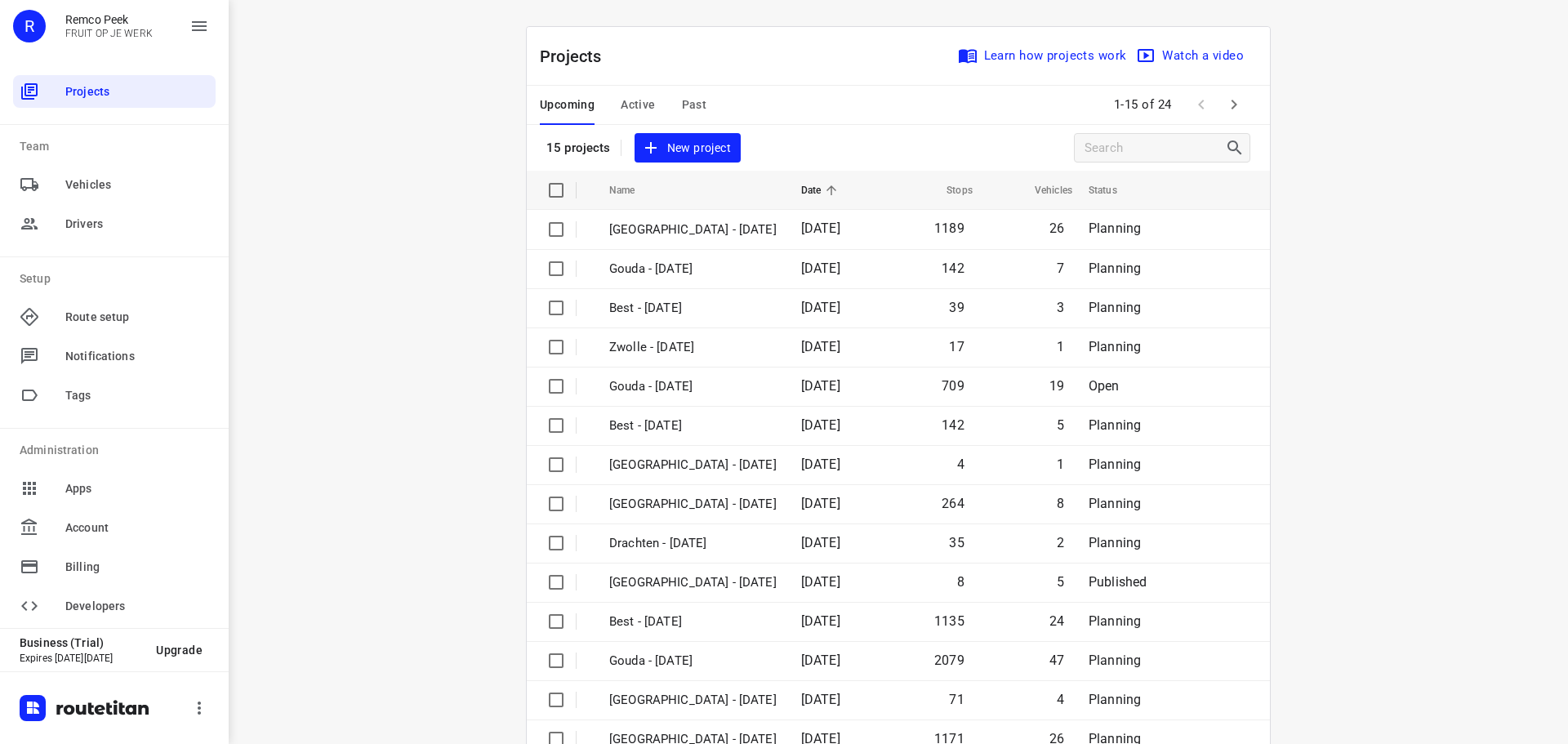
drag, startPoint x: 1251, startPoint y: 102, endPoint x: 1231, endPoint y: 105, distance: 20.2
click at [1236, 105] on div "Upcoming Active Past 1-15 of 24" at bounding box center [898, 105] width 743 height 39
click at [1231, 105] on icon "button" at bounding box center [1234, 104] width 20 height 20
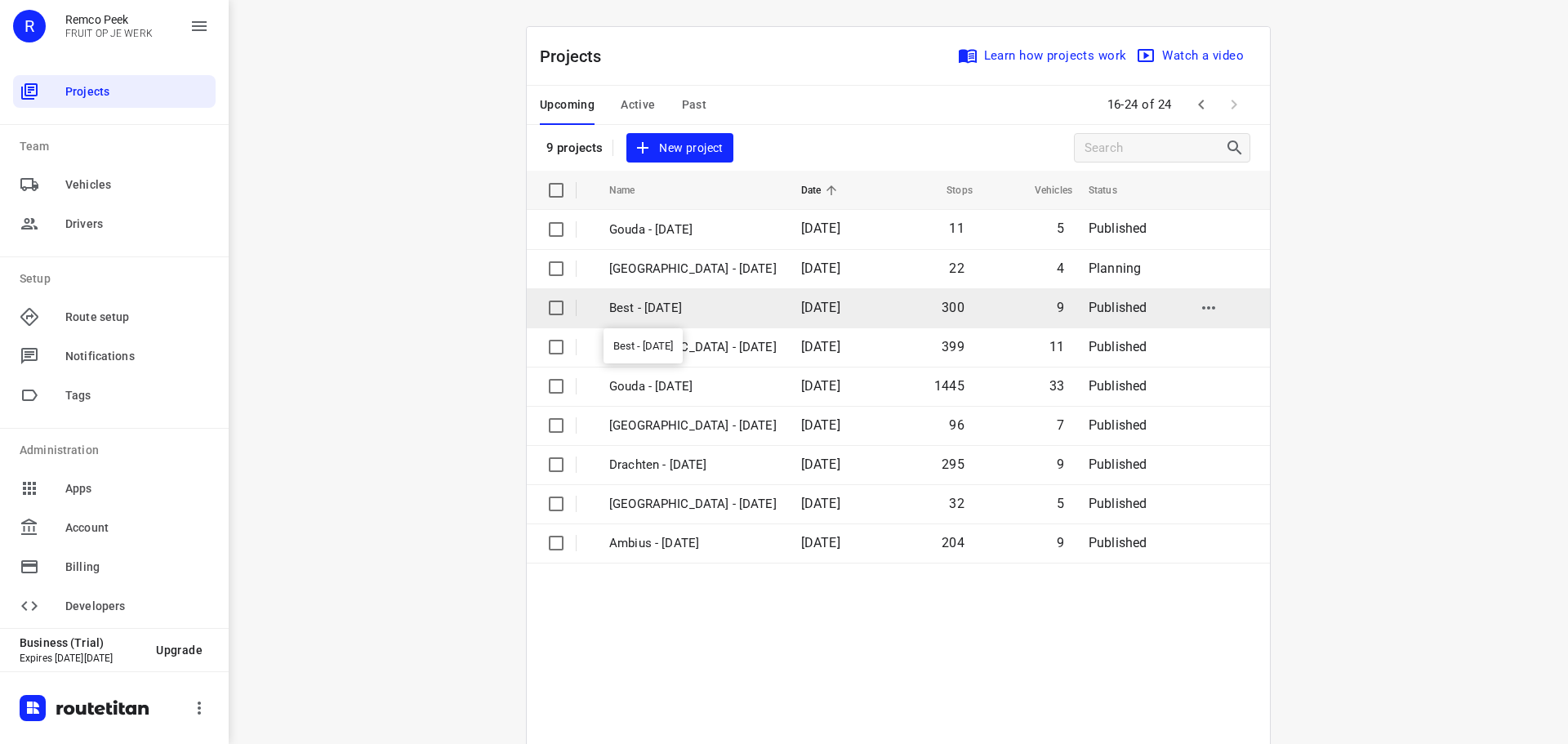
click at [692, 308] on p "Best - [DATE]" at bounding box center [693, 308] width 168 height 19
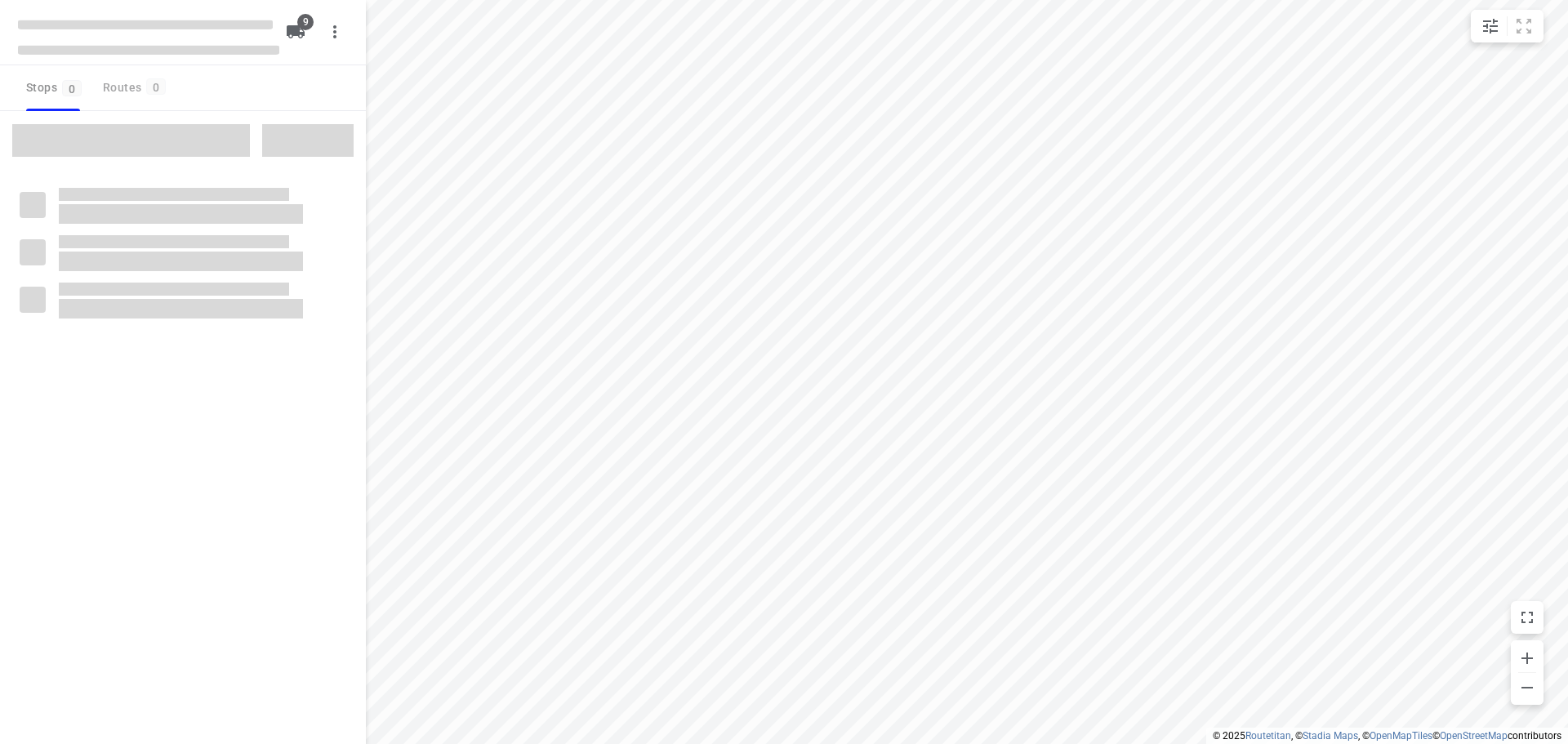
checkbox input "true"
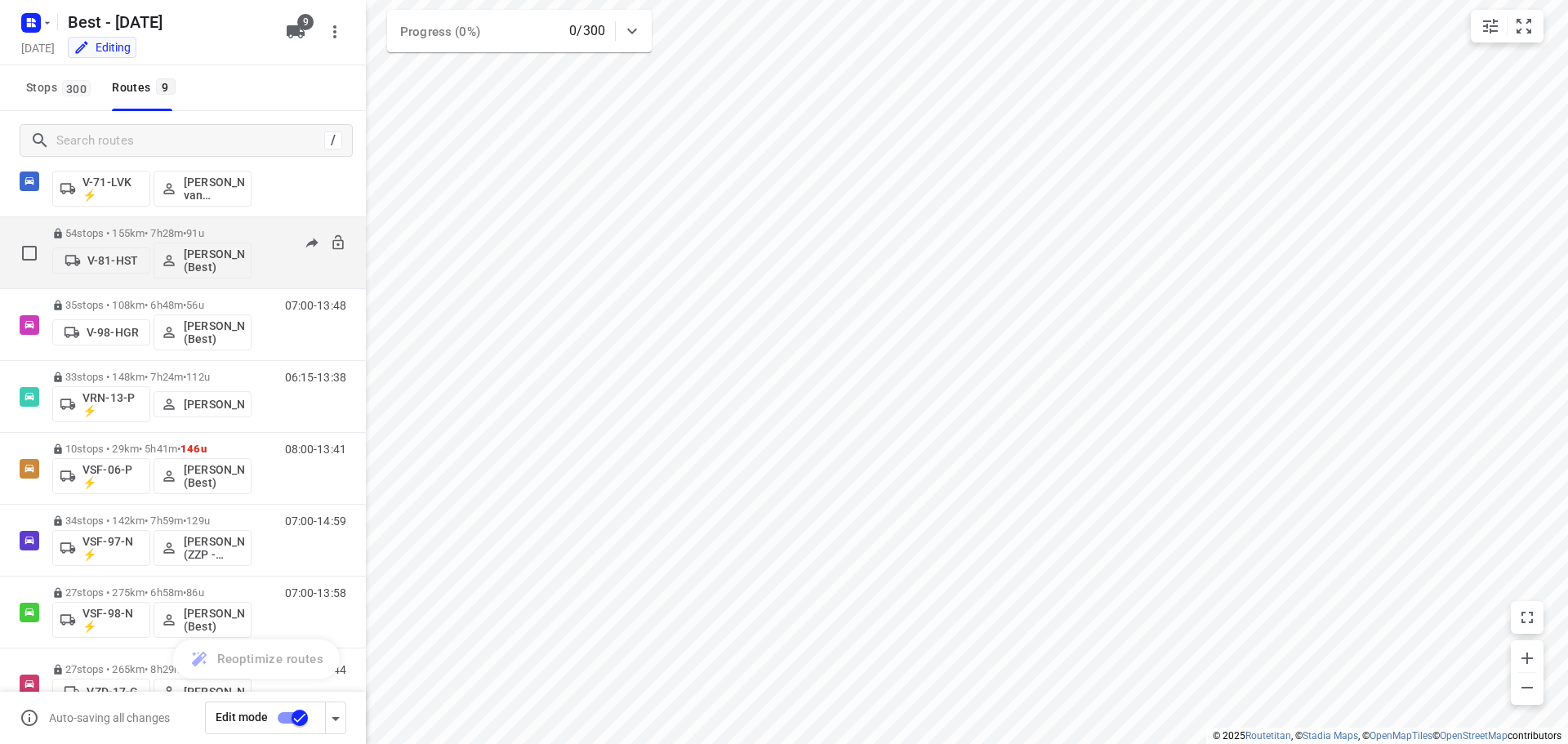
scroll to position [178, 0]
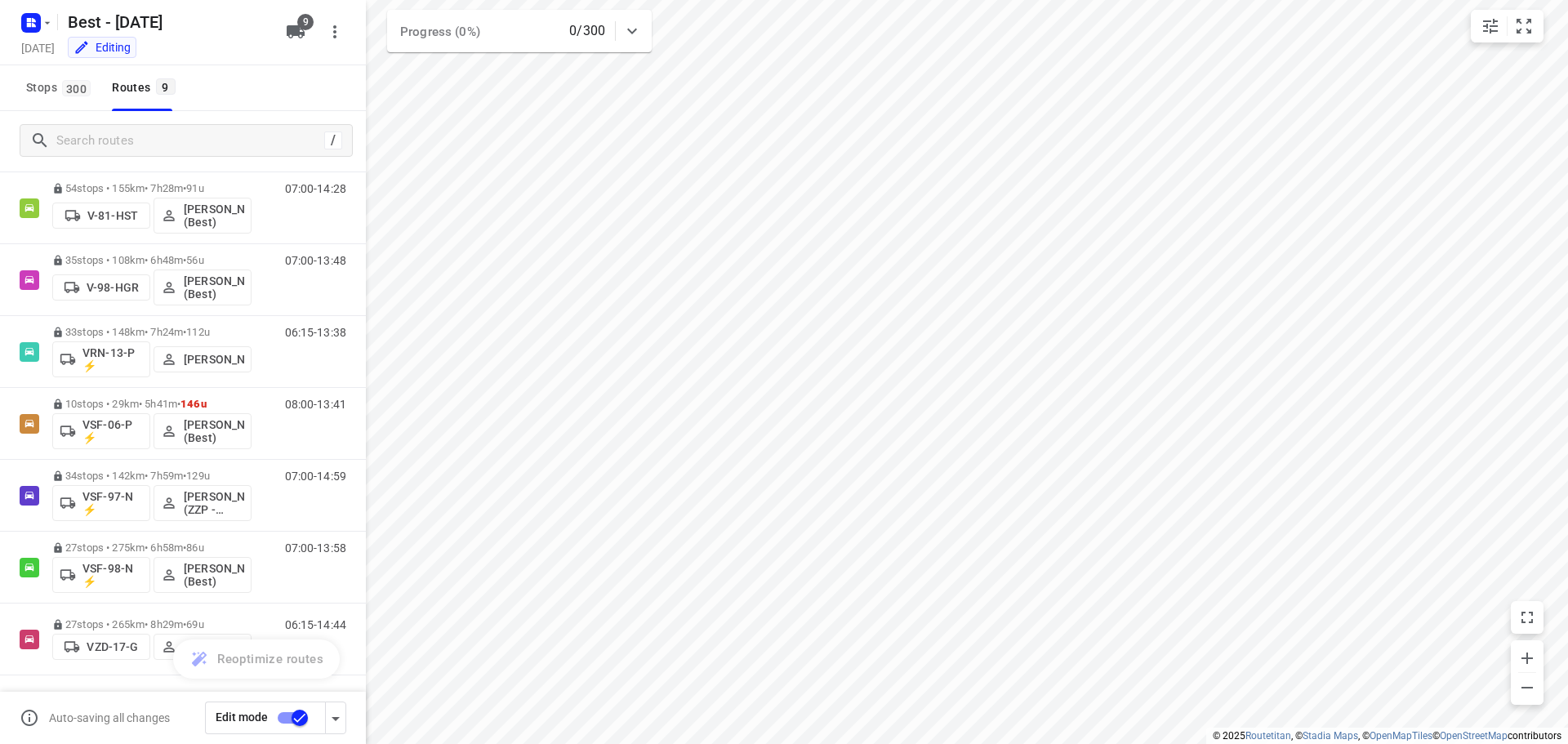
click at [295, 715] on input "checkbox" at bounding box center [299, 719] width 93 height 31
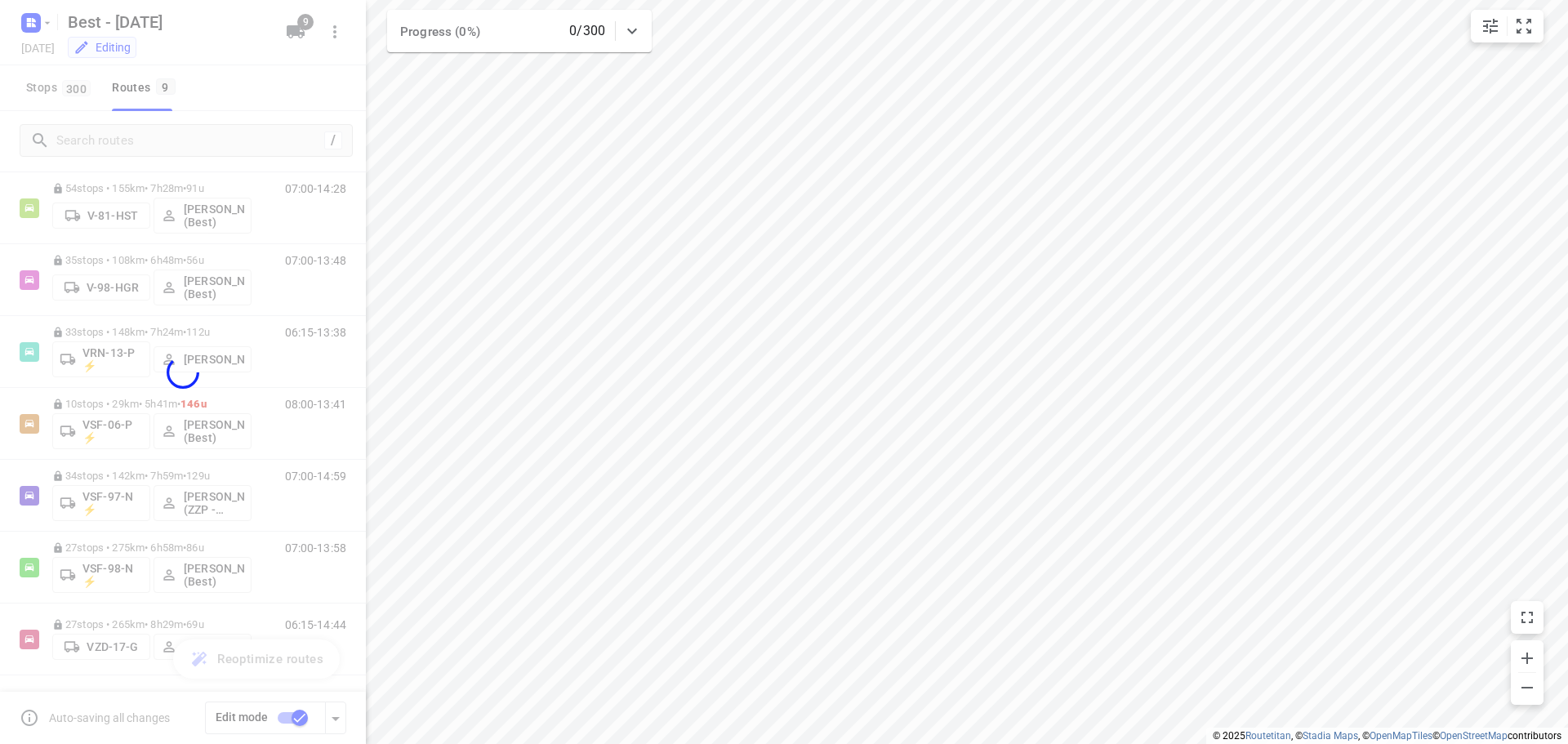
checkbox input "false"
